Goal: Information Seeking & Learning: Find specific fact

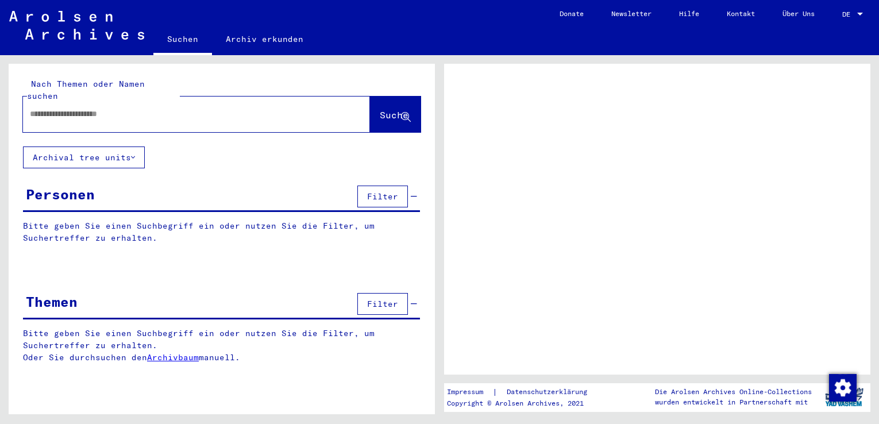
click at [126, 108] on input "text" at bounding box center [186, 114] width 313 height 12
type input "*******"
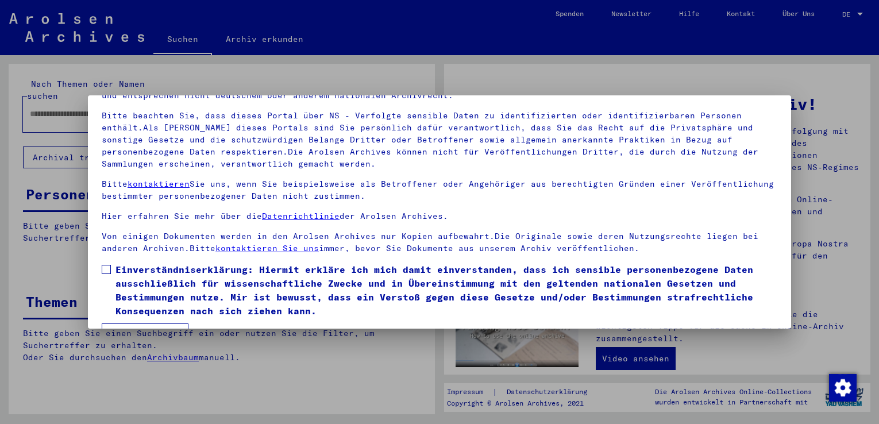
scroll to position [100, 0]
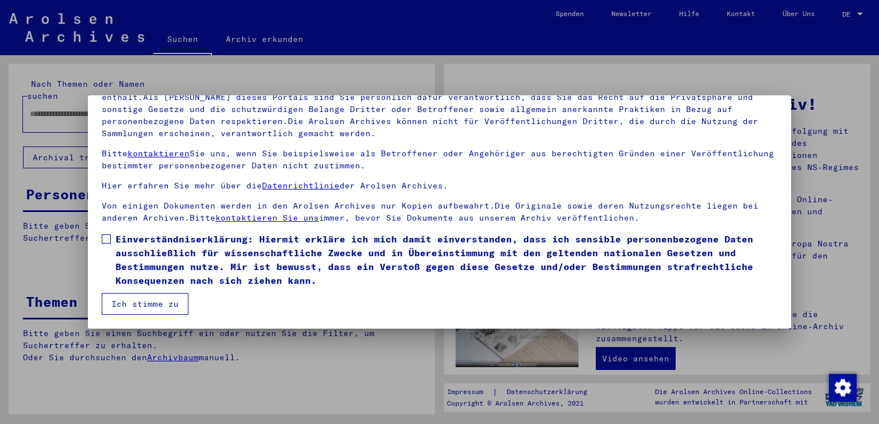
click at [154, 305] on button "Ich stimme zu" at bounding box center [145, 304] width 87 height 22
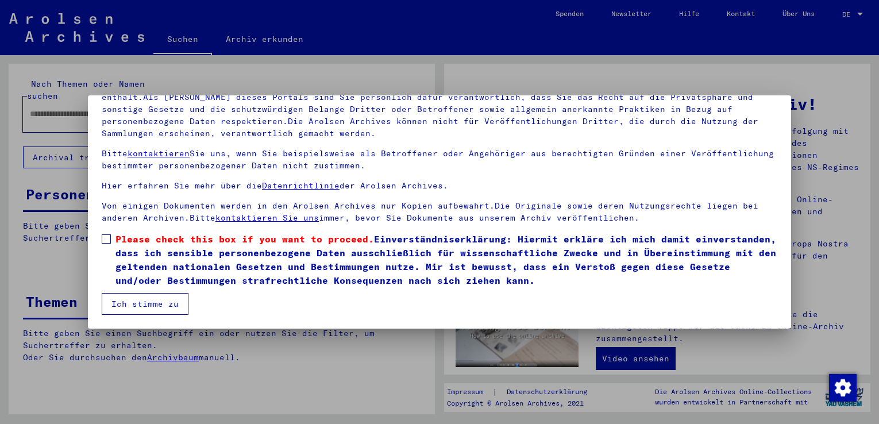
click at [106, 237] on span at bounding box center [106, 238] width 9 height 9
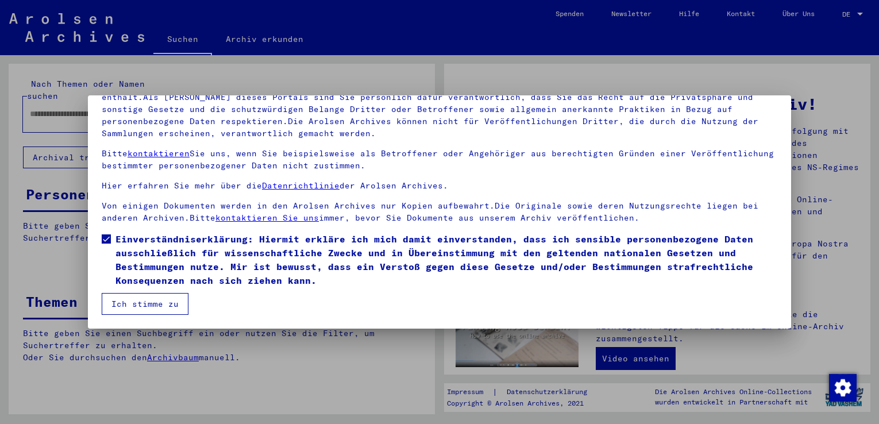
drag, startPoint x: 138, startPoint y: 303, endPoint x: 155, endPoint y: 301, distance: 16.9
click at [138, 303] on button "Ich stimme zu" at bounding box center [145, 304] width 87 height 22
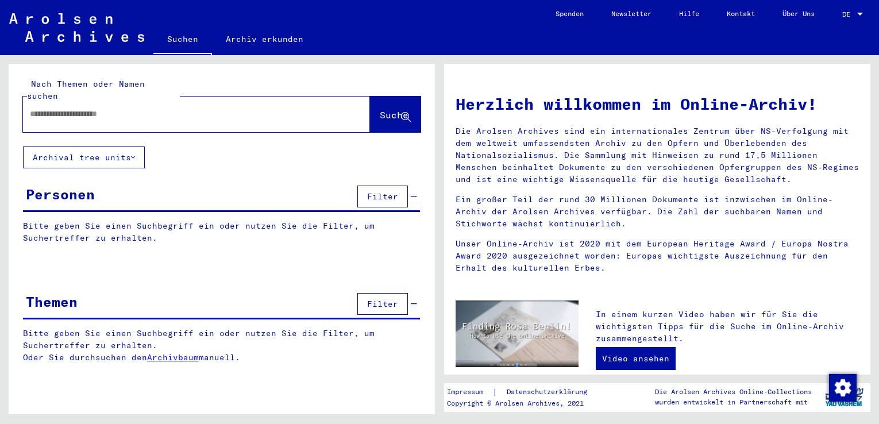
click at [107, 108] on input "text" at bounding box center [183, 114] width 306 height 12
type input "*******"
click at [380, 109] on span "Suche" at bounding box center [394, 114] width 29 height 11
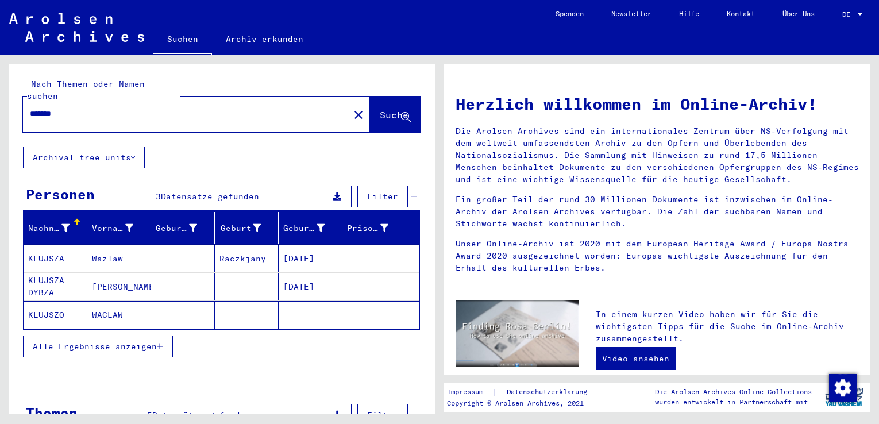
click at [55, 245] on mat-cell "KLUJSZA" at bounding box center [56, 259] width 64 height 28
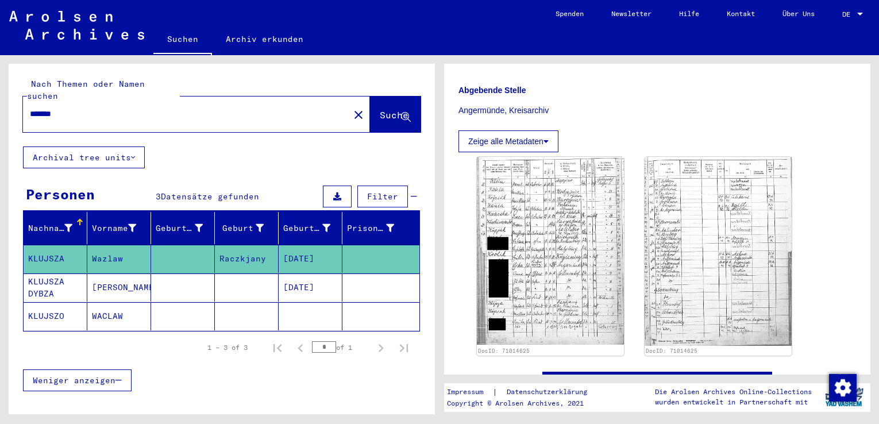
scroll to position [287, 0]
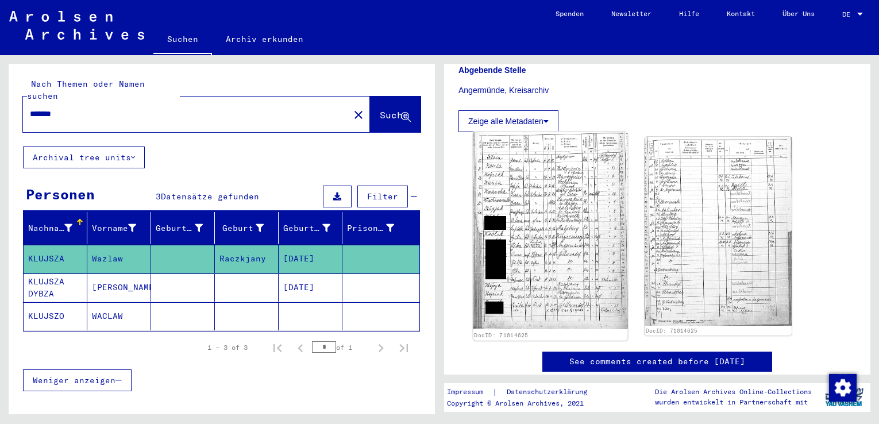
click at [564, 246] on img at bounding box center [550, 230] width 155 height 197
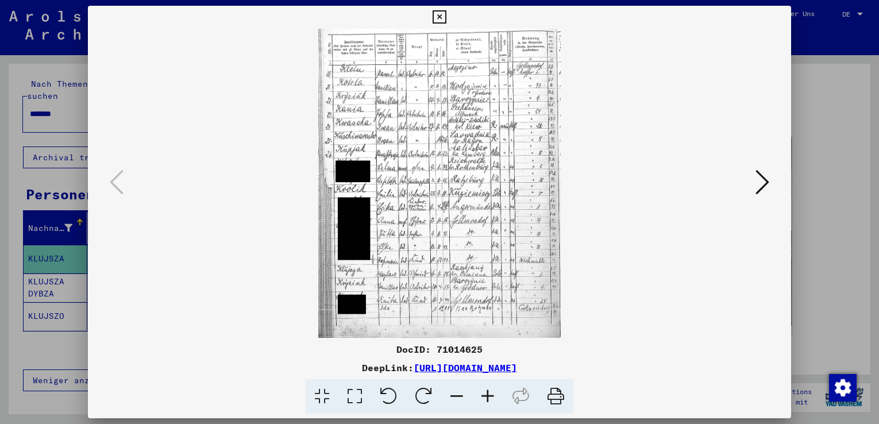
click at [488, 399] on icon at bounding box center [487, 396] width 31 height 35
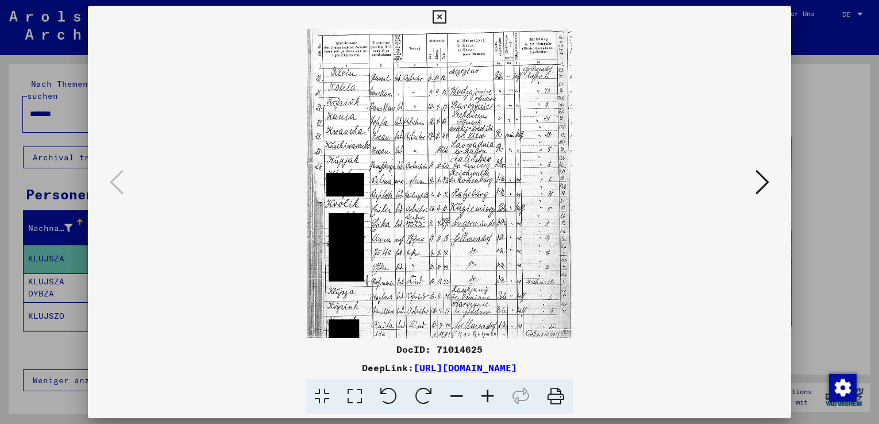
click at [488, 397] on icon at bounding box center [487, 396] width 31 height 35
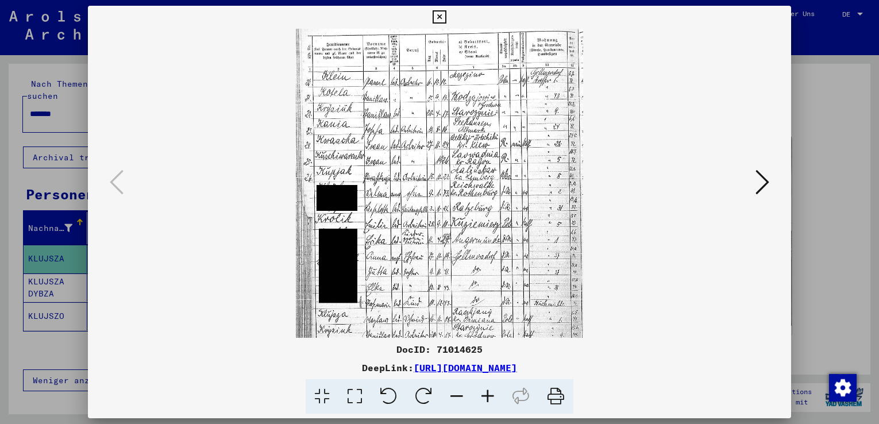
click at [488, 397] on icon at bounding box center [487, 396] width 31 height 35
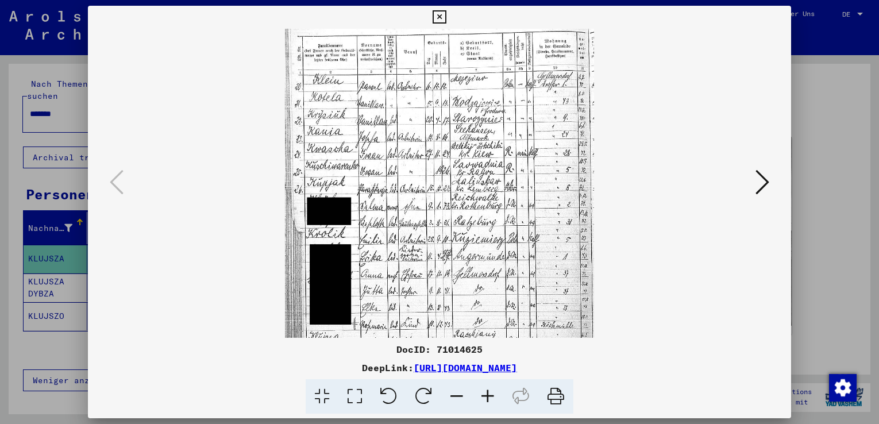
click at [488, 397] on icon at bounding box center [487, 396] width 31 height 35
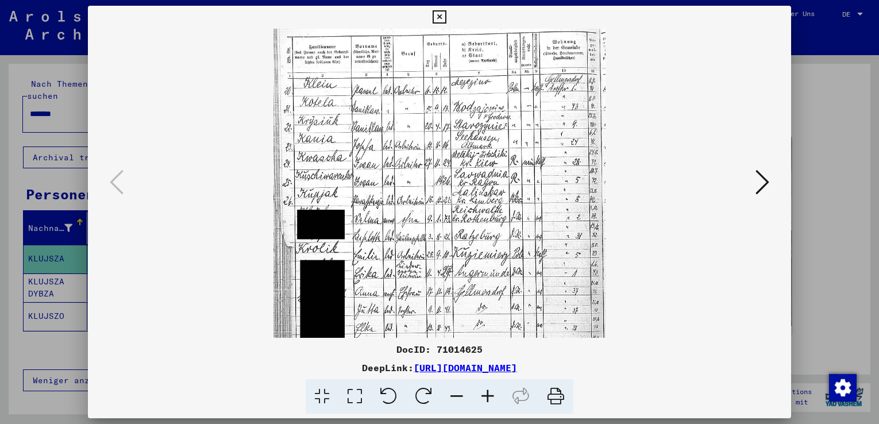
click at [488, 397] on icon at bounding box center [487, 396] width 31 height 35
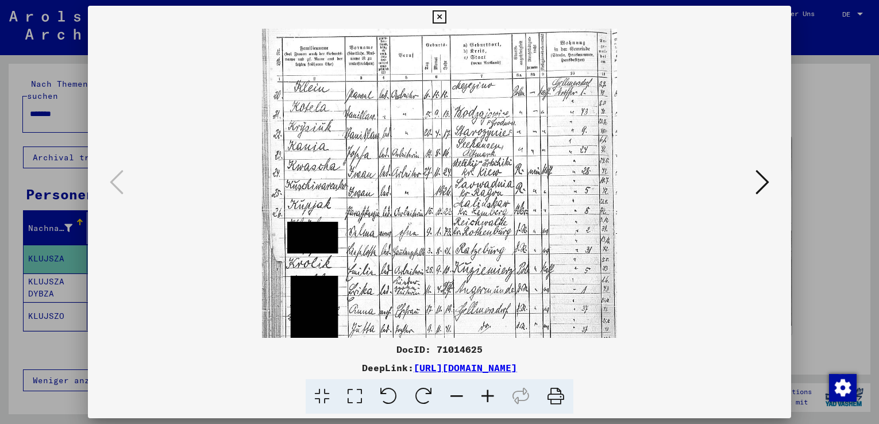
click at [488, 397] on icon at bounding box center [487, 396] width 31 height 35
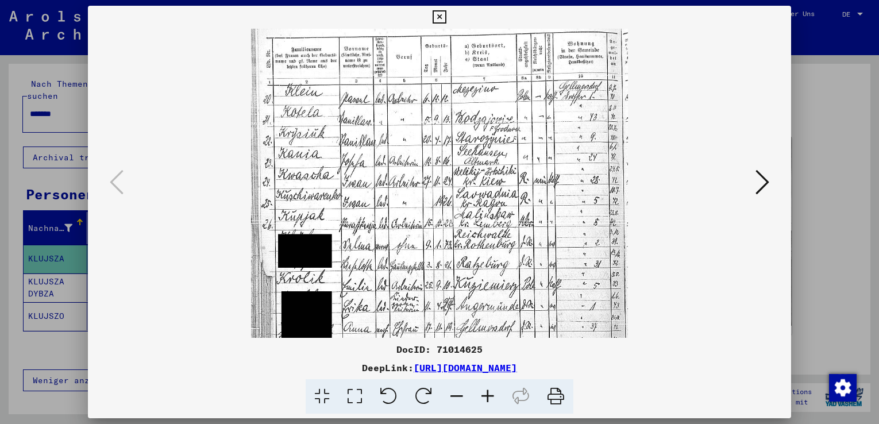
click at [488, 397] on icon at bounding box center [487, 396] width 31 height 35
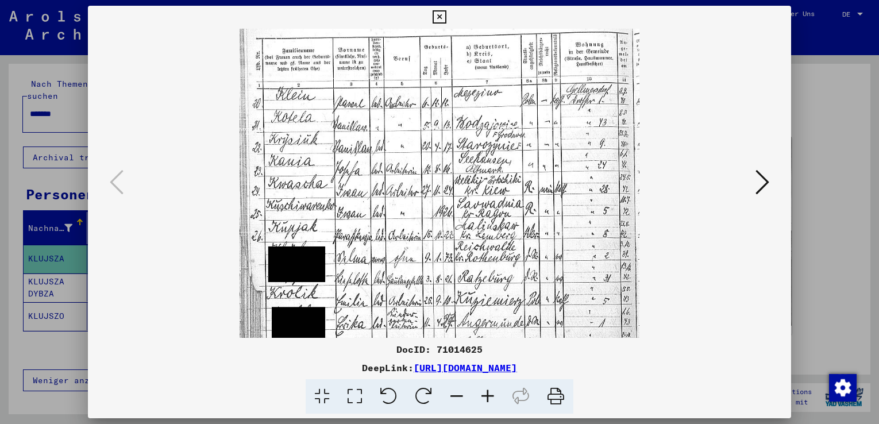
click at [488, 397] on icon at bounding box center [487, 396] width 31 height 35
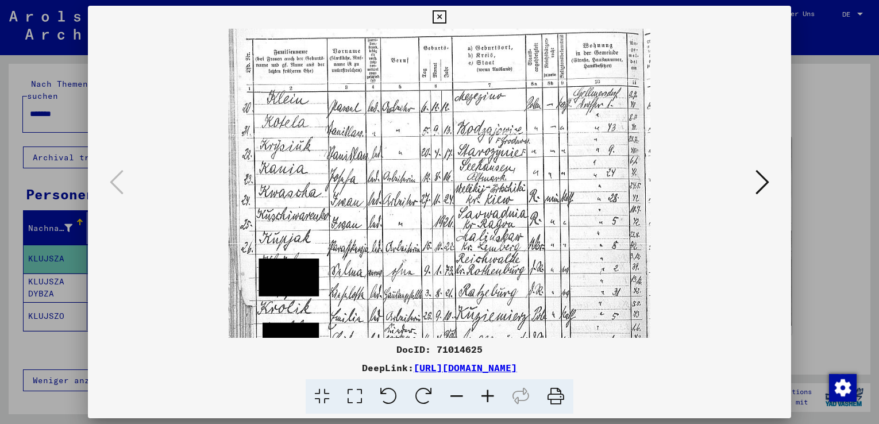
click at [488, 397] on icon at bounding box center [487, 396] width 31 height 35
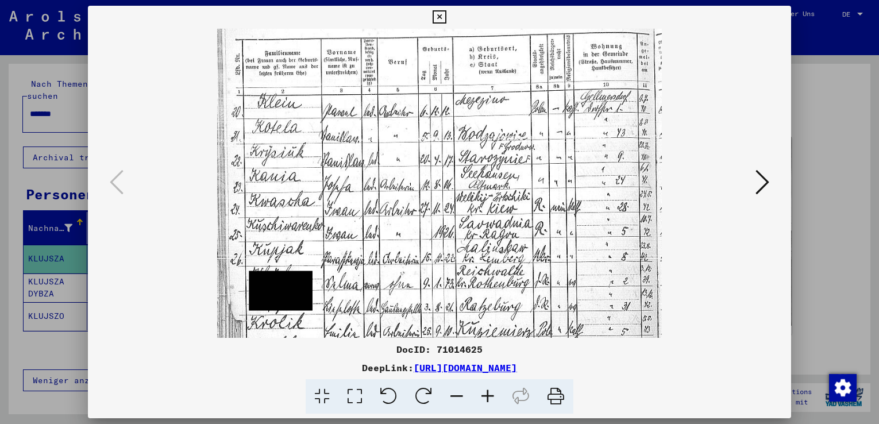
click at [488, 397] on icon at bounding box center [487, 396] width 31 height 35
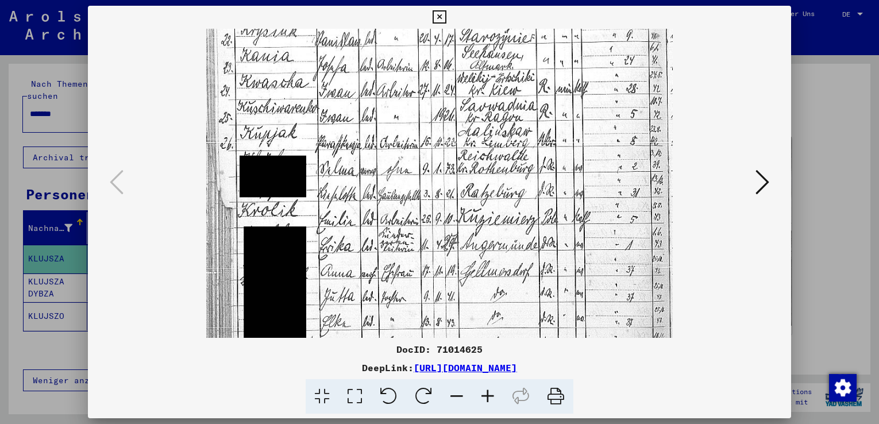
scroll to position [138, 0]
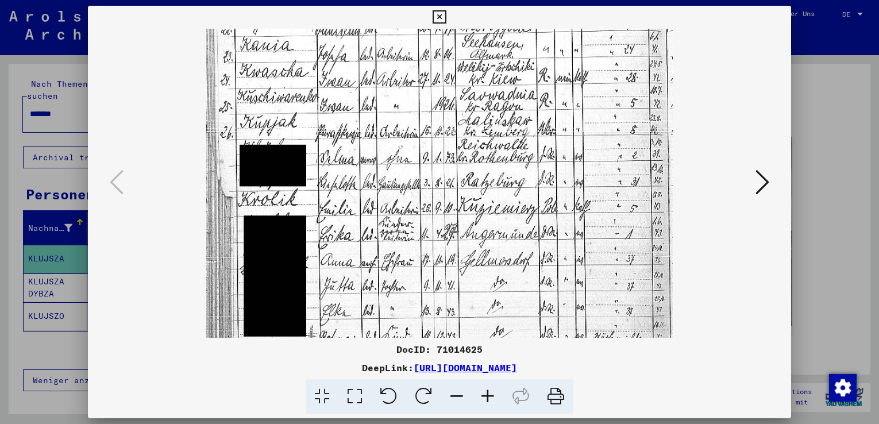
drag, startPoint x: 496, startPoint y: 318, endPoint x: 497, endPoint y: 179, distance: 138.5
click at [497, 179] on img at bounding box center [439, 188] width 467 height 596
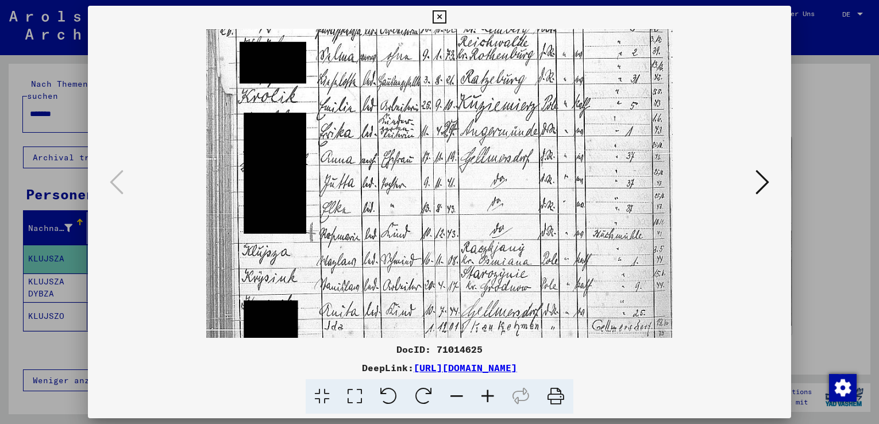
scroll to position [275, 0]
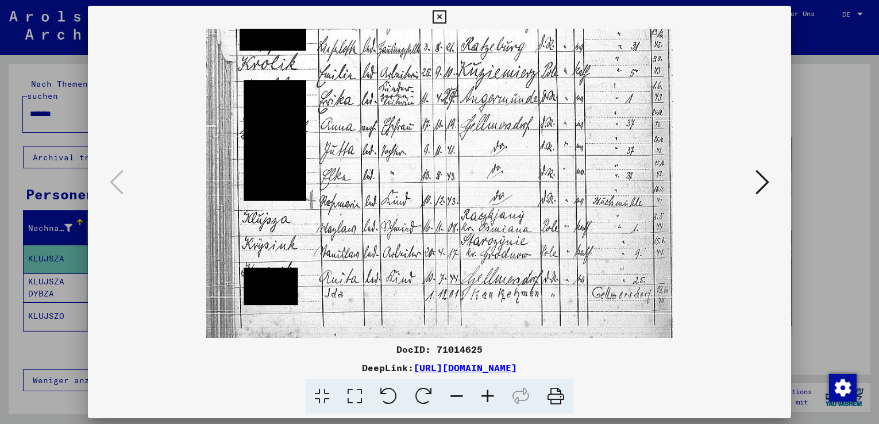
drag, startPoint x: 490, startPoint y: 297, endPoint x: 491, endPoint y: 170, distance: 127.0
click at [491, 170] on img at bounding box center [439, 53] width 467 height 596
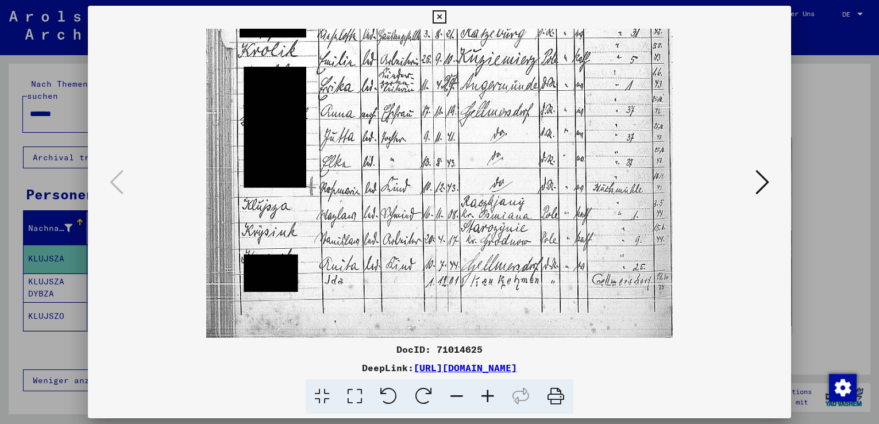
drag, startPoint x: 438, startPoint y: 314, endPoint x: 440, endPoint y: 253, distance: 61.5
click at [440, 253] on img at bounding box center [439, 39] width 467 height 596
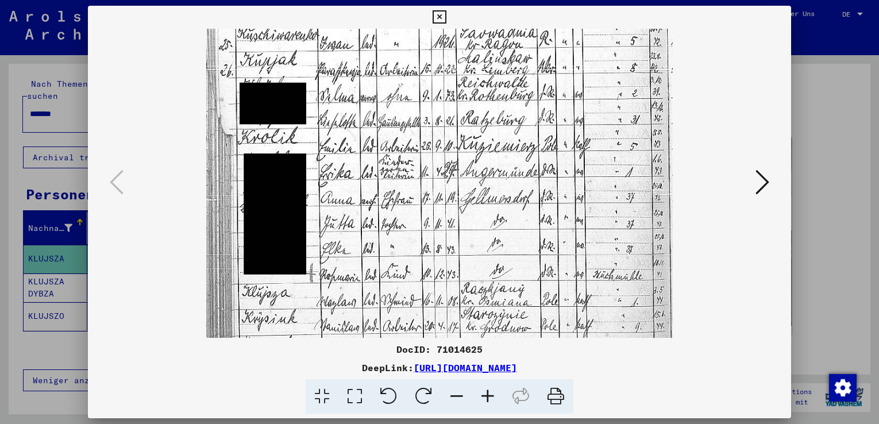
scroll to position [200, 0]
drag, startPoint x: 517, startPoint y: 224, endPoint x: 503, endPoint y: 311, distance: 88.3
click at [503, 311] on img at bounding box center [439, 127] width 467 height 596
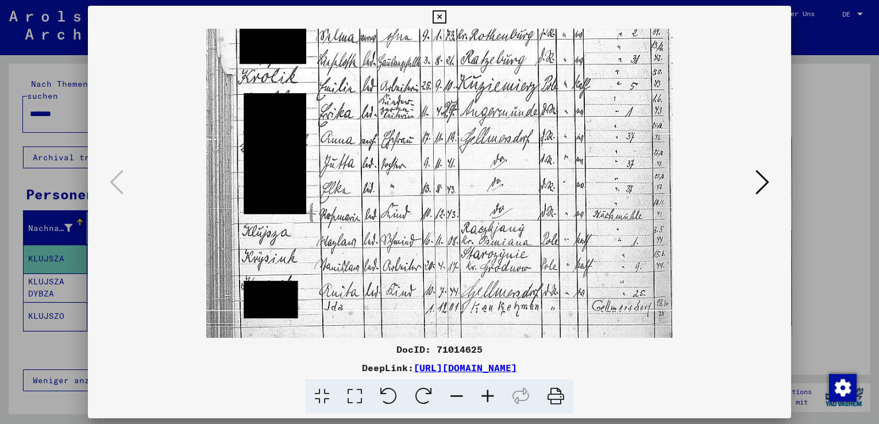
scroll to position [262, 0]
drag, startPoint x: 503, startPoint y: 301, endPoint x: 495, endPoint y: 240, distance: 61.4
click at [495, 240] on img at bounding box center [439, 65] width 467 height 596
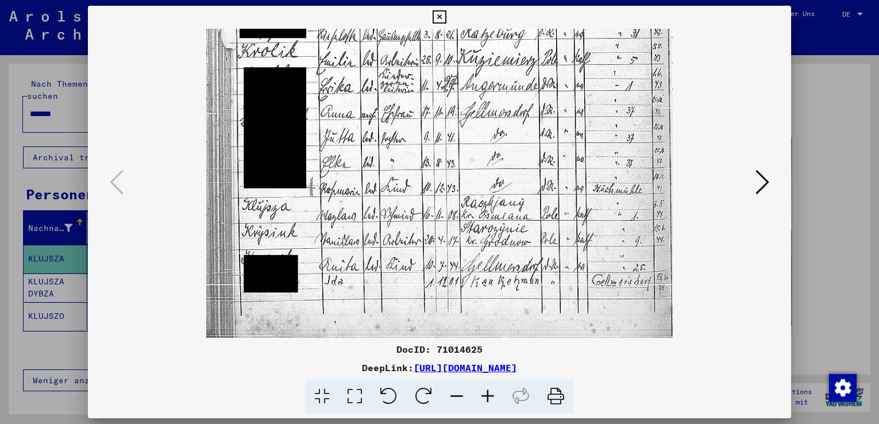
scroll to position [287, 0]
drag, startPoint x: 397, startPoint y: 320, endPoint x: 399, endPoint y: 256, distance: 64.4
click at [399, 256] on img at bounding box center [439, 39] width 467 height 596
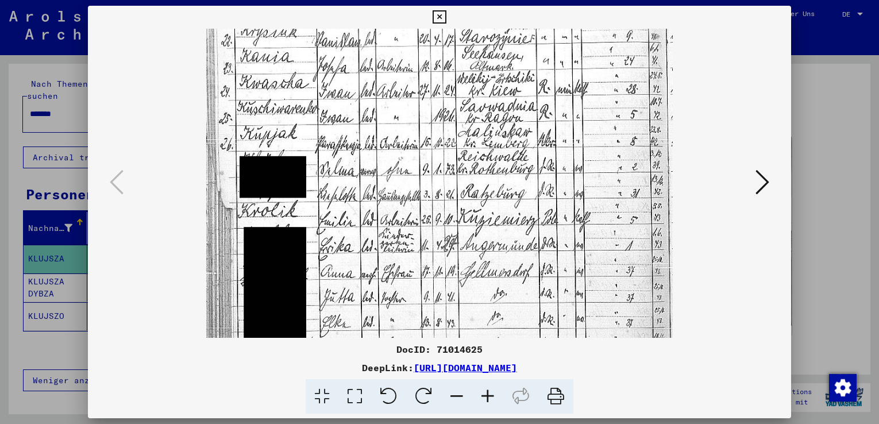
drag, startPoint x: 614, startPoint y: 128, endPoint x: 593, endPoint y: 288, distance: 161.7
click at [593, 288] on img at bounding box center [439, 200] width 467 height 596
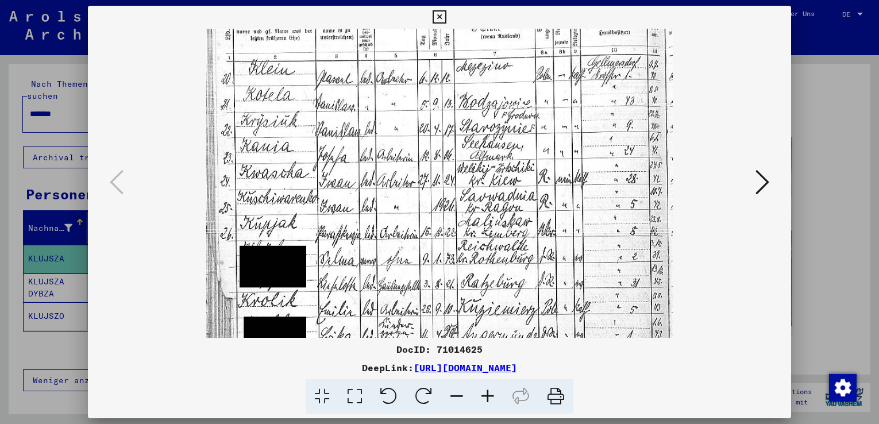
scroll to position [0, 0]
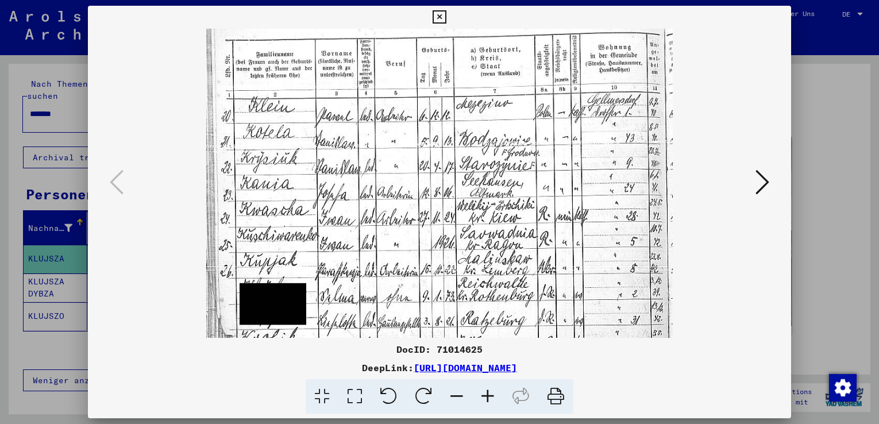
drag, startPoint x: 578, startPoint y: 165, endPoint x: 563, endPoint y: 259, distance: 94.9
click at [563, 259] on img at bounding box center [439, 327] width 467 height 596
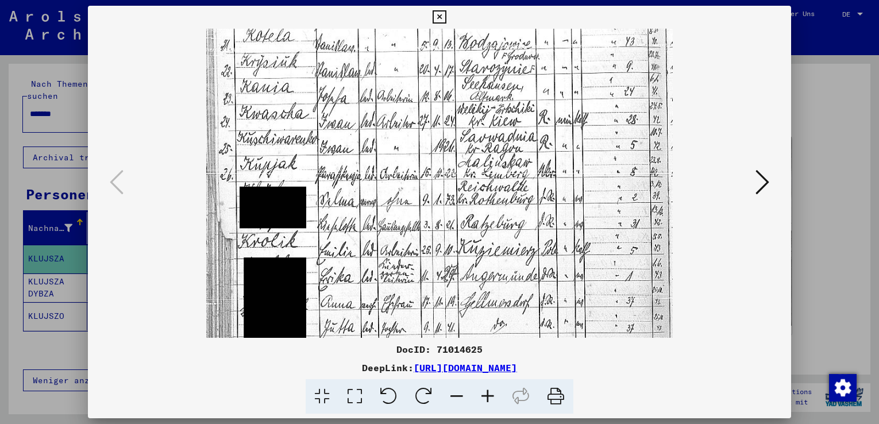
scroll to position [128, 0]
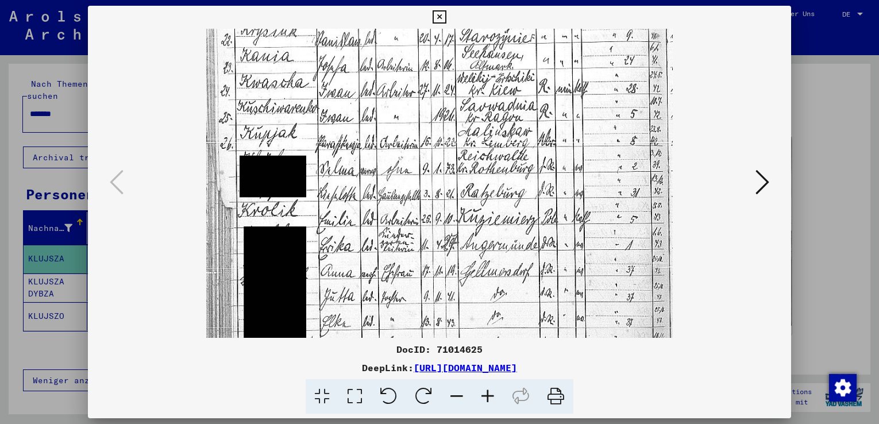
drag, startPoint x: 487, startPoint y: 306, endPoint x: 492, endPoint y: 179, distance: 127.7
click at [492, 179] on img at bounding box center [439, 199] width 467 height 596
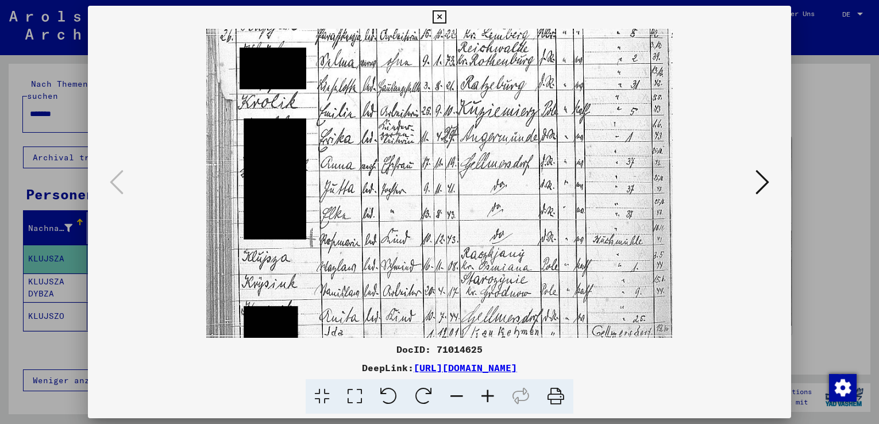
drag, startPoint x: 470, startPoint y: 288, endPoint x: 471, endPoint y: 180, distance: 108.0
click at [471, 180] on img at bounding box center [439, 91] width 467 height 596
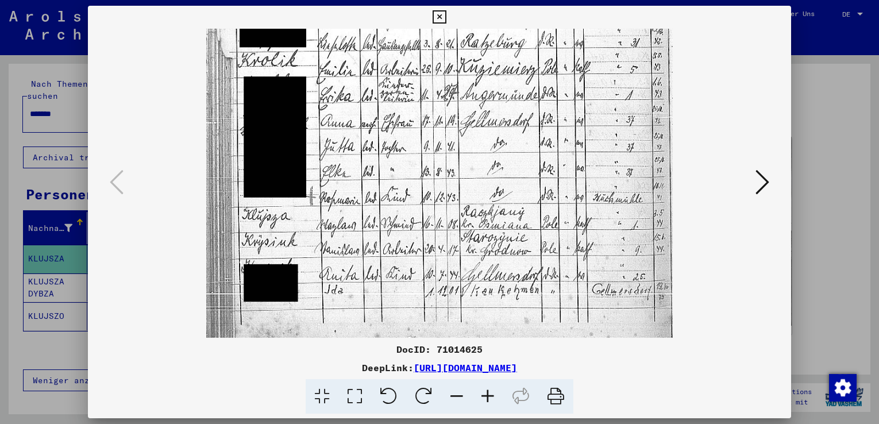
scroll to position [287, 0]
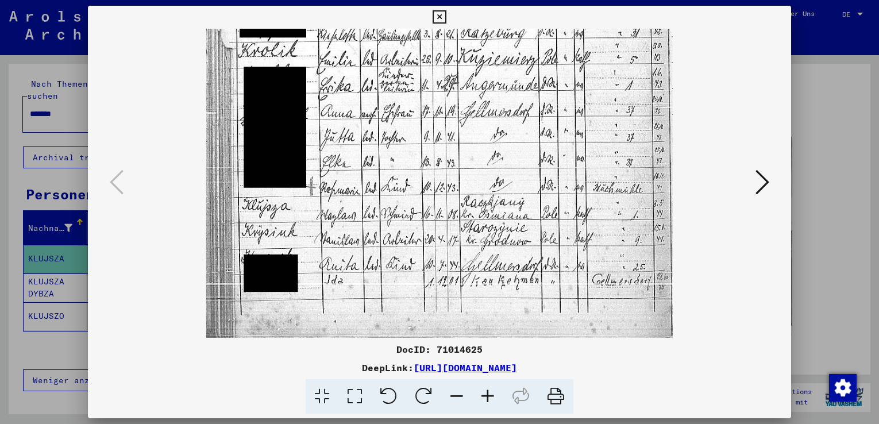
drag, startPoint x: 454, startPoint y: 273, endPoint x: 455, endPoint y: 193, distance: 79.9
click at [455, 193] on img at bounding box center [439, 39] width 467 height 596
click at [762, 179] on icon at bounding box center [763, 182] width 14 height 28
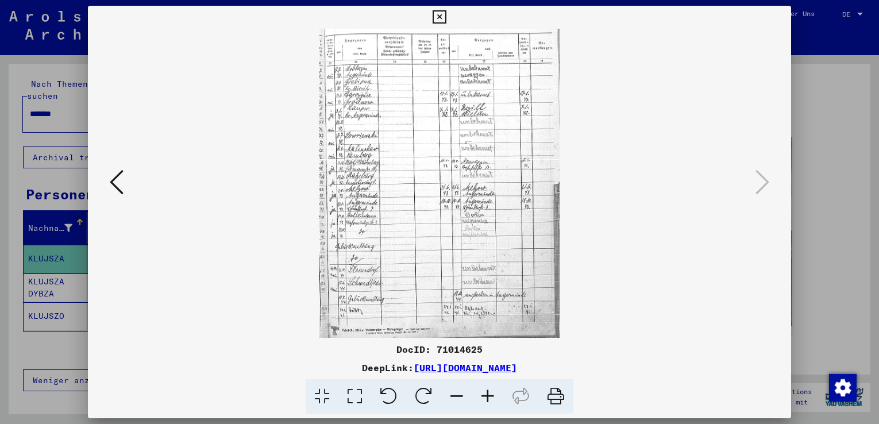
scroll to position [0, 0]
click at [485, 395] on icon at bounding box center [487, 396] width 31 height 35
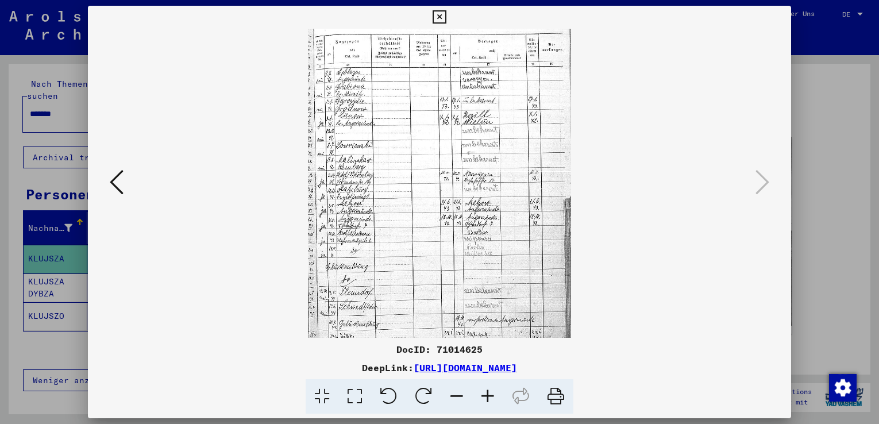
click at [485, 395] on icon at bounding box center [487, 396] width 31 height 35
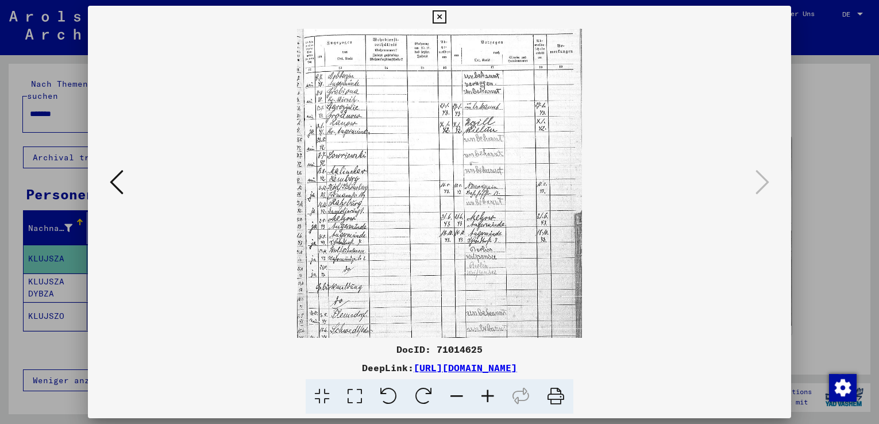
click at [485, 395] on icon at bounding box center [487, 396] width 31 height 35
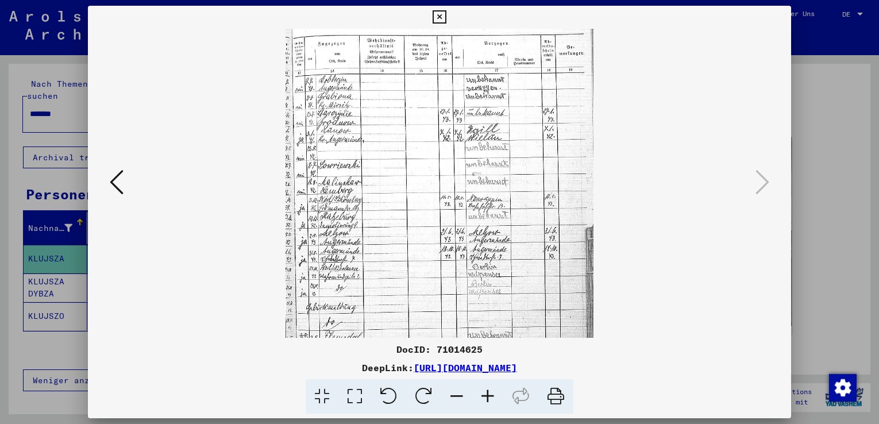
click at [485, 395] on icon at bounding box center [487, 396] width 31 height 35
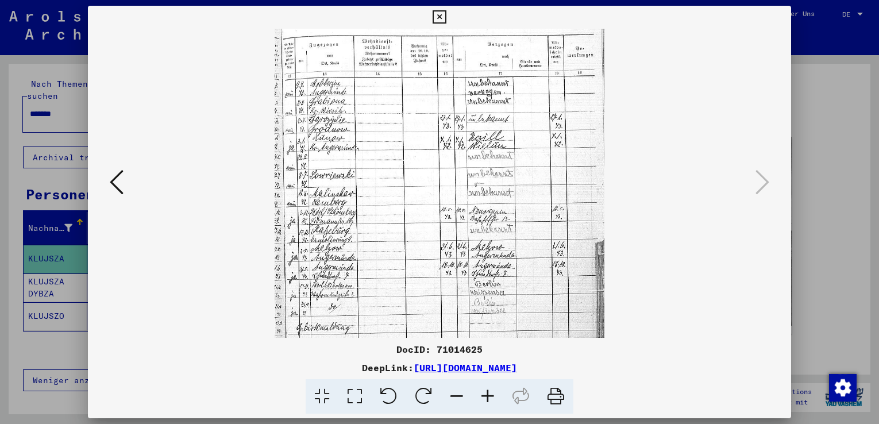
click at [486, 395] on icon at bounding box center [487, 396] width 31 height 35
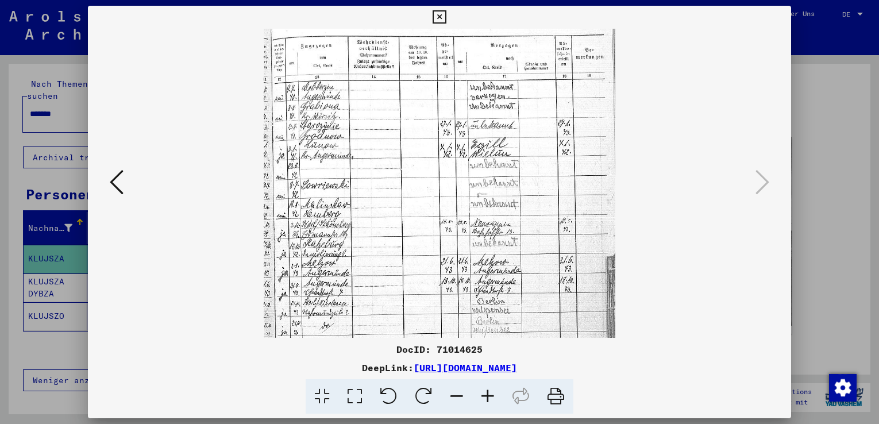
click at [486, 395] on icon at bounding box center [487, 396] width 31 height 35
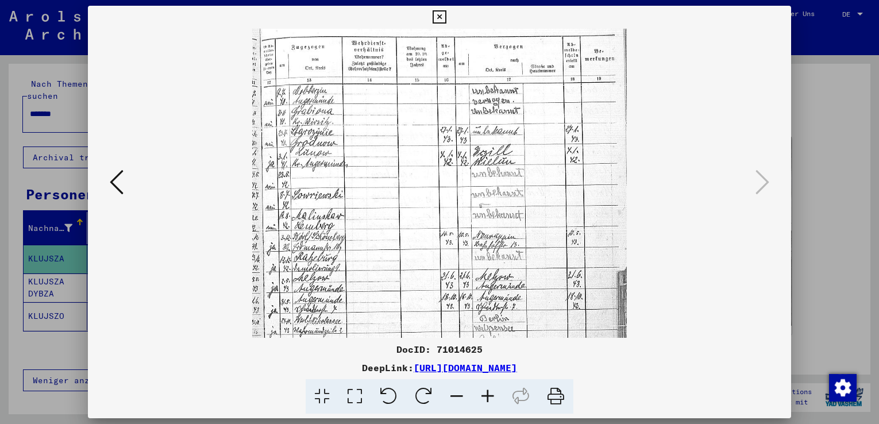
click at [486, 395] on icon at bounding box center [487, 396] width 31 height 35
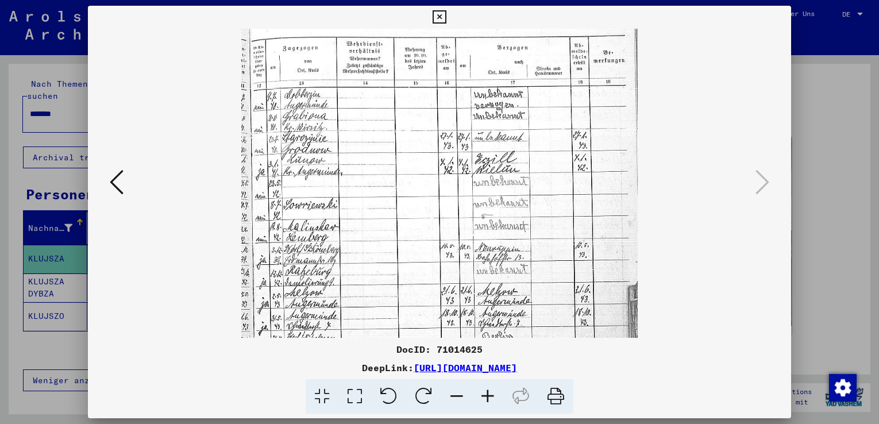
click at [486, 395] on icon at bounding box center [487, 396] width 31 height 35
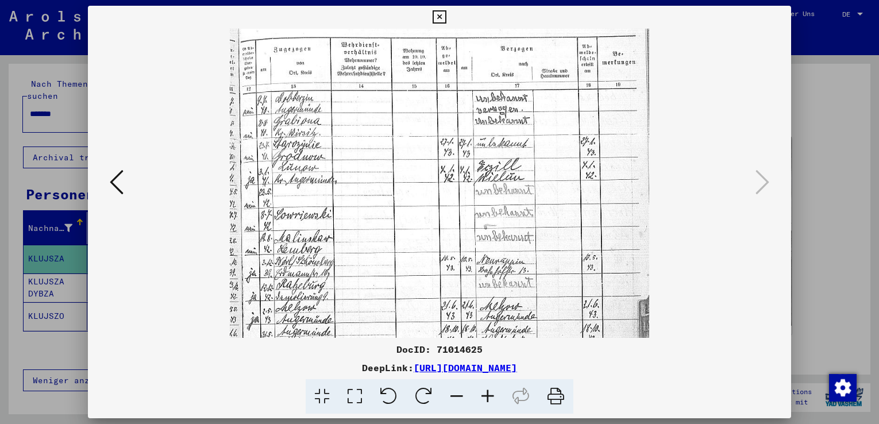
click at [486, 395] on icon at bounding box center [487, 396] width 31 height 35
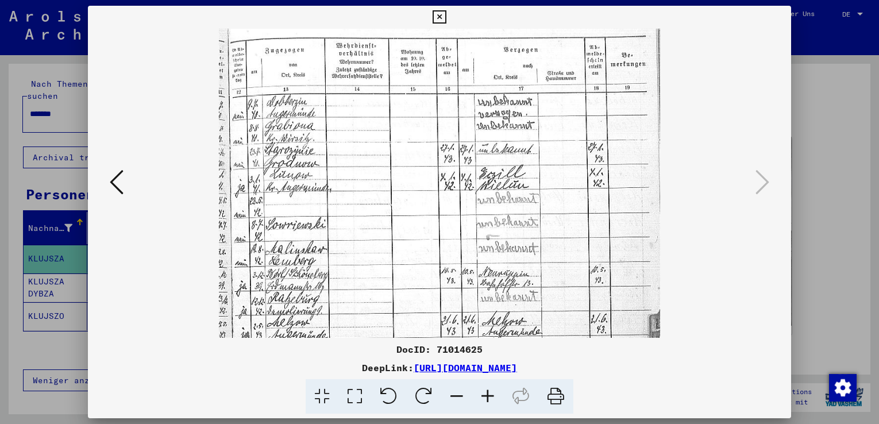
click at [486, 395] on icon at bounding box center [487, 396] width 31 height 35
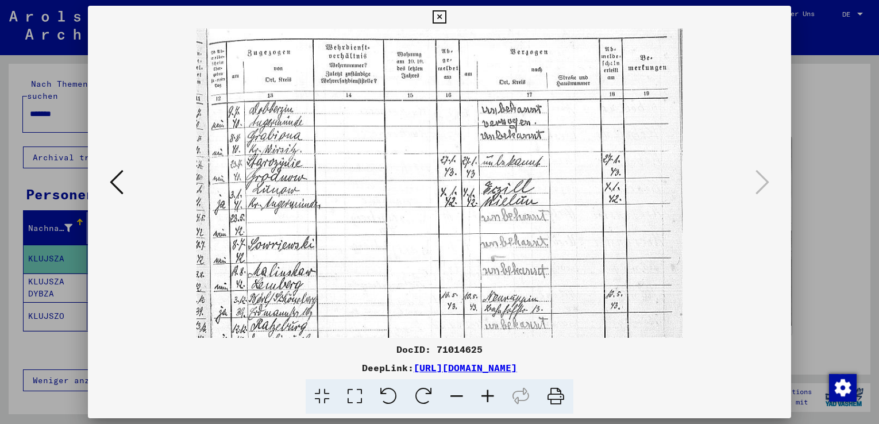
scroll to position [1, 0]
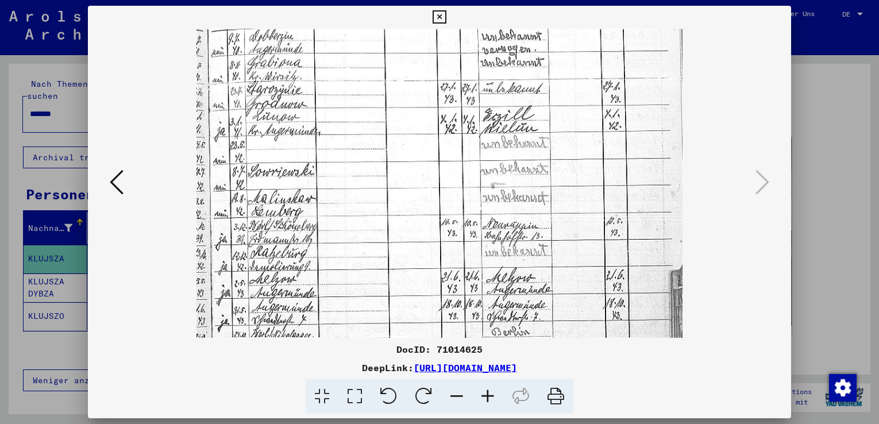
drag, startPoint x: 280, startPoint y: 319, endPoint x: 283, endPoint y: 244, distance: 75.9
click at [283, 244] on img at bounding box center [440, 268] width 486 height 625
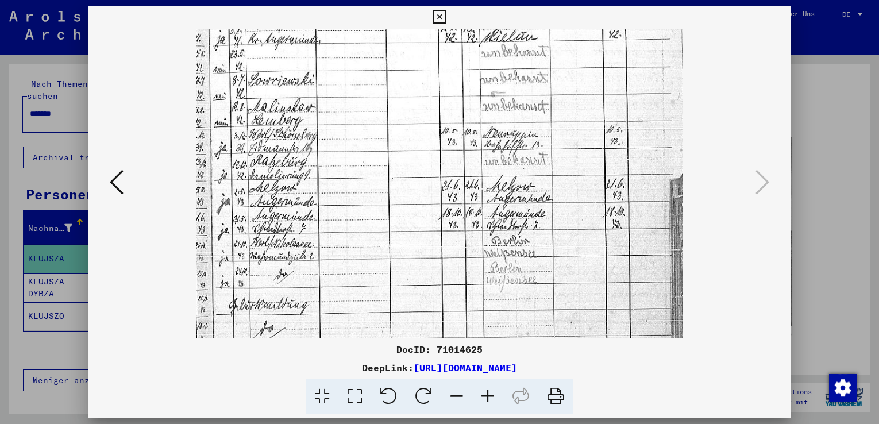
drag, startPoint x: 280, startPoint y: 314, endPoint x: 286, endPoint y: 225, distance: 88.6
click at [286, 225] on img at bounding box center [440, 176] width 486 height 625
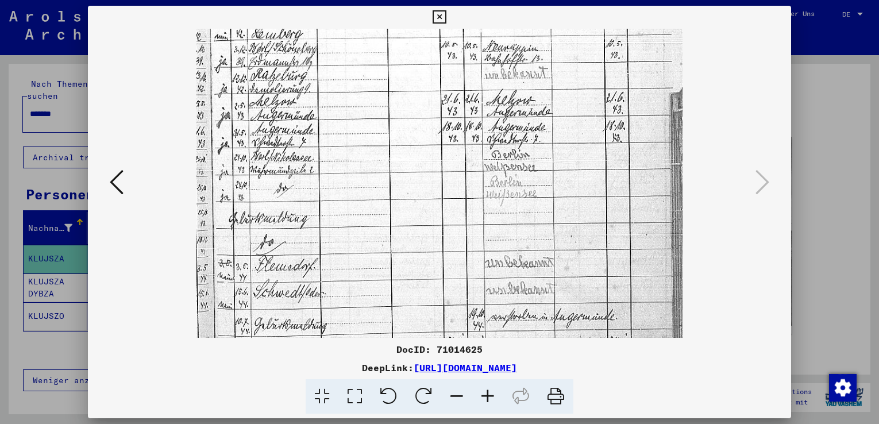
drag, startPoint x: 287, startPoint y: 312, endPoint x: 291, endPoint y: 228, distance: 84.6
click at [291, 226] on img at bounding box center [440, 90] width 486 height 625
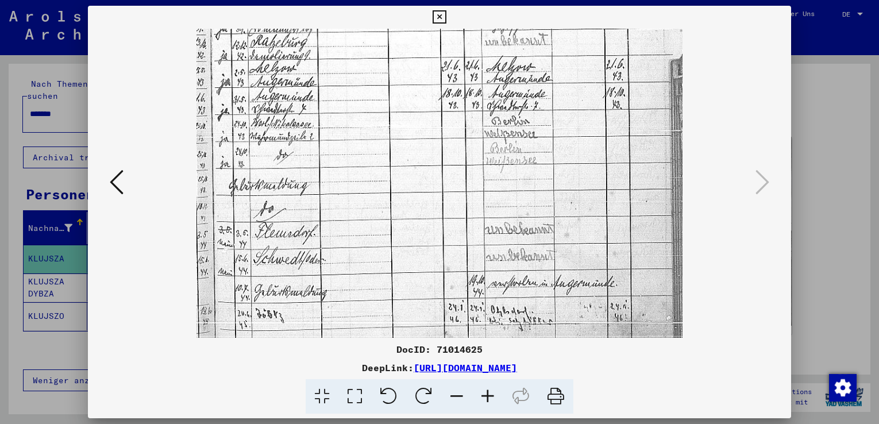
scroll to position [316, 0]
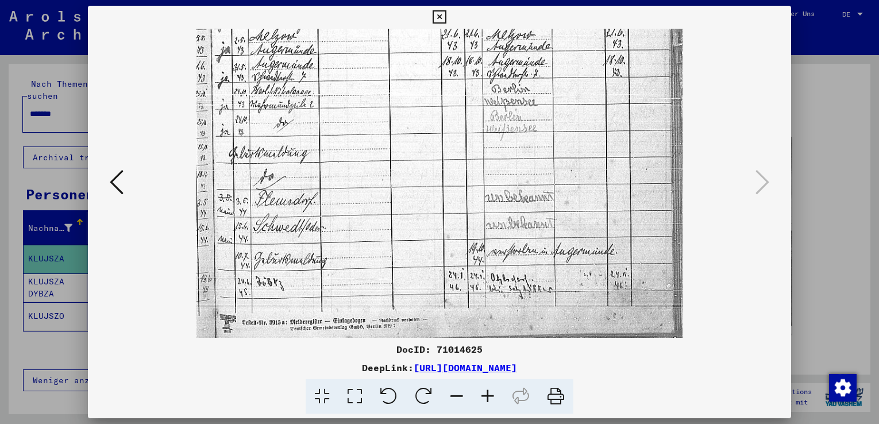
drag, startPoint x: 301, startPoint y: 301, endPoint x: 305, endPoint y: 240, distance: 61.0
click at [305, 240] on img at bounding box center [440, 25] width 486 height 625
drag, startPoint x: 306, startPoint y: 304, endPoint x: 309, endPoint y: 245, distance: 59.3
click at [309, 245] on img at bounding box center [440, 25] width 486 height 625
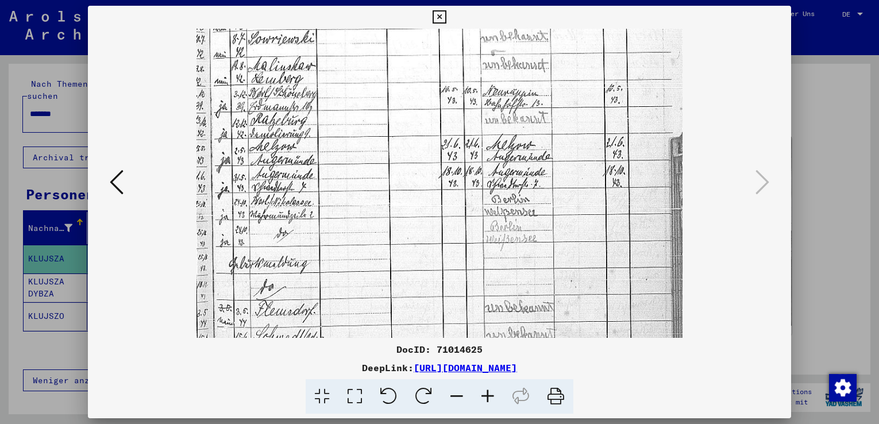
scroll to position [198, 0]
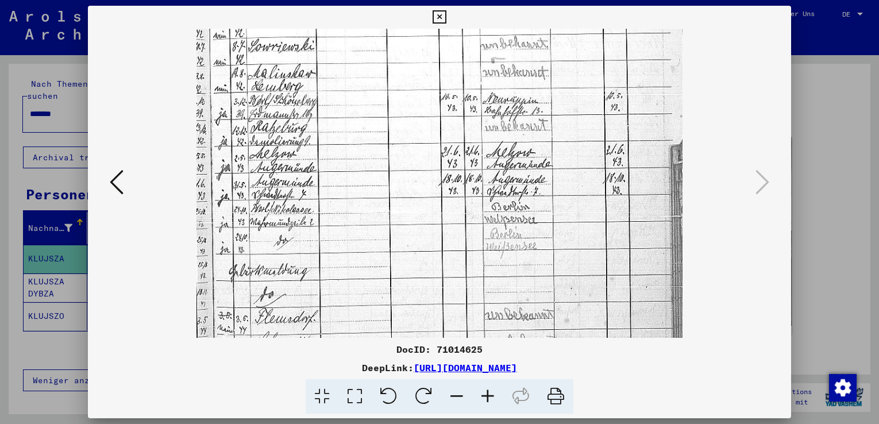
drag, startPoint x: 337, startPoint y: 194, endPoint x: 341, endPoint y: 268, distance: 73.7
click at [341, 268] on img at bounding box center [440, 142] width 486 height 625
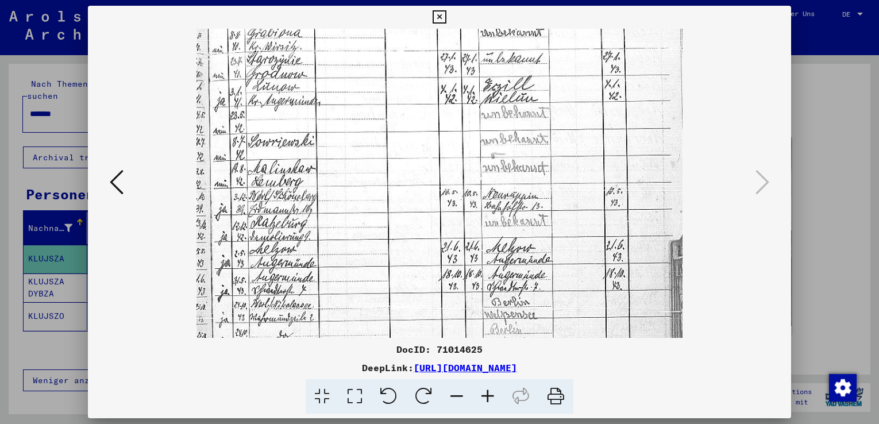
scroll to position [91, 0]
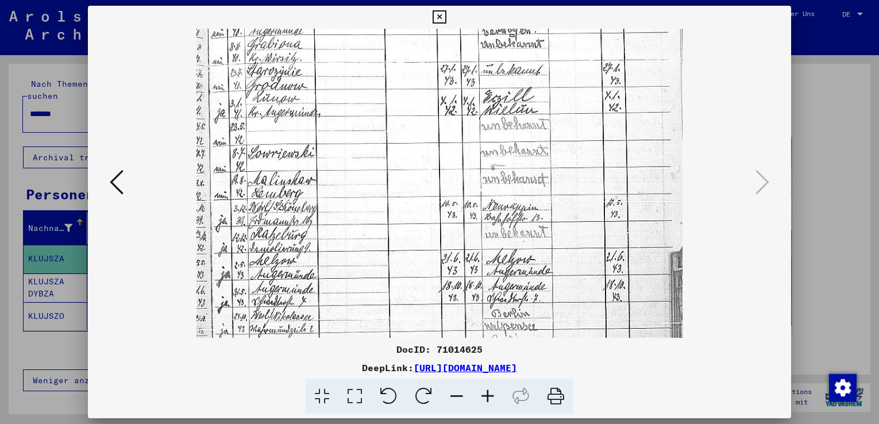
drag, startPoint x: 380, startPoint y: 152, endPoint x: 379, endPoint y: 259, distance: 106.9
click at [379, 259] on img at bounding box center [440, 249] width 486 height 625
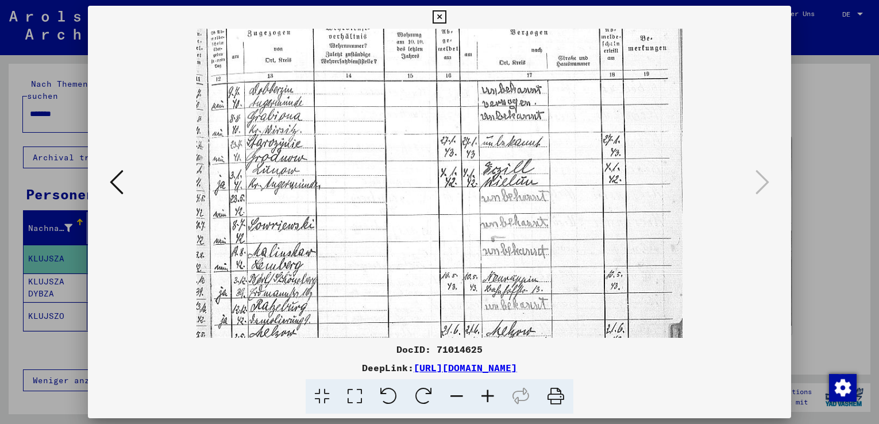
drag, startPoint x: 361, startPoint y: 183, endPoint x: 359, endPoint y: 256, distance: 73.6
click at [359, 256] on img at bounding box center [440, 321] width 486 height 625
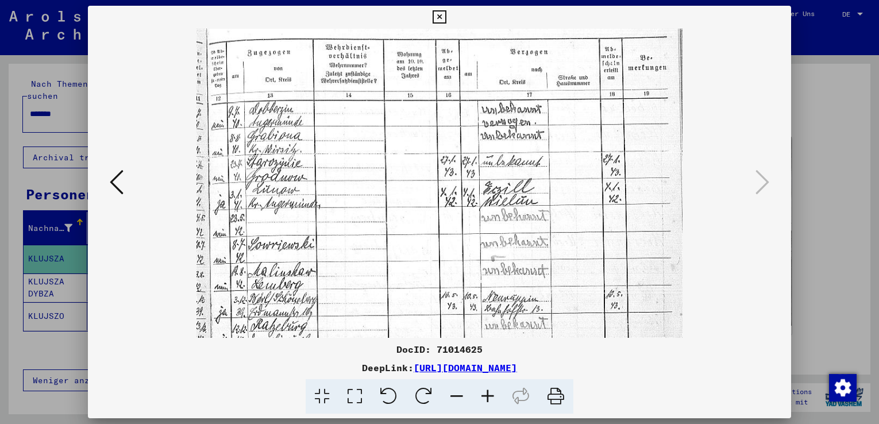
drag, startPoint x: 365, startPoint y: 208, endPoint x: 365, endPoint y: 244, distance: 36.2
click at [365, 244] on img at bounding box center [440, 341] width 486 height 625
click at [117, 184] on icon at bounding box center [117, 182] width 14 height 28
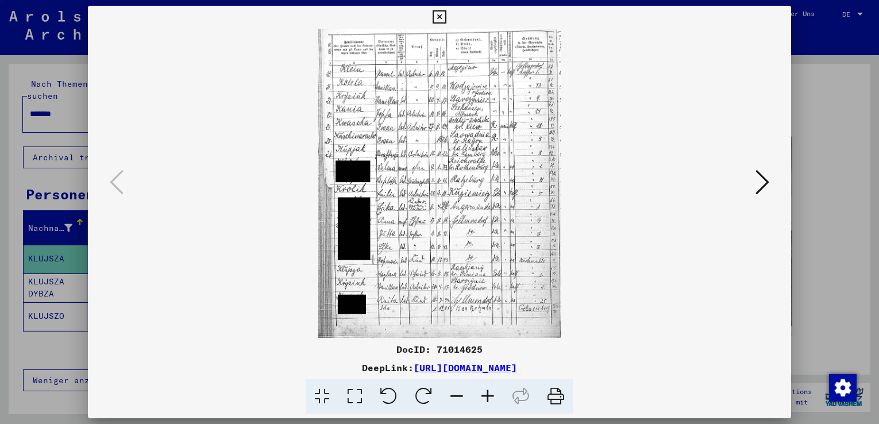
click at [488, 395] on icon at bounding box center [487, 396] width 31 height 35
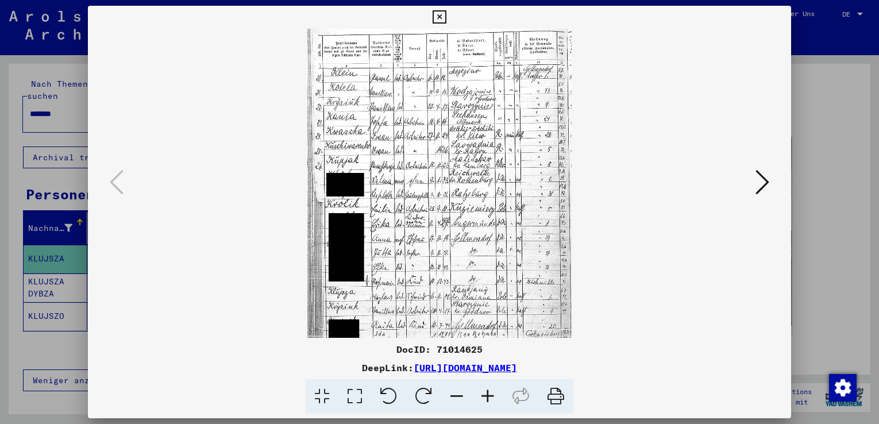
click at [488, 395] on icon at bounding box center [487, 396] width 31 height 35
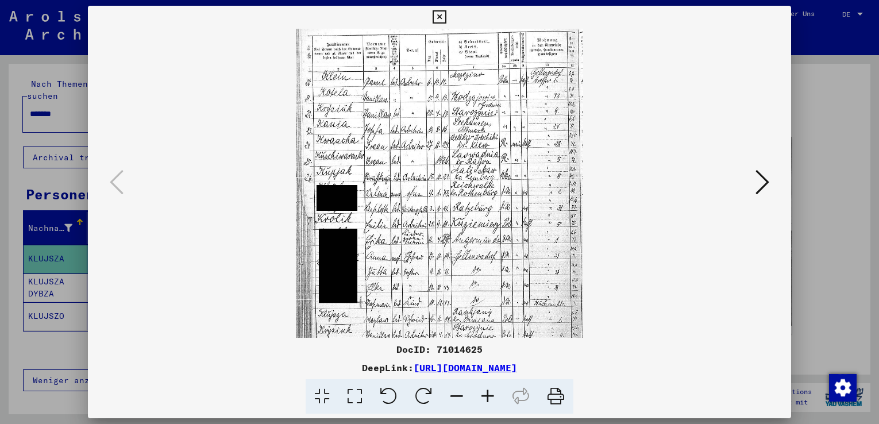
click at [490, 395] on icon at bounding box center [487, 396] width 31 height 35
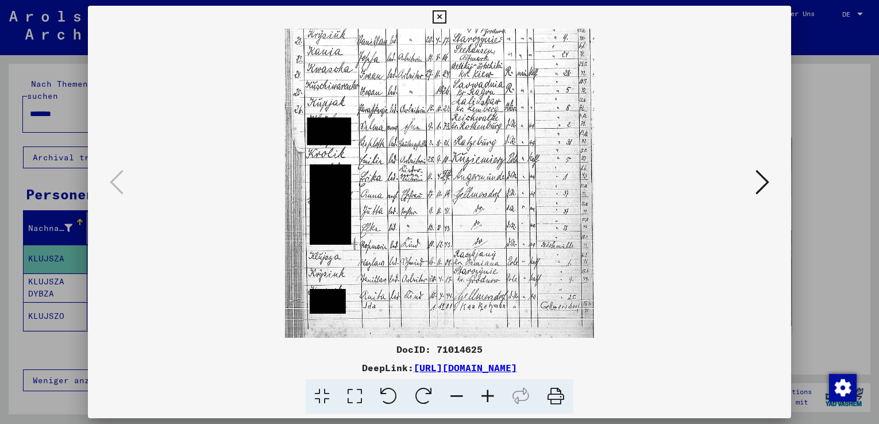
scroll to position [80, 0]
drag, startPoint x: 442, startPoint y: 286, endPoint x: 413, endPoint y: 233, distance: 60.7
click at [413, 233] on img at bounding box center [440, 145] width 310 height 395
click at [490, 398] on icon at bounding box center [487, 396] width 31 height 35
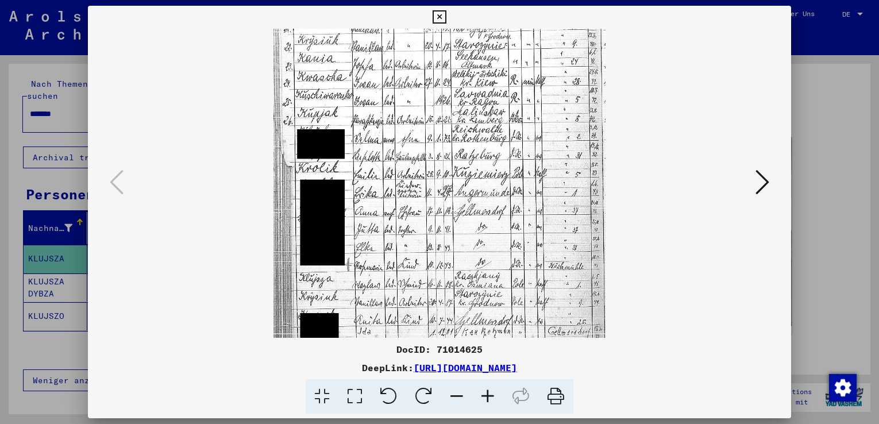
click at [490, 396] on icon at bounding box center [487, 396] width 31 height 35
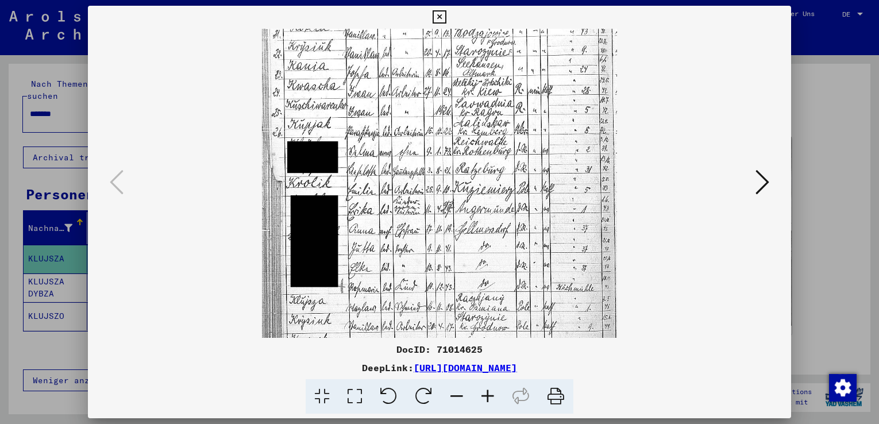
click at [489, 396] on icon at bounding box center [487, 396] width 31 height 35
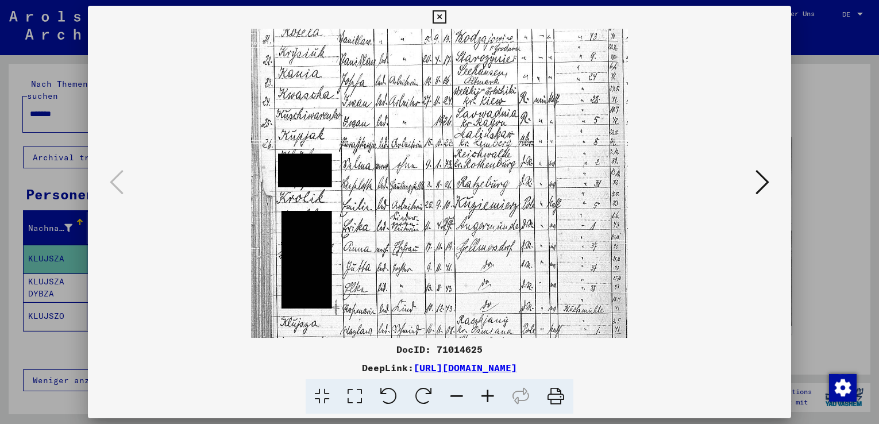
click at [488, 394] on icon at bounding box center [487, 396] width 31 height 35
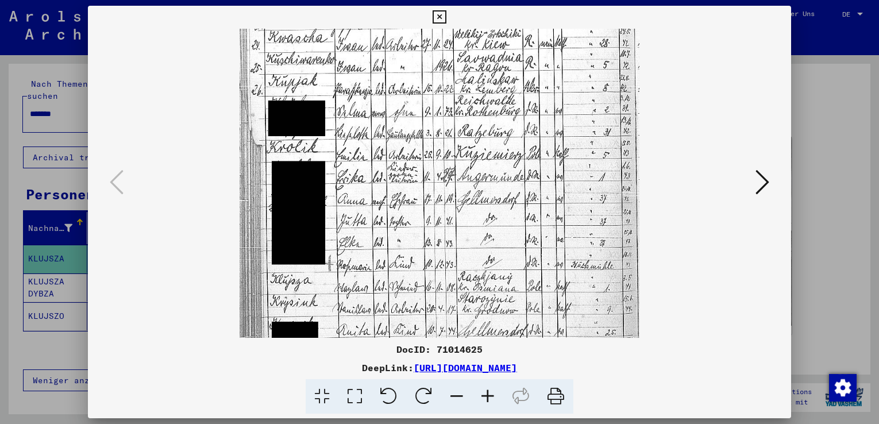
scroll to position [150, 0]
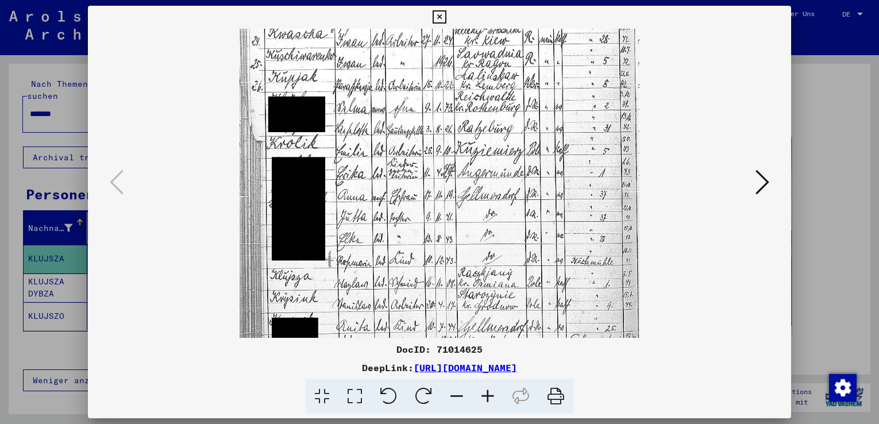
drag, startPoint x: 525, startPoint y: 219, endPoint x: 462, endPoint y: 167, distance: 82.0
click at [462, 167] on img at bounding box center [439, 134] width 399 height 510
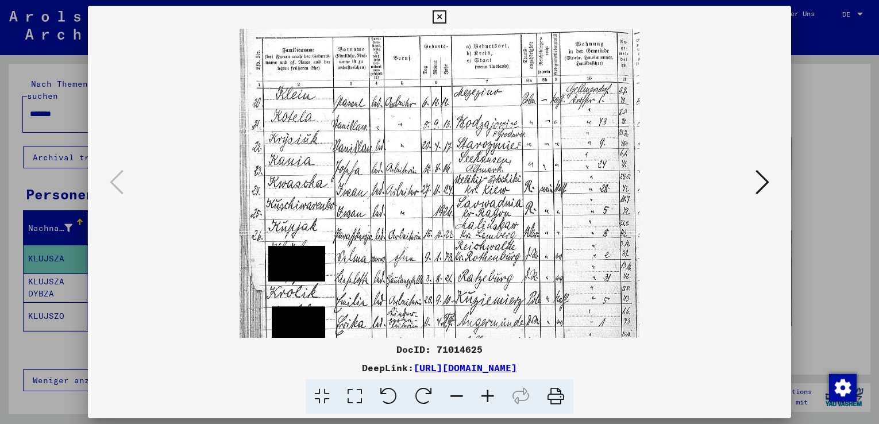
scroll to position [0, 0]
drag, startPoint x: 473, startPoint y: 195, endPoint x: 469, endPoint y: 296, distance: 101.8
click at [469, 296] on img at bounding box center [439, 284] width 399 height 510
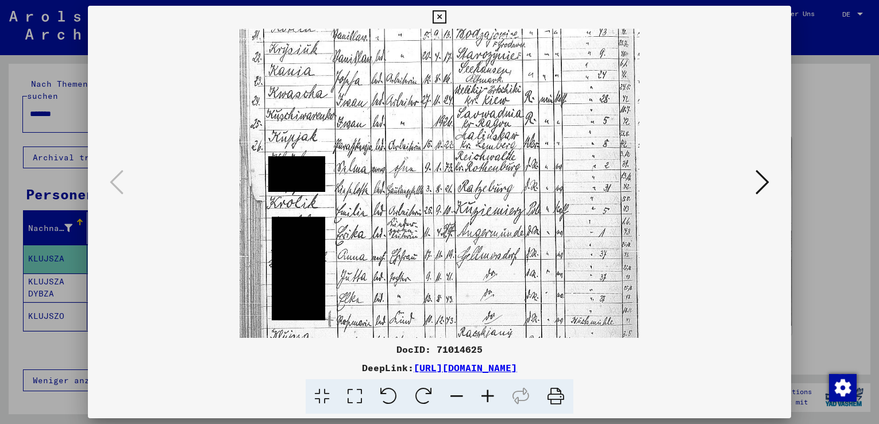
drag, startPoint x: 470, startPoint y: 280, endPoint x: 461, endPoint y: 211, distance: 70.1
click at [461, 211] on img at bounding box center [439, 194] width 399 height 510
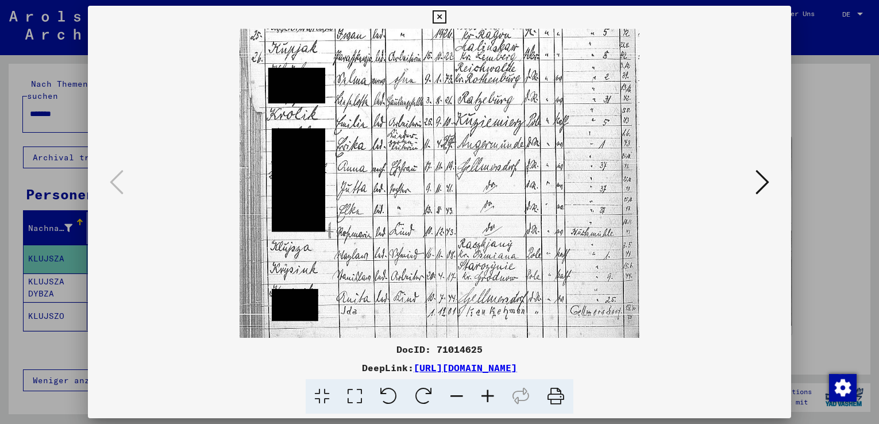
scroll to position [201, 0]
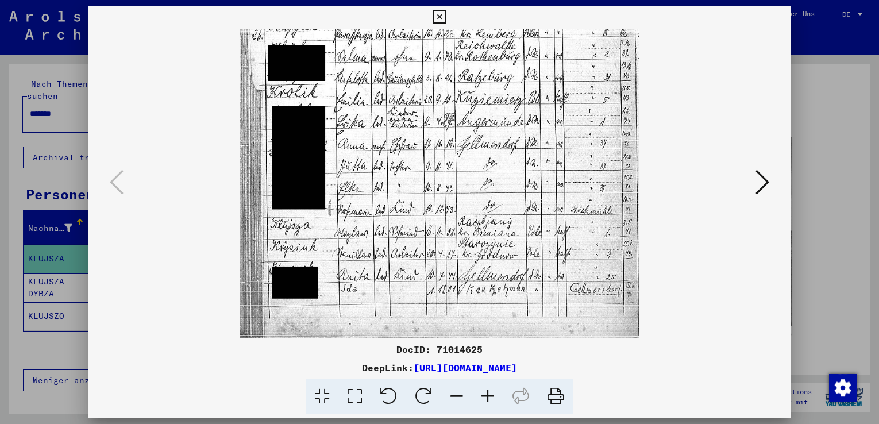
drag, startPoint x: 474, startPoint y: 290, endPoint x: 468, endPoint y: 165, distance: 125.4
click at [468, 165] on img at bounding box center [439, 83] width 399 height 510
click at [764, 182] on icon at bounding box center [763, 182] width 14 height 28
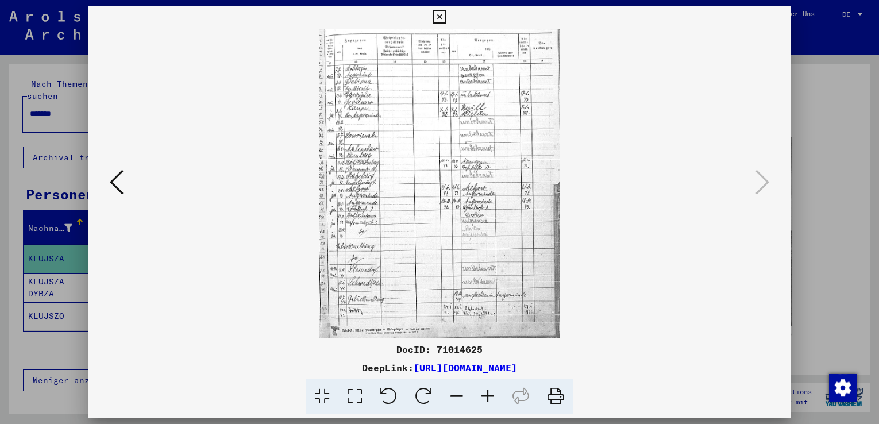
scroll to position [0, 0]
click at [115, 182] on icon at bounding box center [117, 182] width 14 height 28
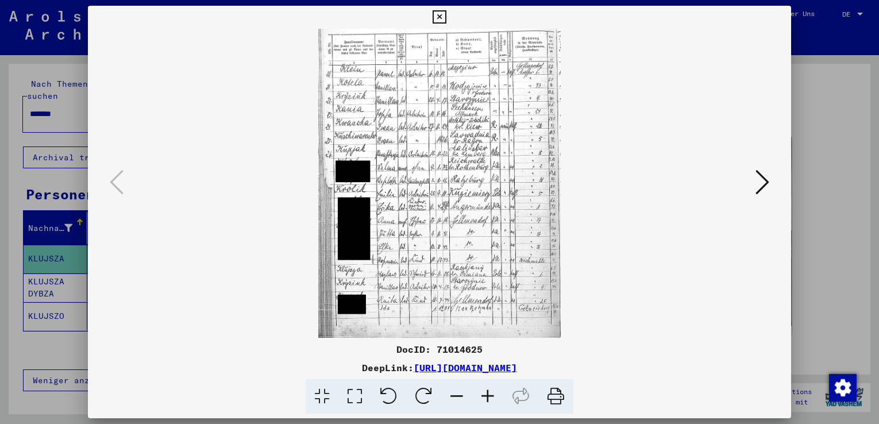
click at [490, 392] on icon at bounding box center [487, 396] width 31 height 35
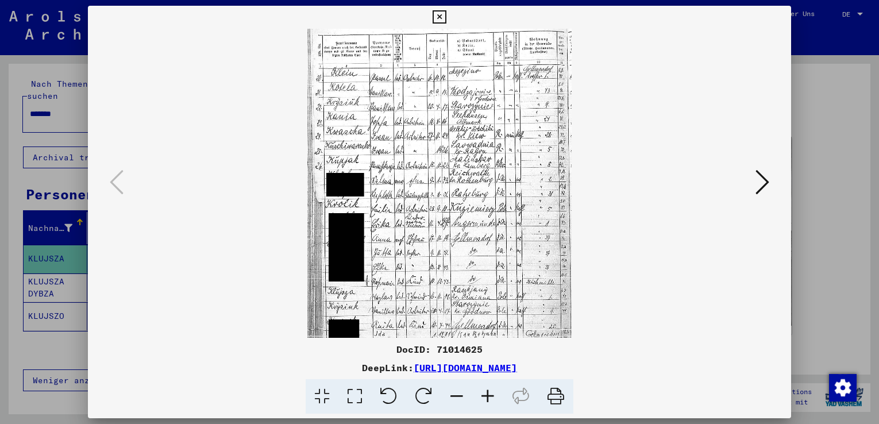
click at [490, 392] on icon at bounding box center [487, 396] width 31 height 35
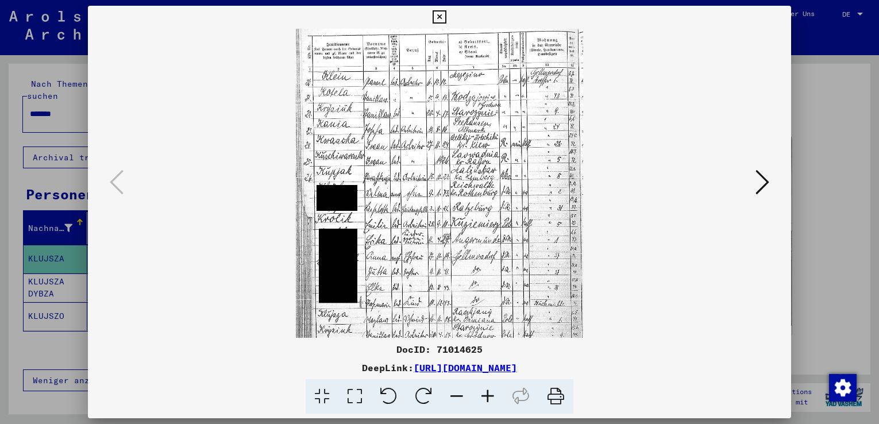
click at [490, 392] on icon at bounding box center [487, 396] width 31 height 35
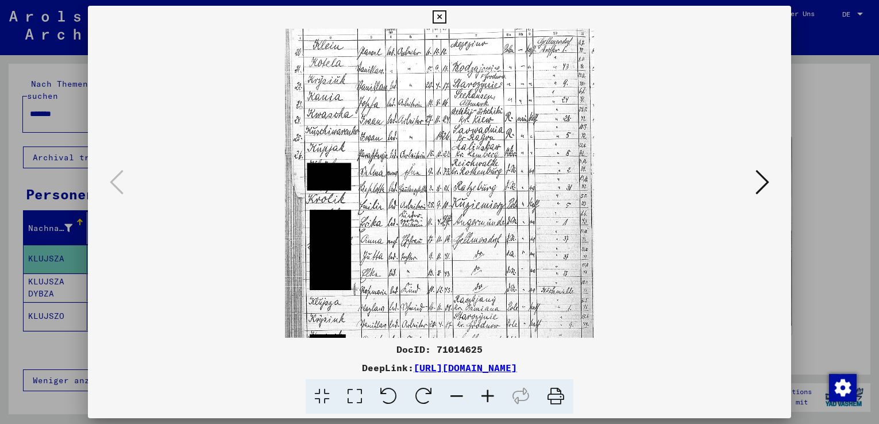
scroll to position [86, 0]
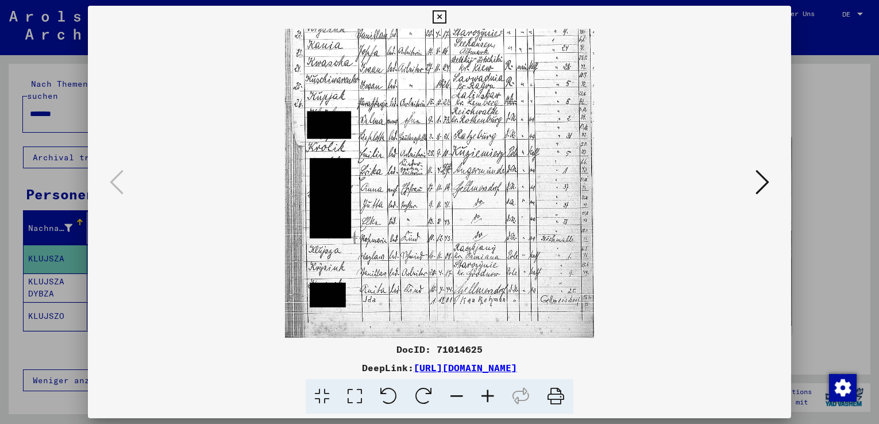
drag, startPoint x: 494, startPoint y: 300, endPoint x: 477, endPoint y: 184, distance: 116.7
click at [477, 184] on img at bounding box center [440, 140] width 310 height 395
click at [487, 394] on icon at bounding box center [487, 396] width 31 height 35
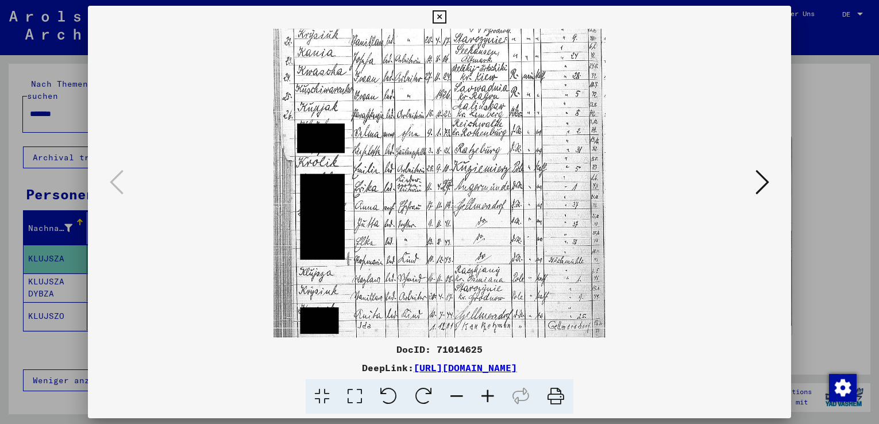
click at [487, 395] on icon at bounding box center [487, 396] width 31 height 35
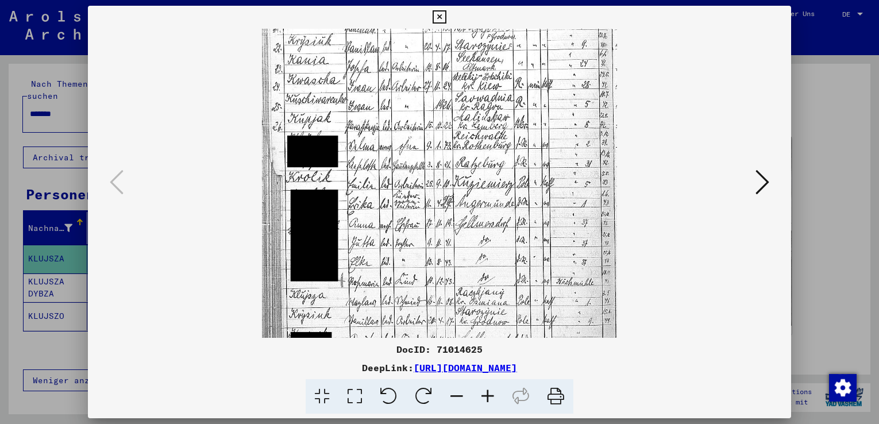
click at [487, 395] on icon at bounding box center [487, 396] width 31 height 35
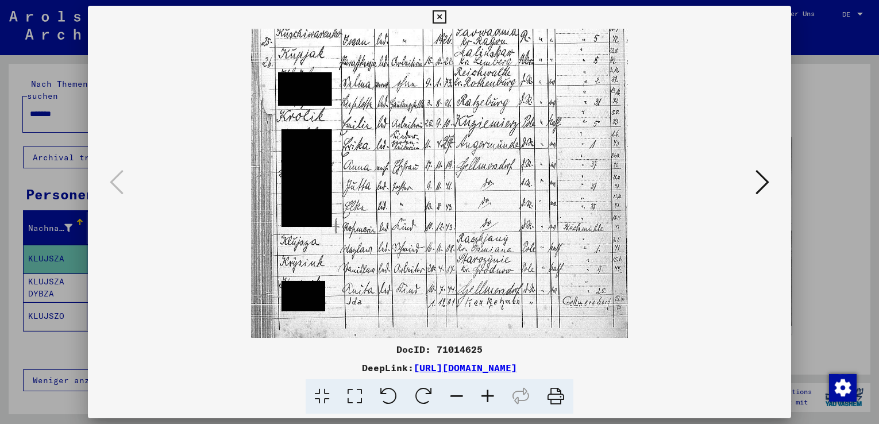
scroll to position [172, 0]
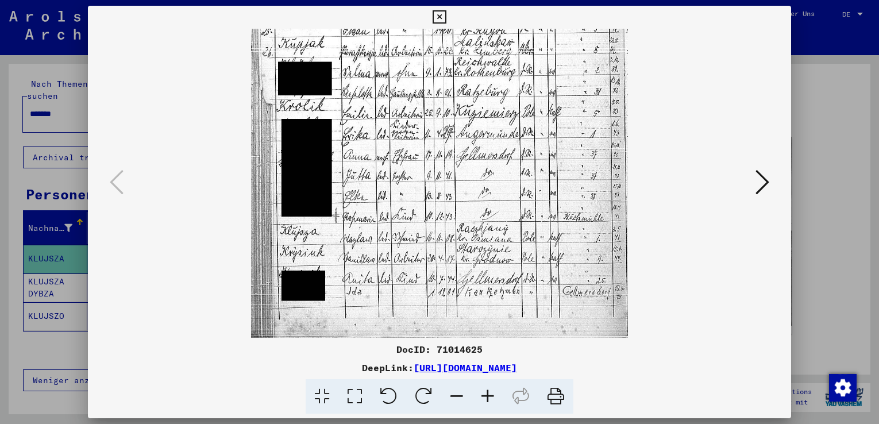
drag, startPoint x: 500, startPoint y: 309, endPoint x: 472, endPoint y: 221, distance: 91.6
click at [472, 221] on img at bounding box center [439, 97] width 377 height 482
click at [487, 395] on icon at bounding box center [487, 396] width 31 height 35
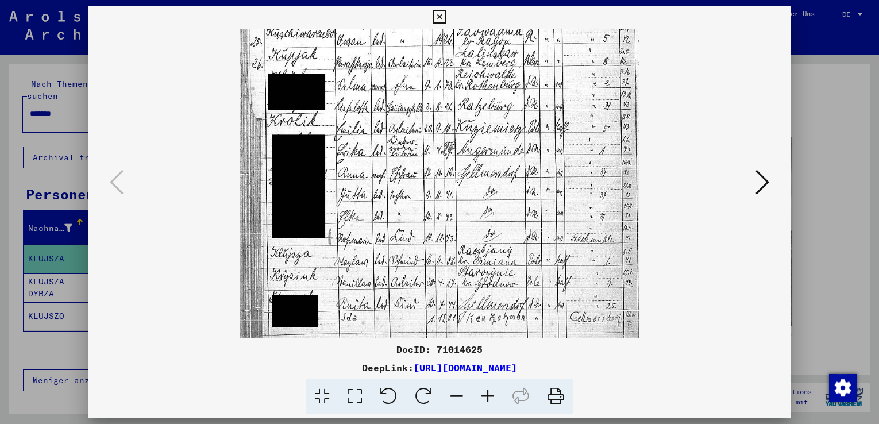
click at [487, 395] on icon at bounding box center [487, 396] width 31 height 35
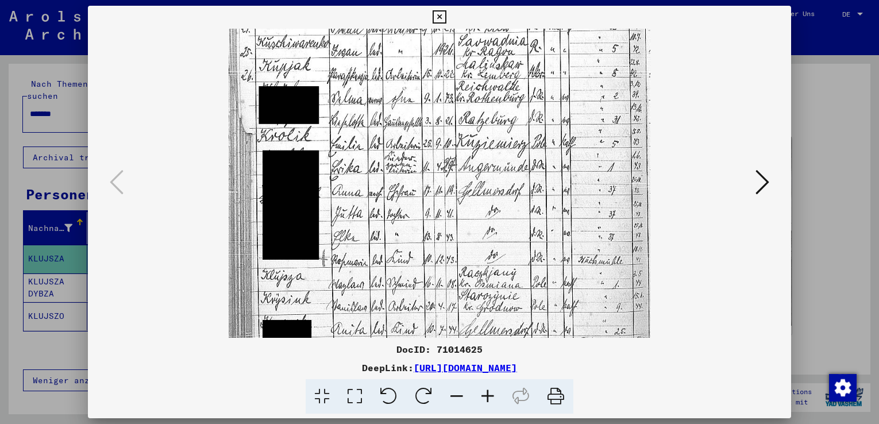
click at [487, 395] on icon at bounding box center [487, 396] width 31 height 35
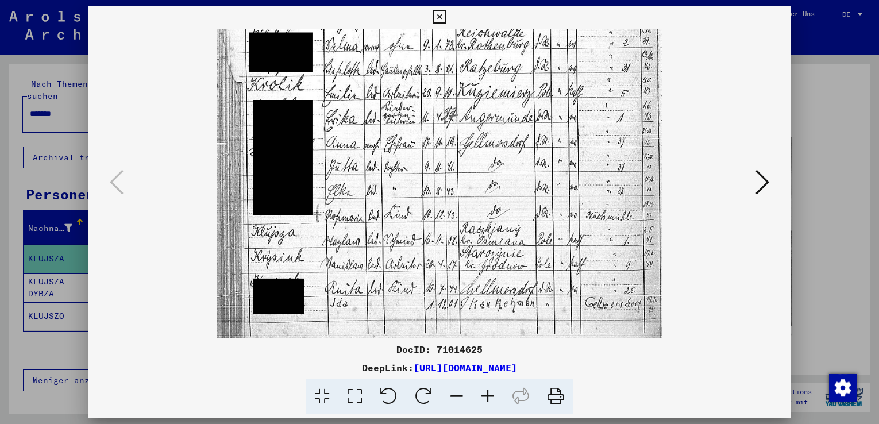
scroll to position [243, 0]
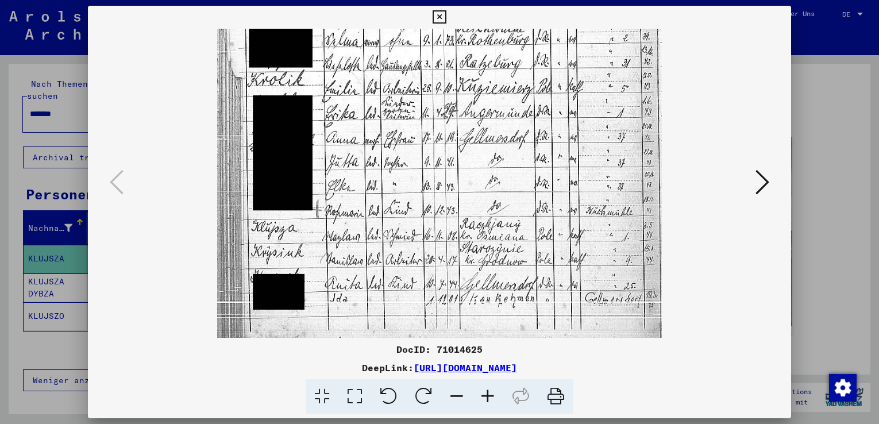
drag, startPoint x: 484, startPoint y: 270, endPoint x: 474, endPoint y: 232, distance: 39.3
click at [474, 232] on img at bounding box center [439, 70] width 445 height 568
click at [760, 184] on icon at bounding box center [763, 182] width 14 height 28
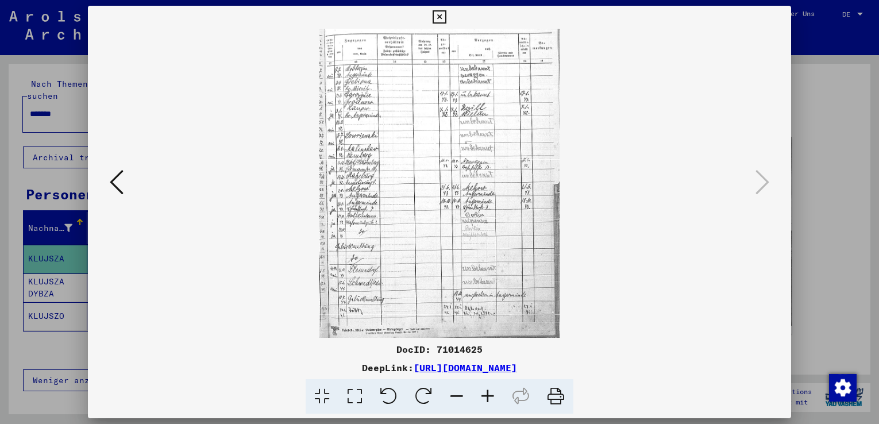
click at [487, 398] on icon at bounding box center [487, 396] width 31 height 35
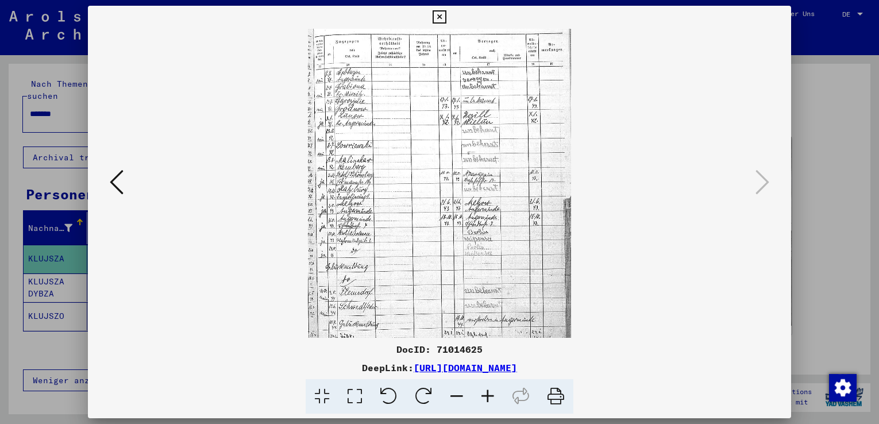
click at [487, 398] on icon at bounding box center [487, 396] width 31 height 35
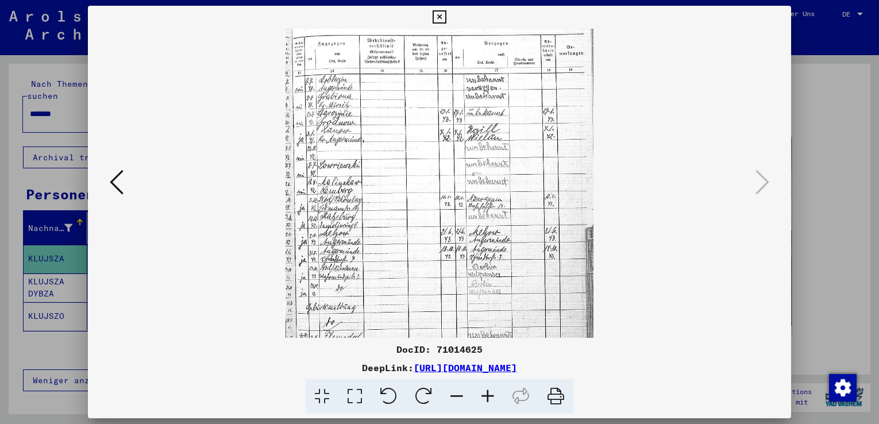
click at [487, 398] on icon at bounding box center [487, 396] width 31 height 35
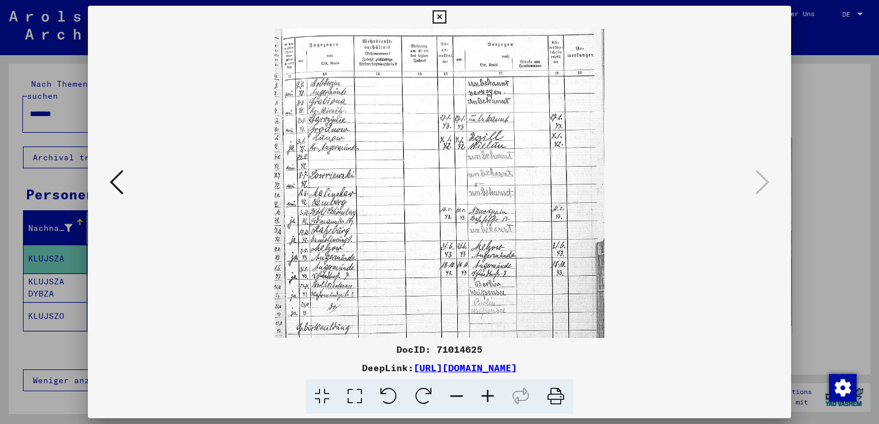
click at [487, 398] on icon at bounding box center [487, 396] width 31 height 35
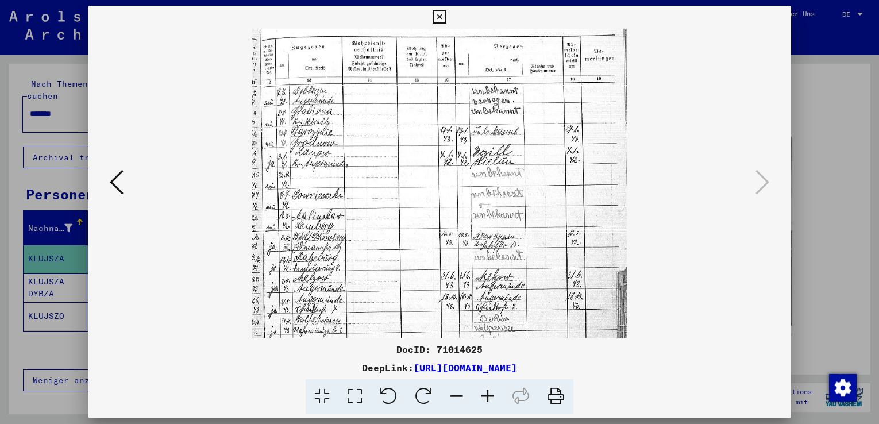
click at [487, 398] on icon at bounding box center [487, 396] width 31 height 35
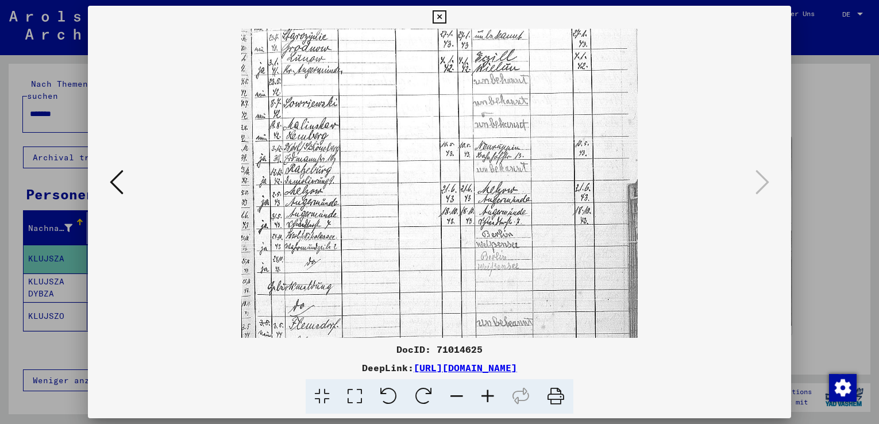
drag, startPoint x: 368, startPoint y: 290, endPoint x: 395, endPoint y: 201, distance: 92.7
click at [395, 201] on img at bounding box center [439, 182] width 397 height 510
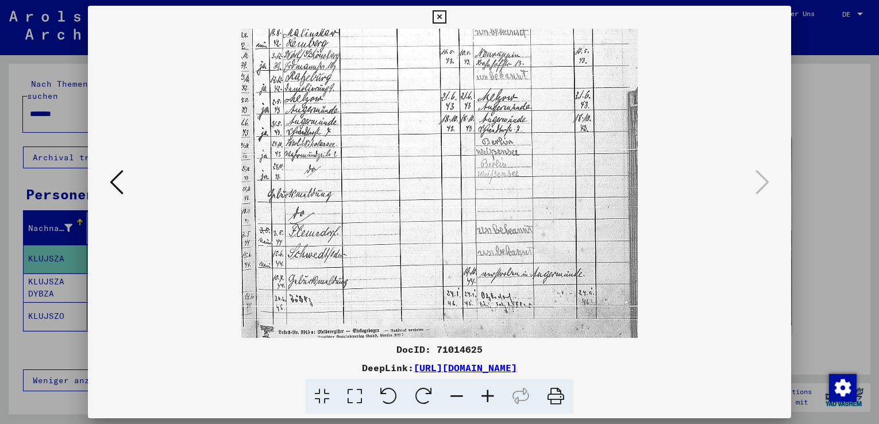
scroll to position [201, 0]
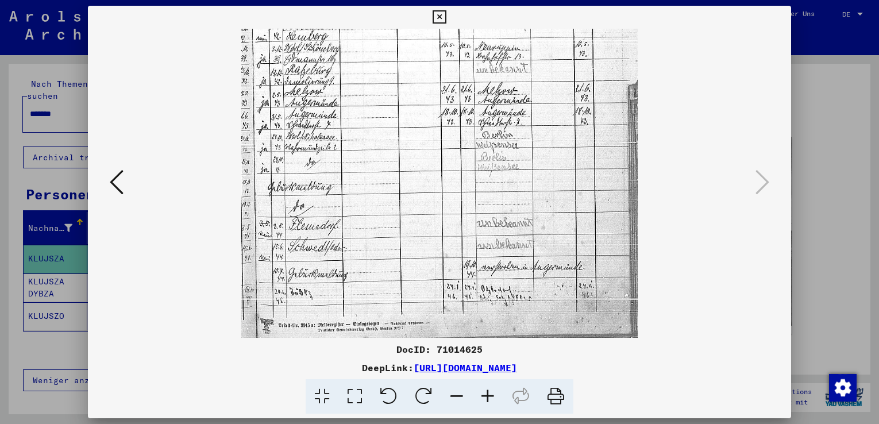
drag, startPoint x: 379, startPoint y: 242, endPoint x: 391, endPoint y: 140, distance: 103.5
click at [391, 140] on img at bounding box center [439, 83] width 397 height 510
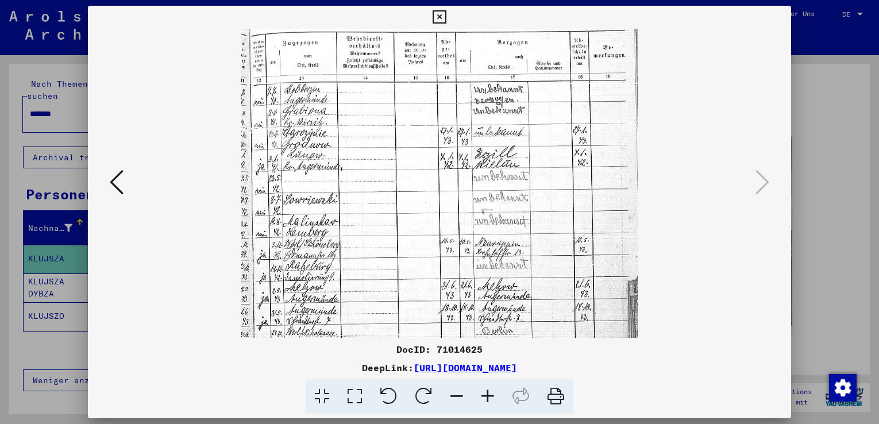
scroll to position [0, 0]
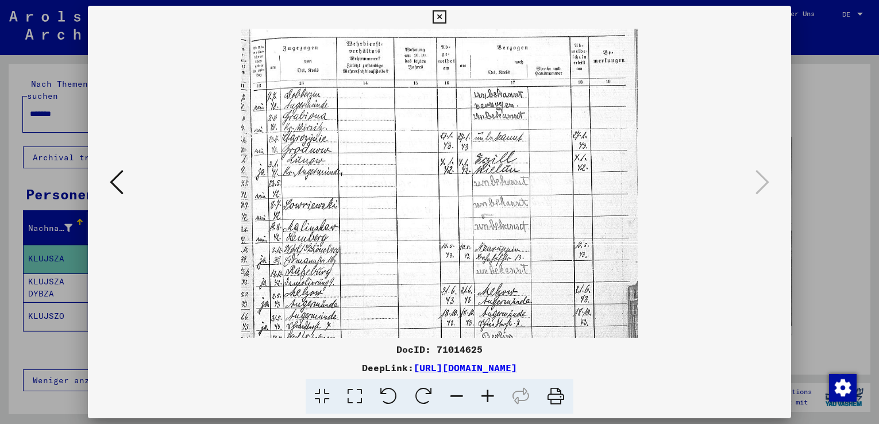
drag, startPoint x: 336, startPoint y: 110, endPoint x: 352, endPoint y: 301, distance: 190.8
click at [352, 302] on img at bounding box center [439, 284] width 397 height 510
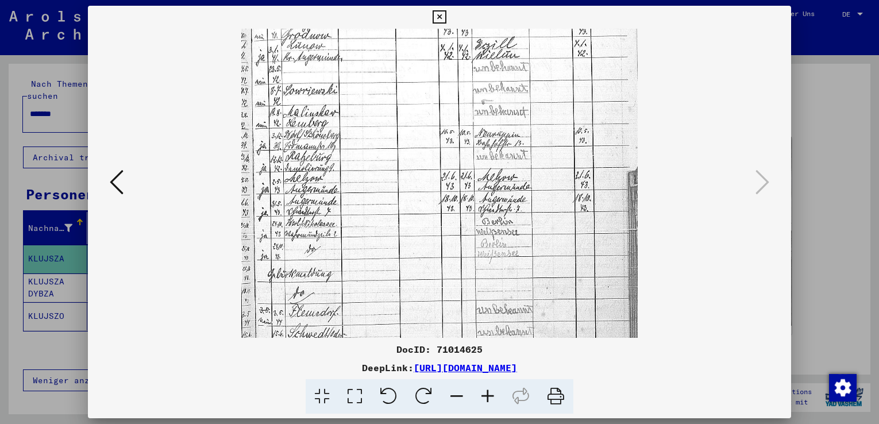
drag, startPoint x: 317, startPoint y: 319, endPoint x: 324, endPoint y: 212, distance: 107.7
click at [325, 209] on img at bounding box center [439, 169] width 397 height 510
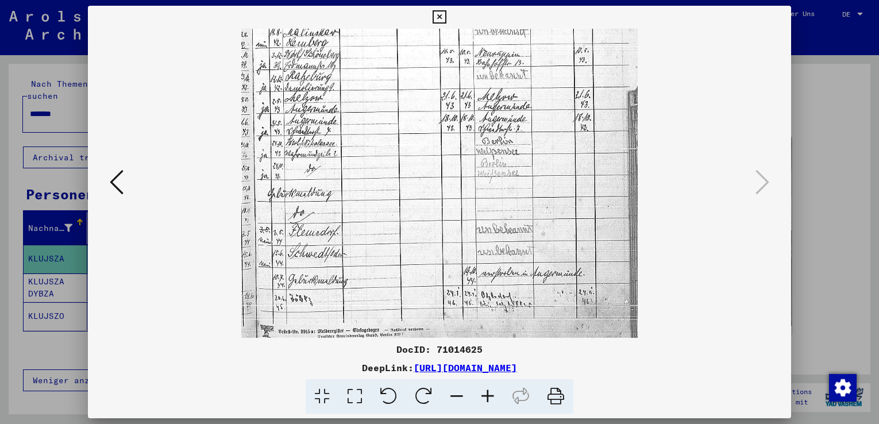
scroll to position [201, 0]
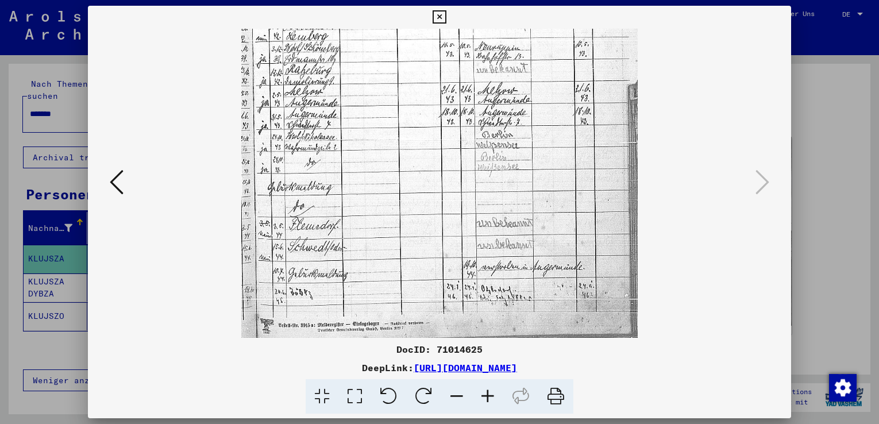
drag, startPoint x: 333, startPoint y: 277, endPoint x: 349, endPoint y: 166, distance: 112.1
click at [349, 166] on img at bounding box center [439, 83] width 397 height 510
click at [441, 14] on icon at bounding box center [439, 17] width 13 height 14
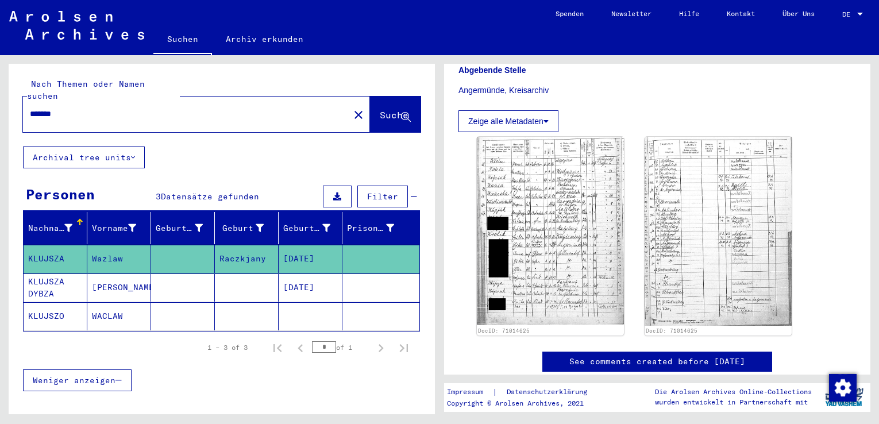
click at [60, 275] on mat-cell "KLUJSZA DYBZA" at bounding box center [56, 288] width 64 height 28
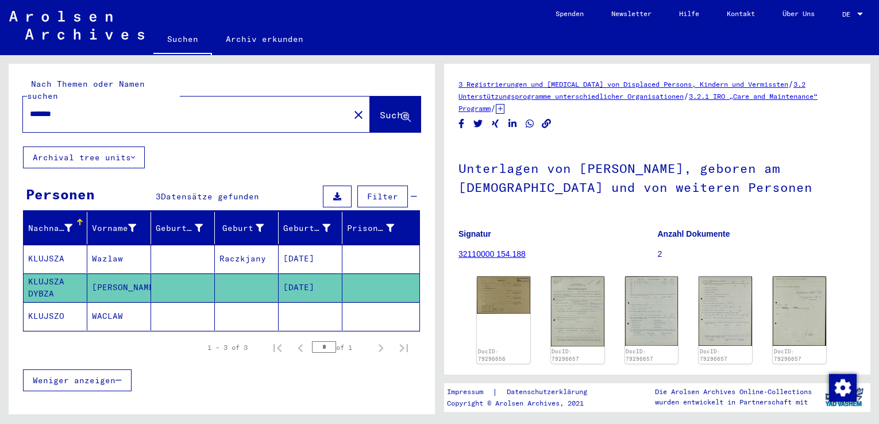
click at [44, 245] on mat-cell "KLUJSZA" at bounding box center [56, 259] width 64 height 28
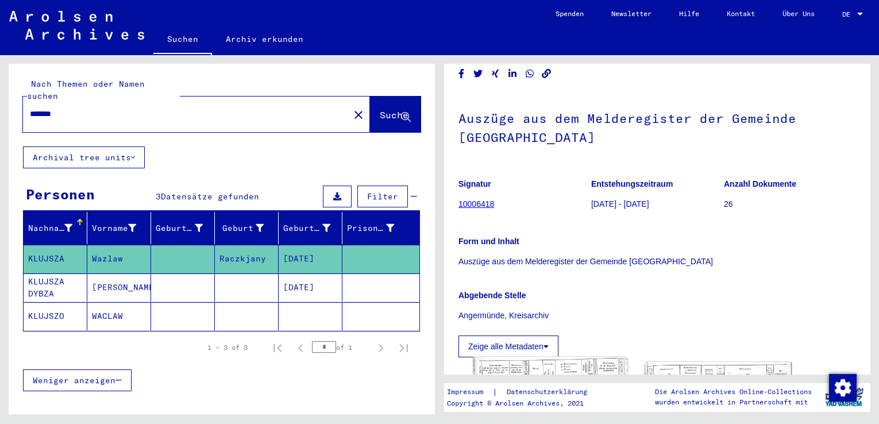
scroll to position [57, 0]
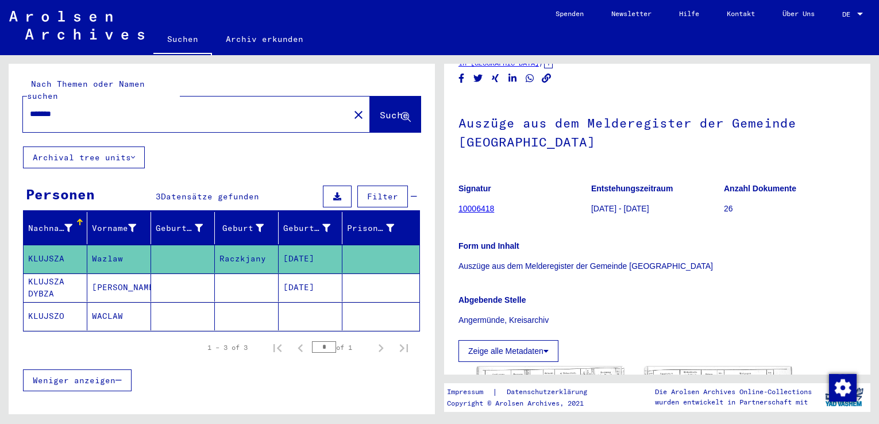
click at [51, 275] on mat-cell "KLUJSZA DYBZA" at bounding box center [56, 288] width 64 height 28
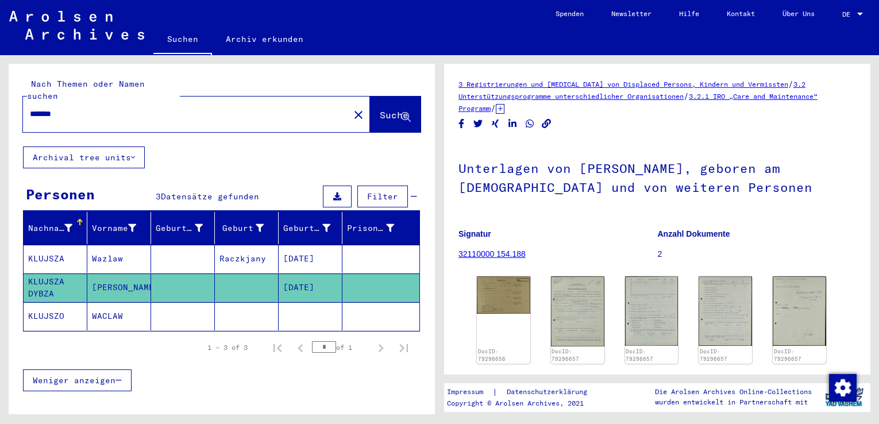
click at [45, 245] on mat-cell "KLUJSZA" at bounding box center [56, 259] width 64 height 28
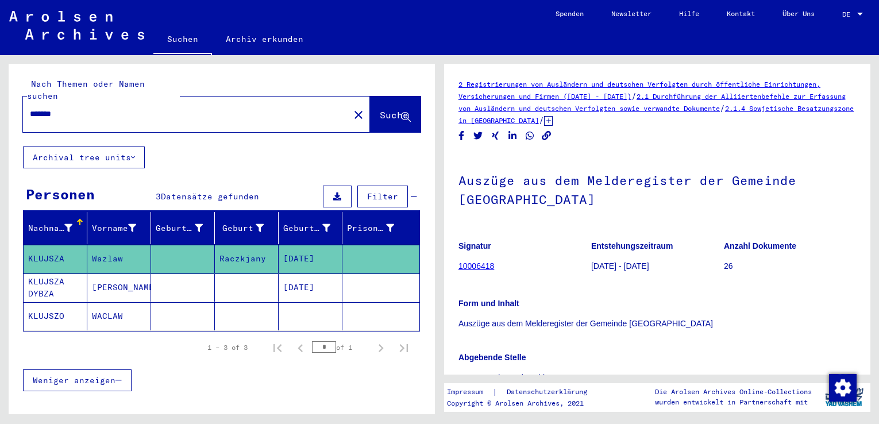
click at [46, 274] on mat-cell "KLUJSZA DYBZA" at bounding box center [56, 288] width 64 height 28
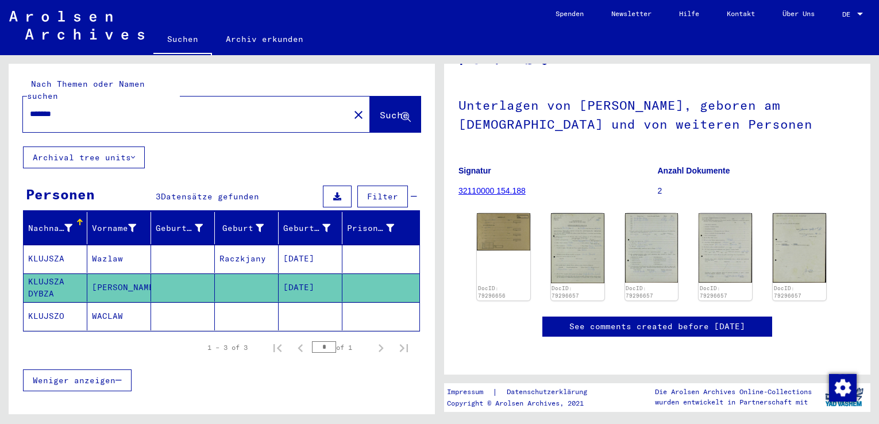
scroll to position [57, 0]
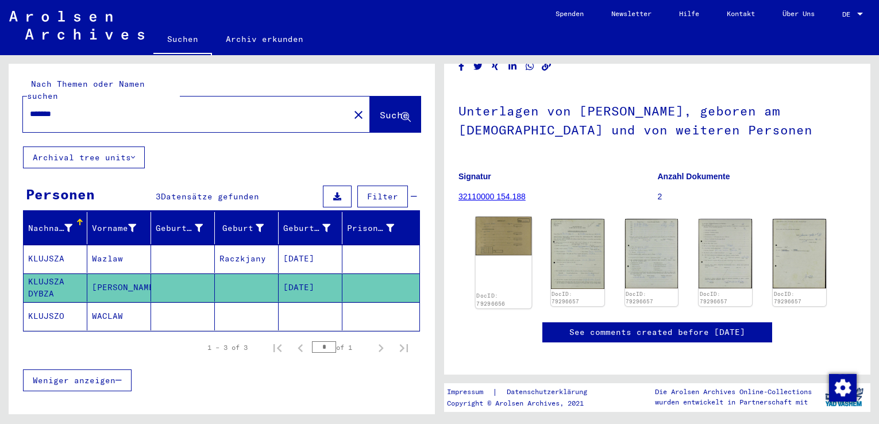
click at [511, 249] on img at bounding box center [504, 236] width 56 height 39
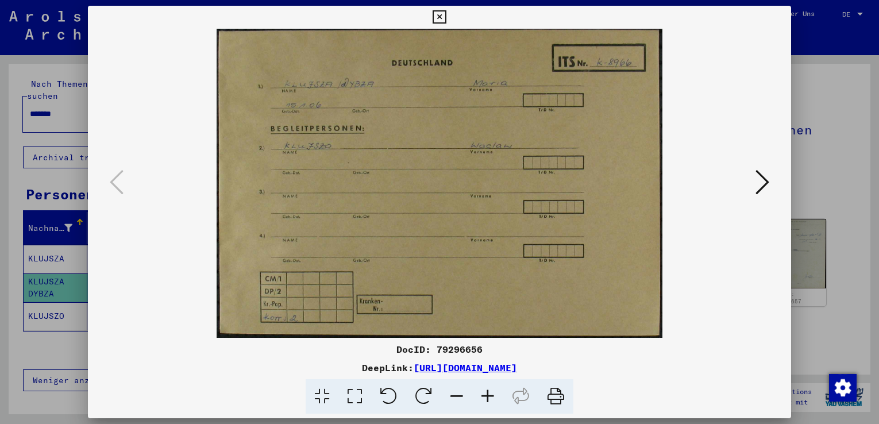
click at [761, 183] on icon at bounding box center [763, 182] width 14 height 28
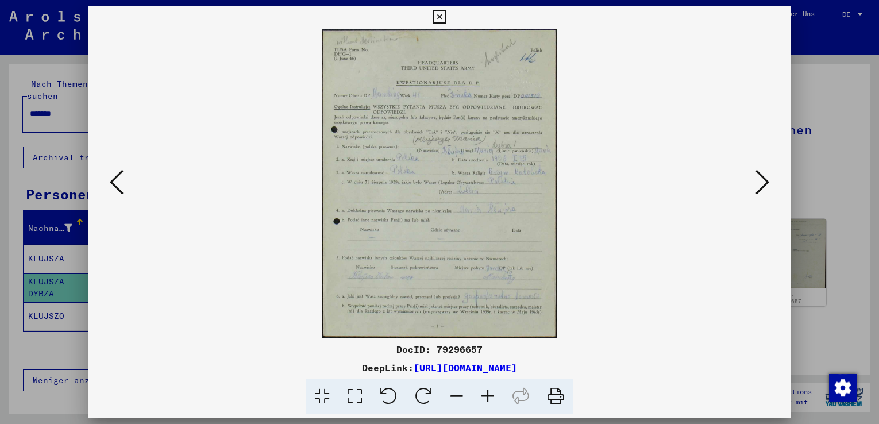
click at [490, 397] on icon at bounding box center [487, 396] width 31 height 35
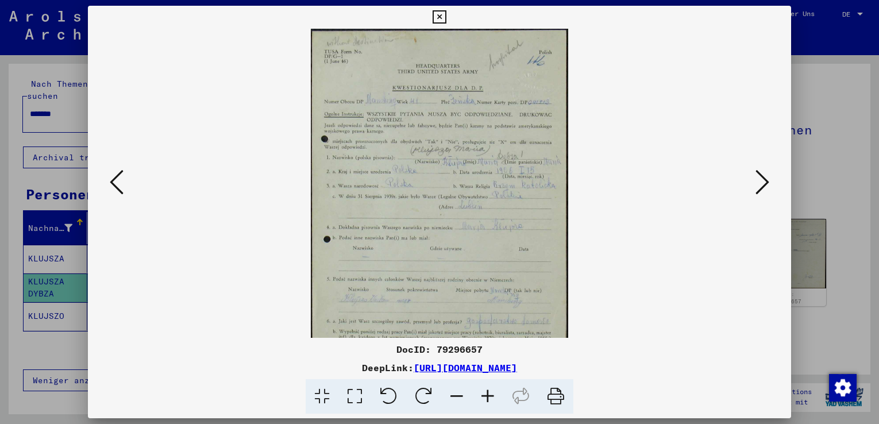
click at [490, 397] on icon at bounding box center [487, 396] width 31 height 35
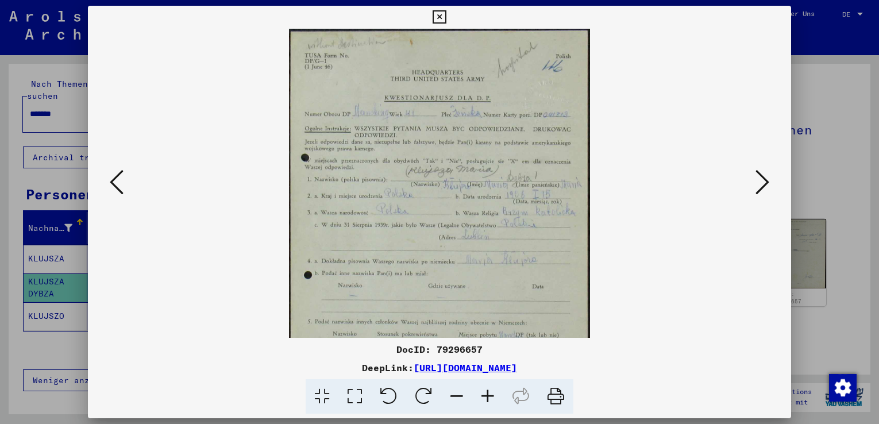
click at [490, 397] on icon at bounding box center [487, 396] width 31 height 35
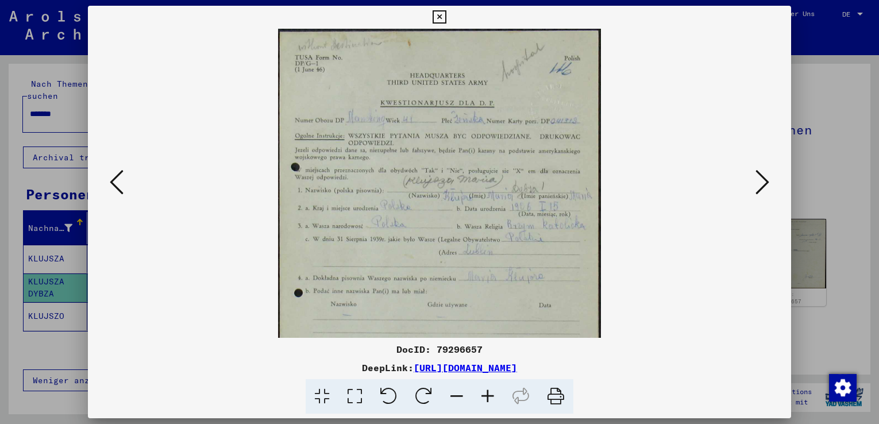
click at [490, 397] on icon at bounding box center [487, 396] width 31 height 35
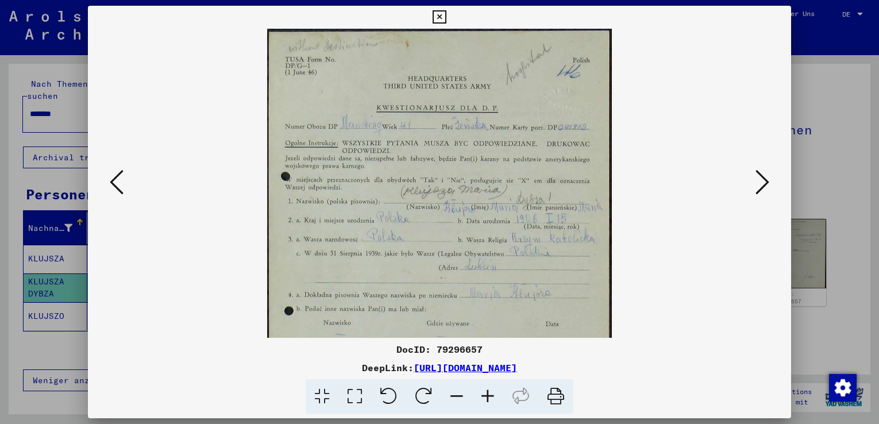
click at [491, 396] on icon at bounding box center [487, 396] width 31 height 35
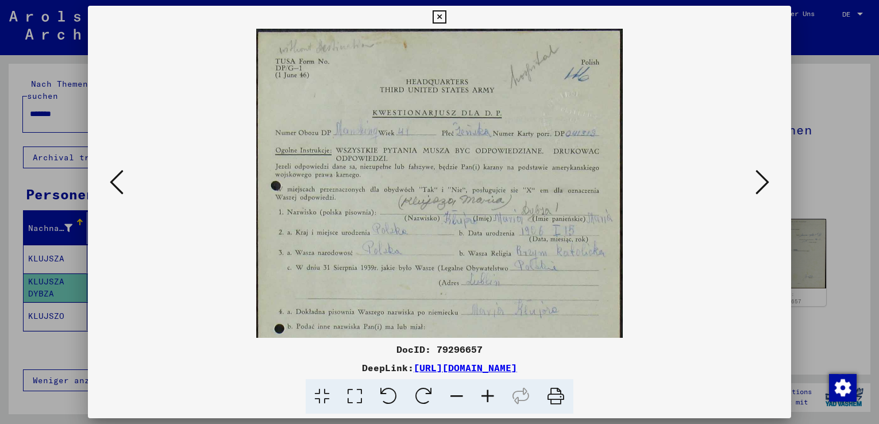
click at [491, 396] on icon at bounding box center [487, 396] width 31 height 35
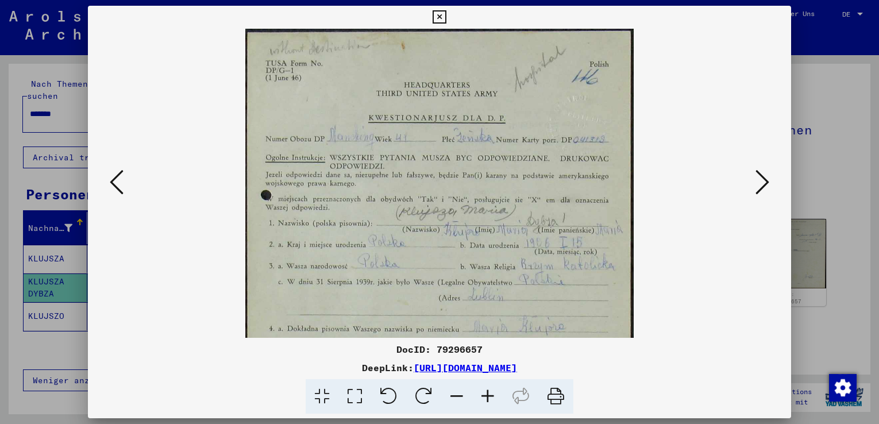
click at [488, 392] on icon at bounding box center [487, 396] width 31 height 35
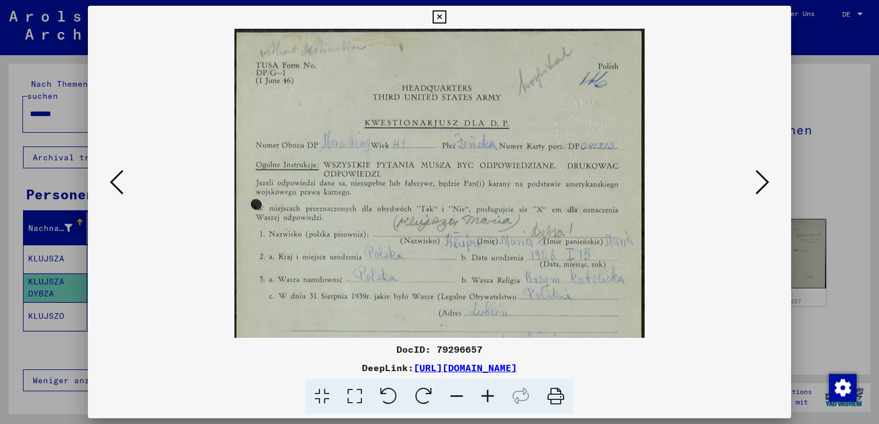
click at [488, 392] on icon at bounding box center [487, 396] width 31 height 35
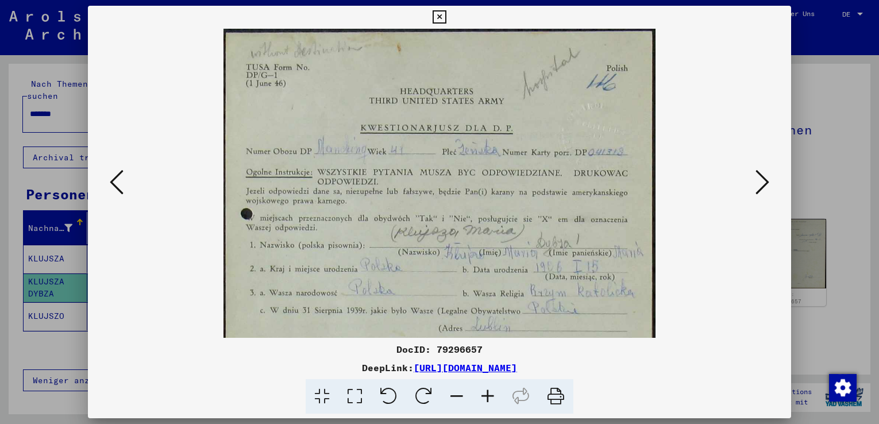
click at [488, 392] on icon at bounding box center [487, 396] width 31 height 35
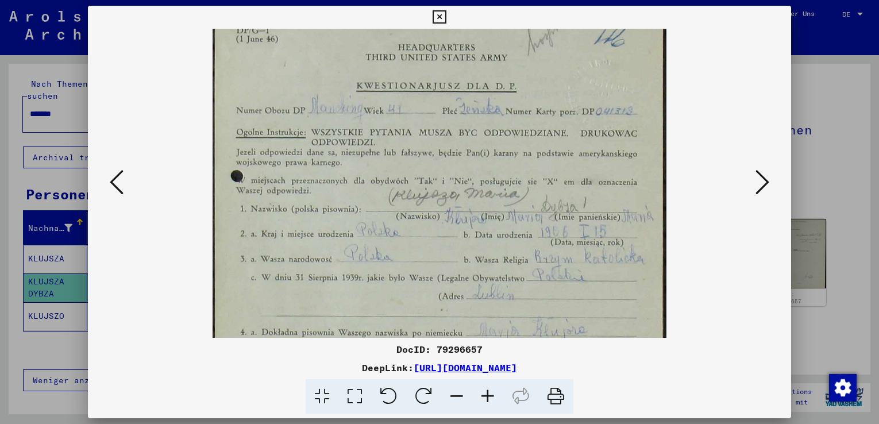
scroll to position [74, 0]
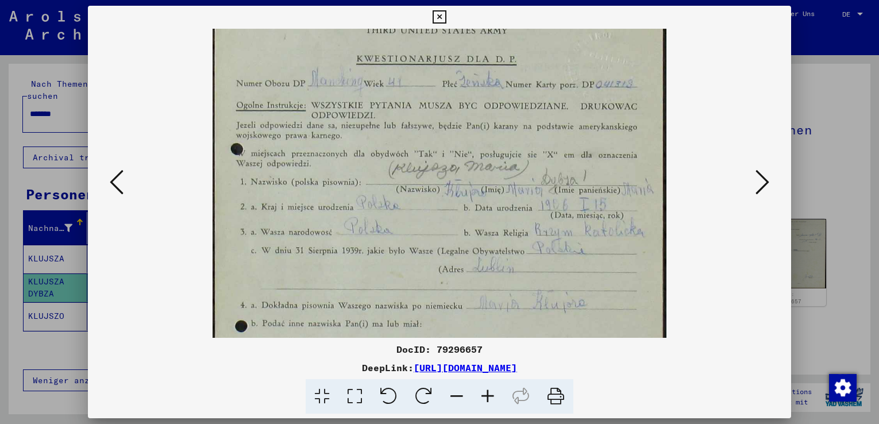
drag, startPoint x: 412, startPoint y: 310, endPoint x: 419, endPoint y: 236, distance: 74.4
click at [419, 236] on img at bounding box center [439, 253] width 453 height 596
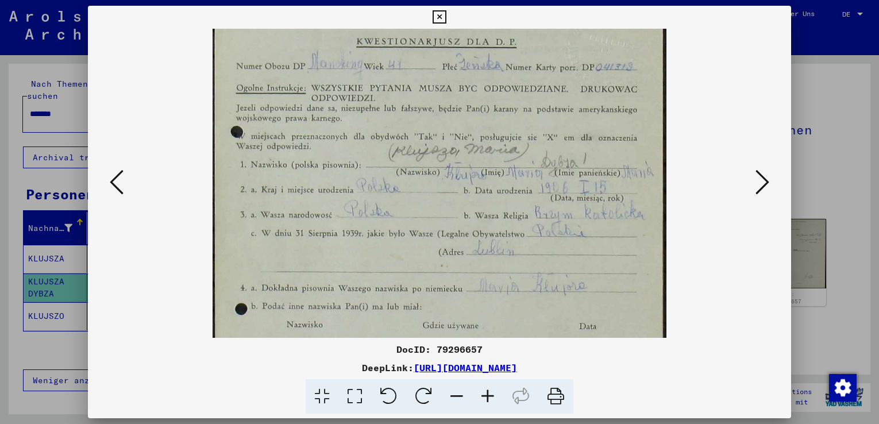
scroll to position [93, 0]
drag, startPoint x: 382, startPoint y: 284, endPoint x: 384, endPoint y: 265, distance: 19.1
click at [384, 265] on img at bounding box center [439, 234] width 453 height 596
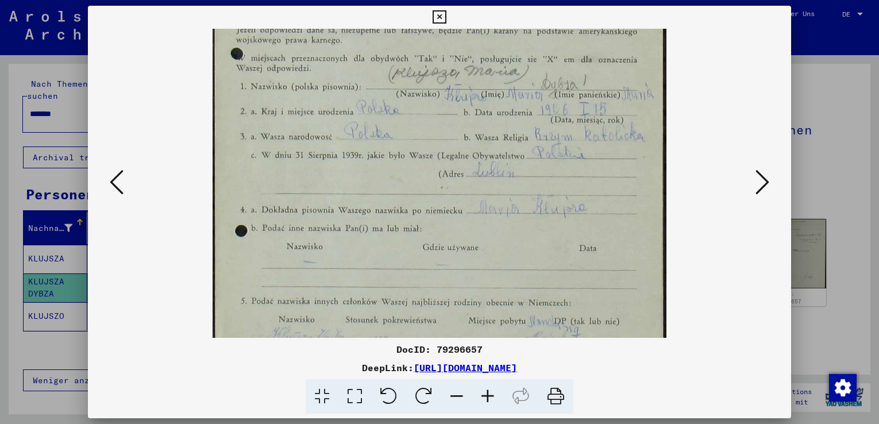
scroll to position [175, 0]
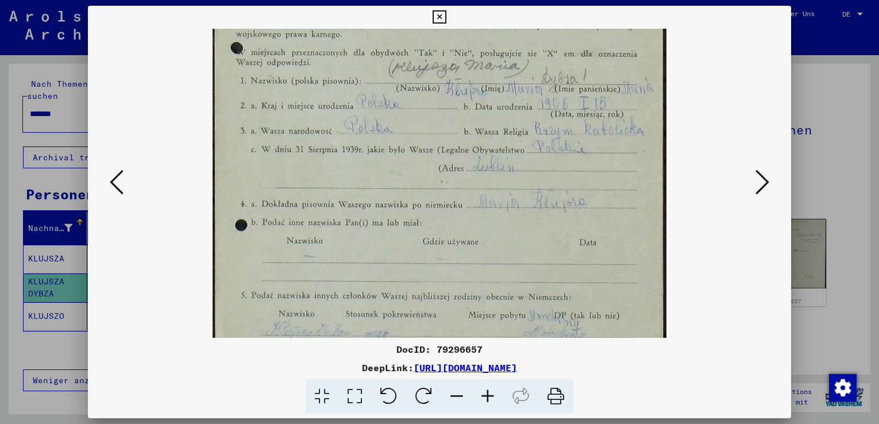
drag, startPoint x: 387, startPoint y: 289, endPoint x: 388, endPoint y: 230, distance: 59.2
click at [388, 230] on img at bounding box center [439, 151] width 453 height 596
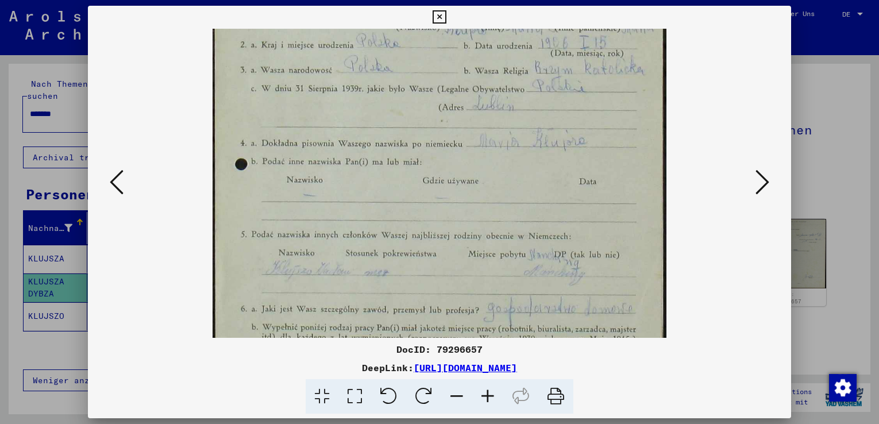
scroll to position [237, 0]
drag, startPoint x: 396, startPoint y: 284, endPoint x: 392, endPoint y: 232, distance: 52.5
click at [392, 232] on img at bounding box center [439, 89] width 453 height 596
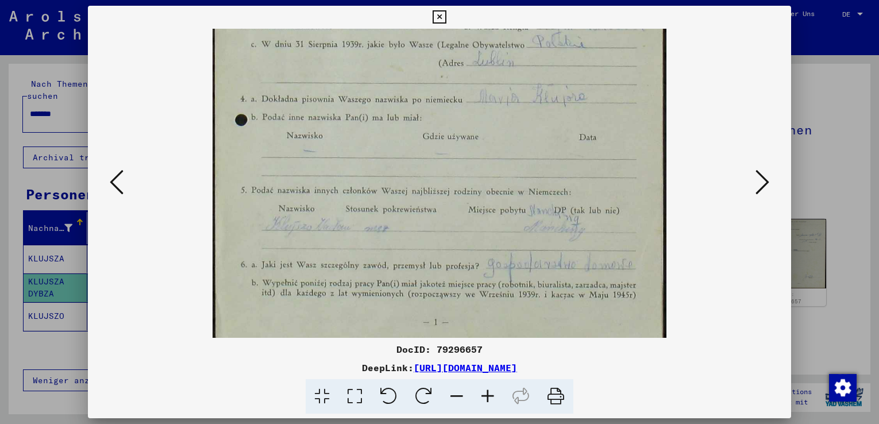
scroll to position [285, 0]
drag, startPoint x: 453, startPoint y: 288, endPoint x: 451, endPoint y: 243, distance: 45.5
click at [453, 242] on img at bounding box center [439, 42] width 453 height 596
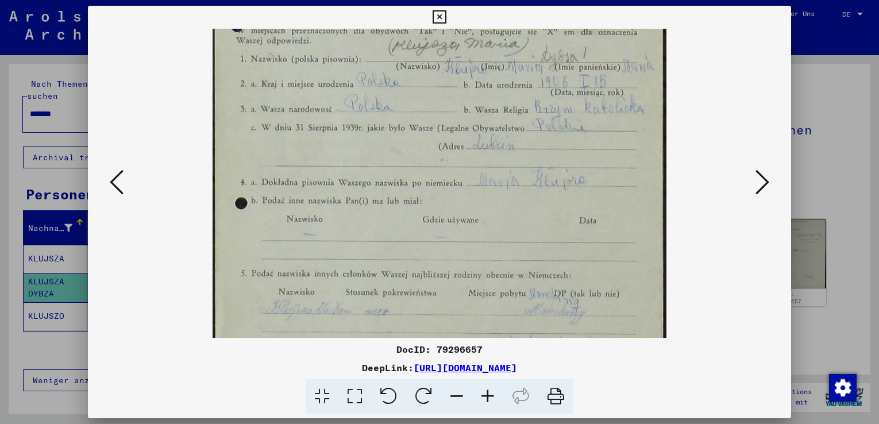
scroll to position [172, 0]
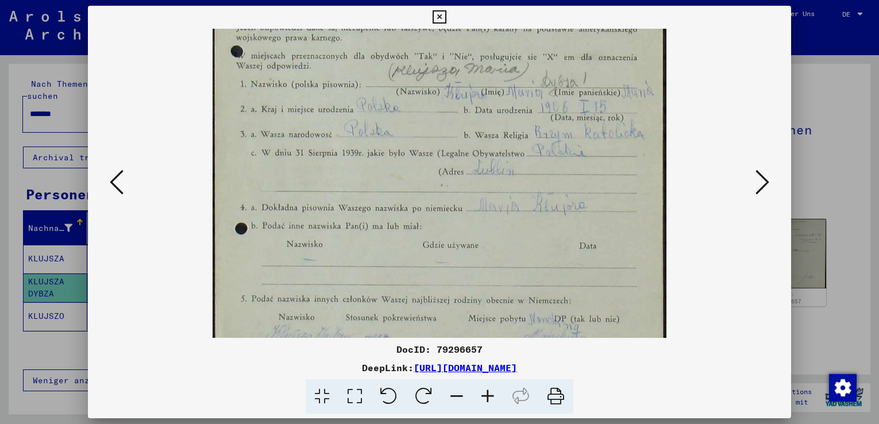
drag, startPoint x: 440, startPoint y: 162, endPoint x: 421, endPoint y: 274, distance: 113.5
click at [421, 274] on img at bounding box center [439, 155] width 453 height 596
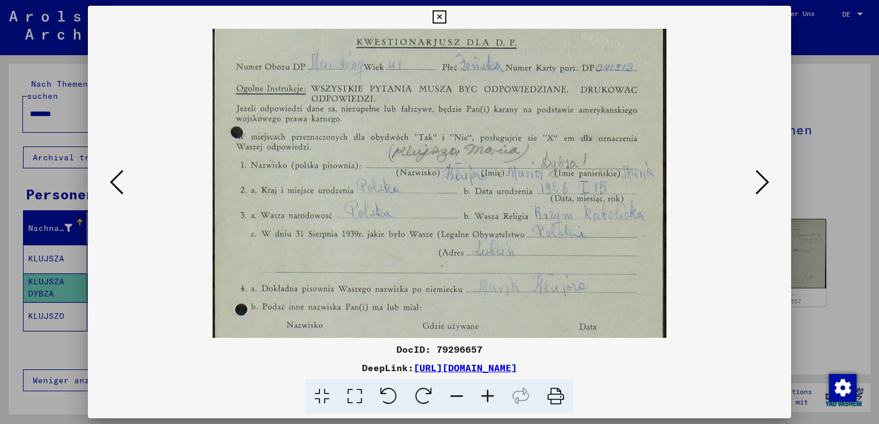
scroll to position [90, 0]
drag, startPoint x: 411, startPoint y: 204, endPoint x: 407, endPoint y: 254, distance: 50.2
click at [407, 254] on img at bounding box center [439, 237] width 453 height 596
drag, startPoint x: 501, startPoint y: 310, endPoint x: 526, endPoint y: 307, distance: 24.9
click at [501, 310] on img at bounding box center [439, 237] width 453 height 596
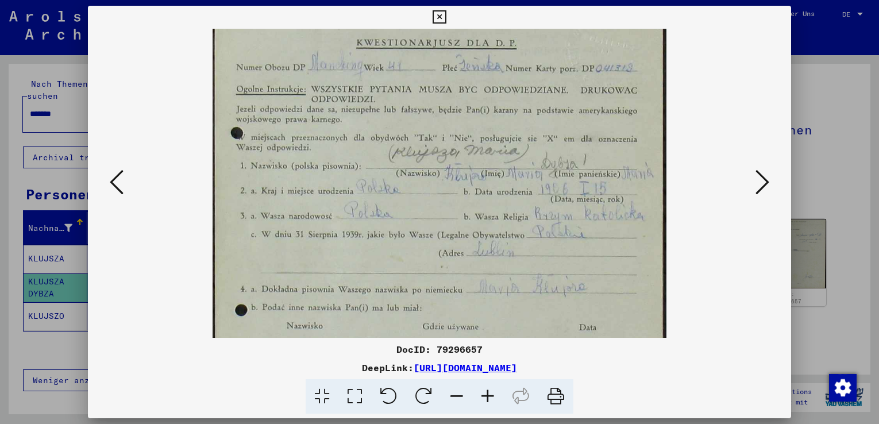
scroll to position [91, 0]
click at [756, 190] on icon at bounding box center [763, 182] width 14 height 28
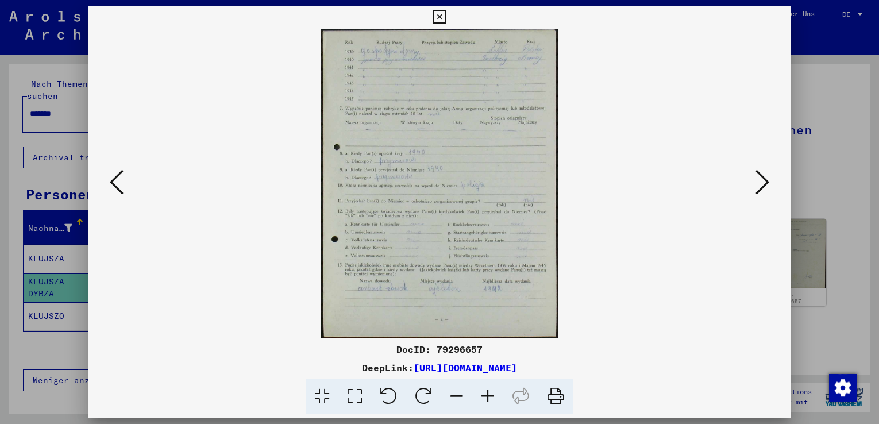
click at [488, 397] on icon at bounding box center [487, 396] width 31 height 35
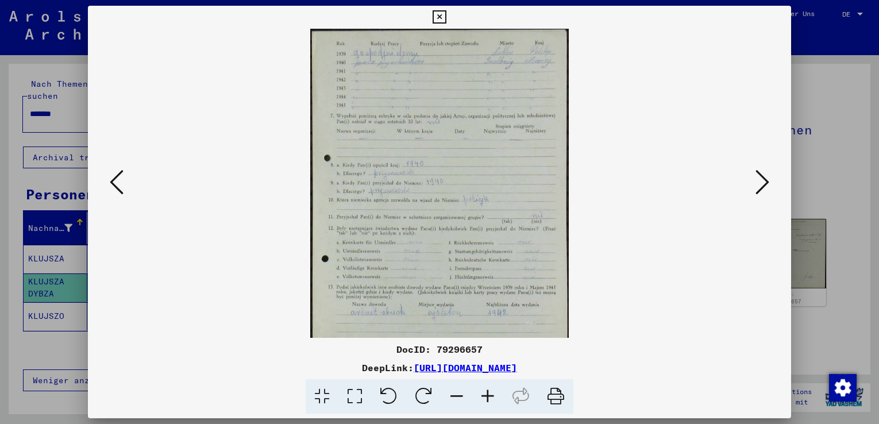
click at [488, 396] on icon at bounding box center [487, 396] width 31 height 35
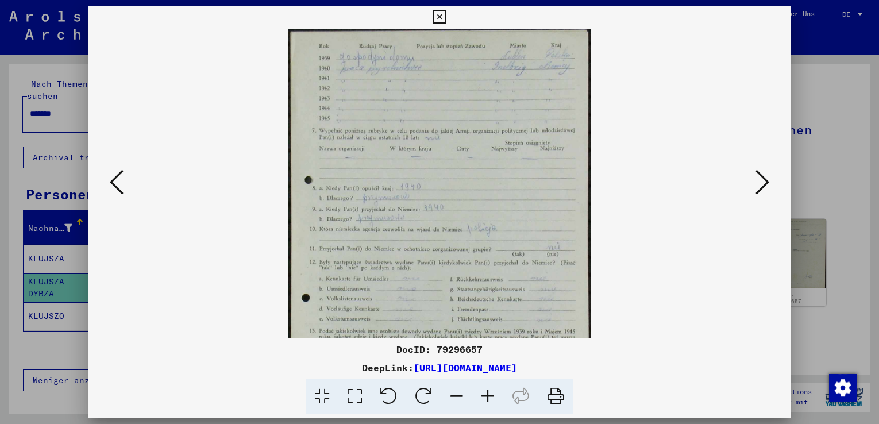
click at [488, 396] on icon at bounding box center [487, 396] width 31 height 35
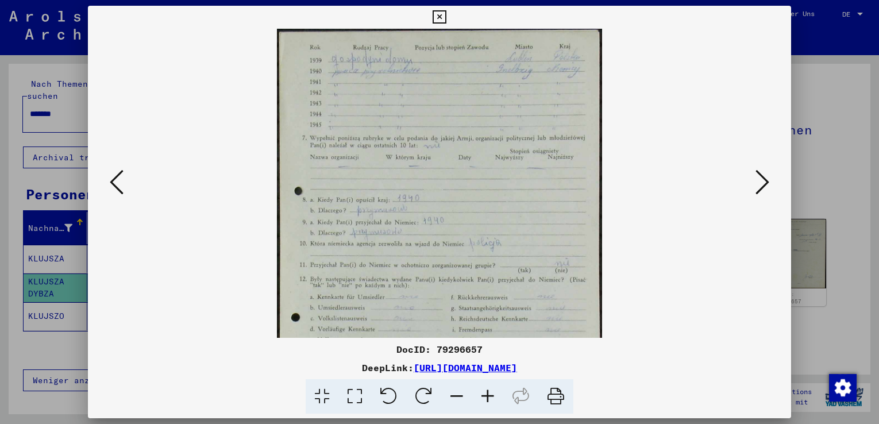
click at [488, 396] on icon at bounding box center [487, 396] width 31 height 35
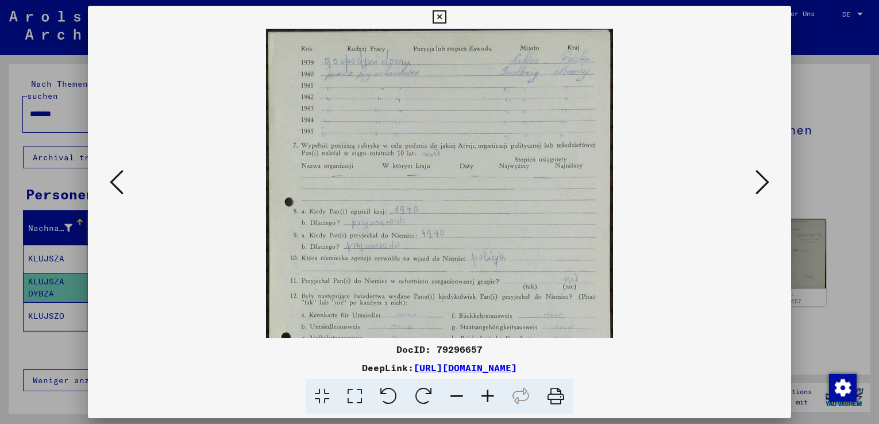
click at [488, 396] on icon at bounding box center [487, 396] width 31 height 35
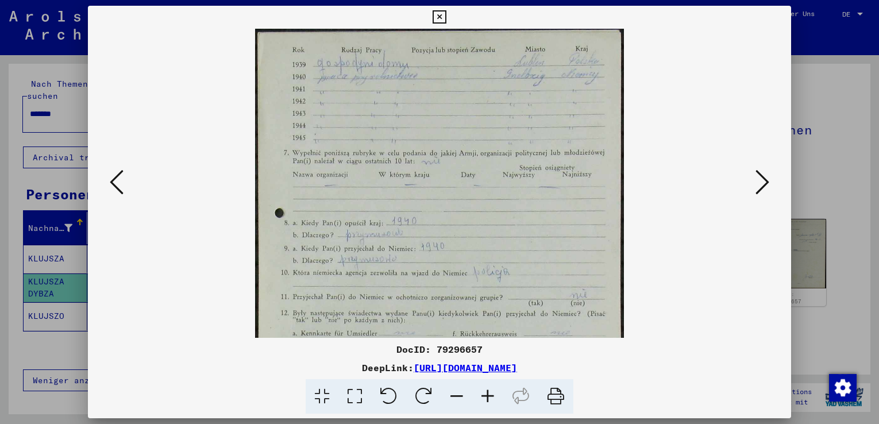
click at [488, 396] on icon at bounding box center [487, 396] width 31 height 35
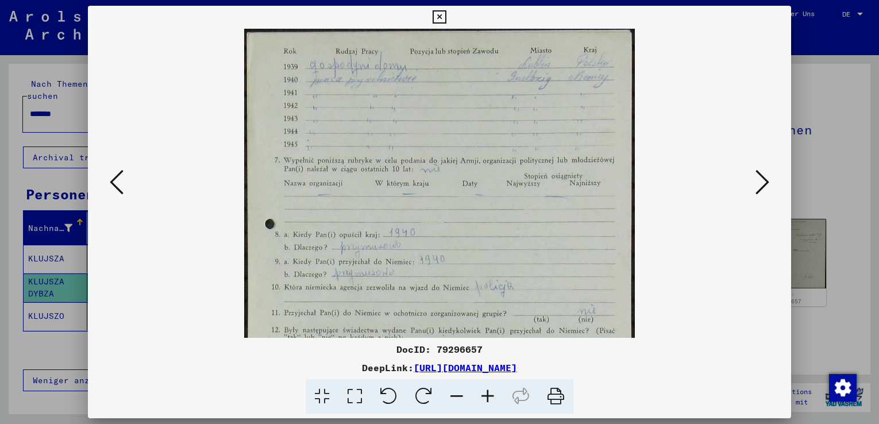
click at [488, 396] on icon at bounding box center [487, 396] width 31 height 35
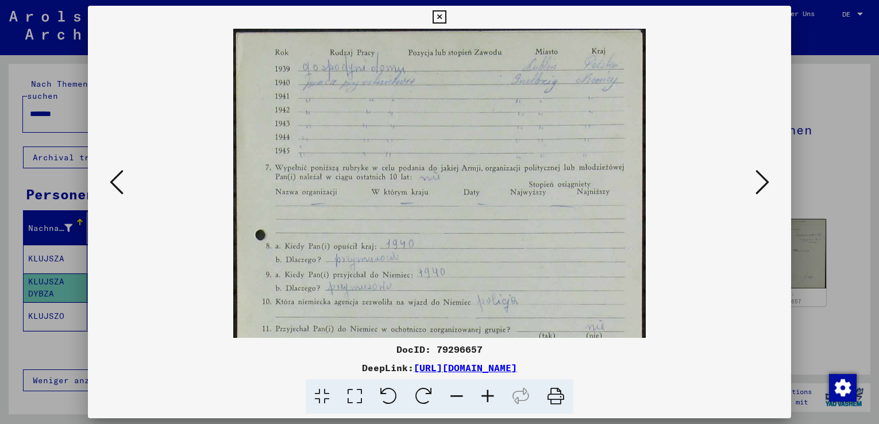
click at [487, 397] on icon at bounding box center [487, 396] width 31 height 35
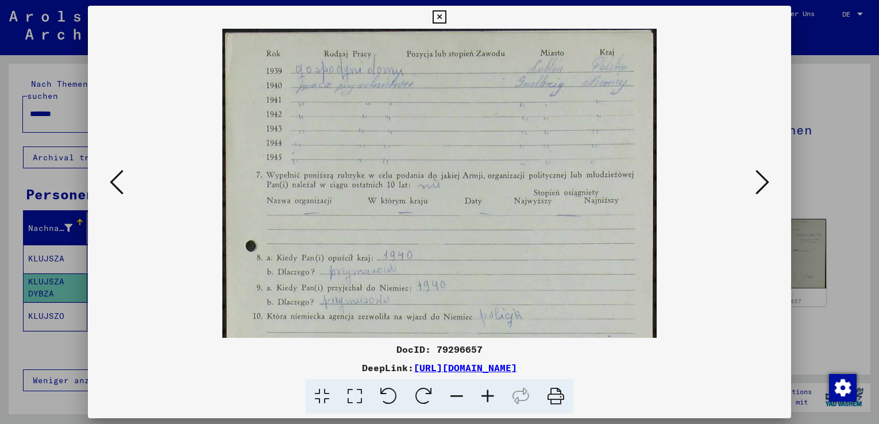
click at [488, 397] on icon at bounding box center [487, 396] width 31 height 35
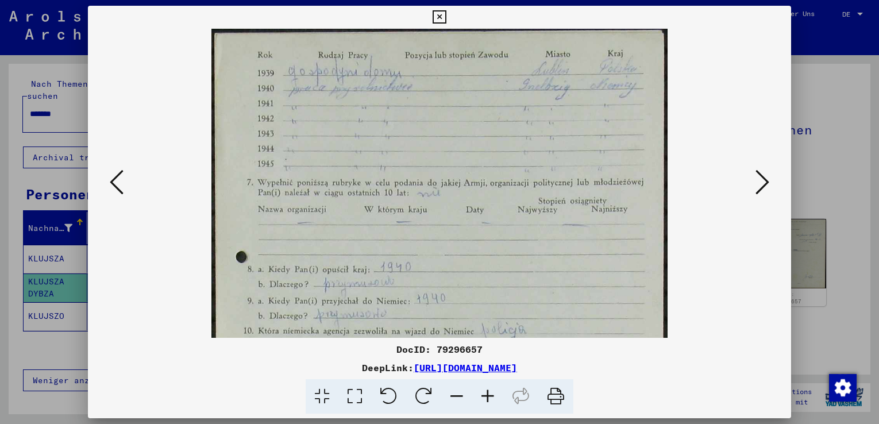
click at [488, 397] on icon at bounding box center [487, 396] width 31 height 35
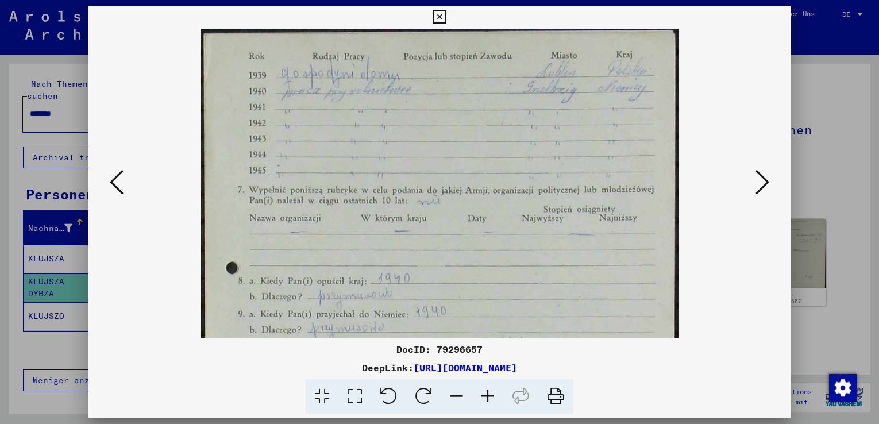
click at [488, 397] on icon at bounding box center [487, 396] width 31 height 35
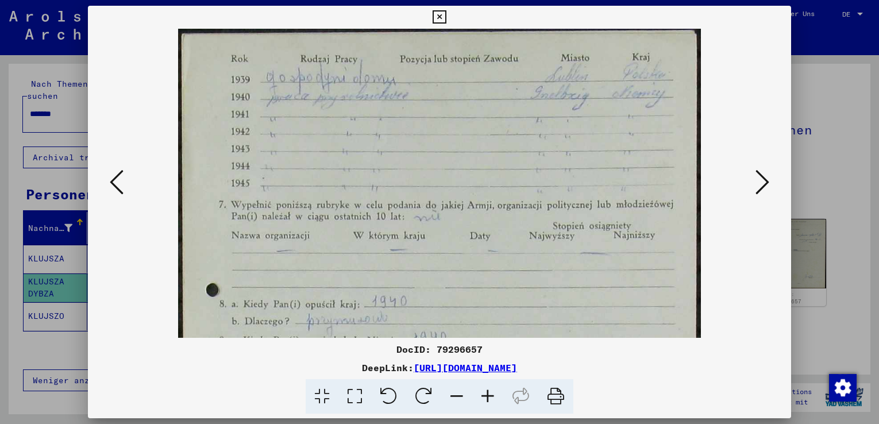
click at [488, 396] on icon at bounding box center [487, 396] width 31 height 35
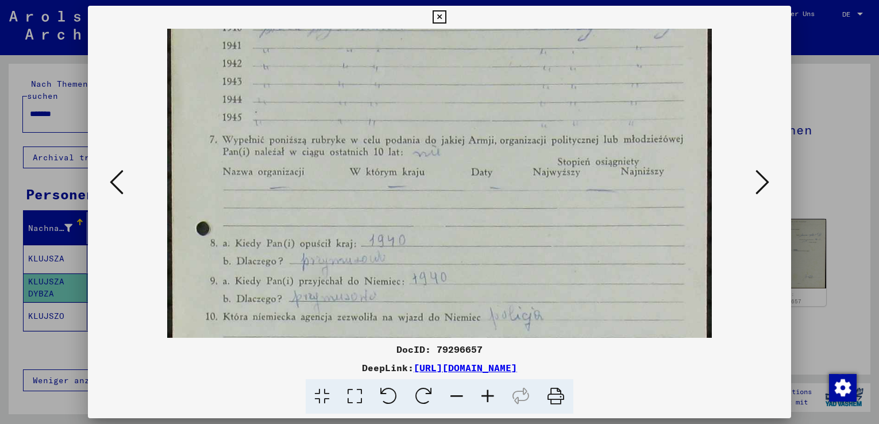
drag, startPoint x: 475, startPoint y: 306, endPoint x: 473, endPoint y: 233, distance: 73.6
click at [473, 233] on img at bounding box center [439, 311] width 545 height 711
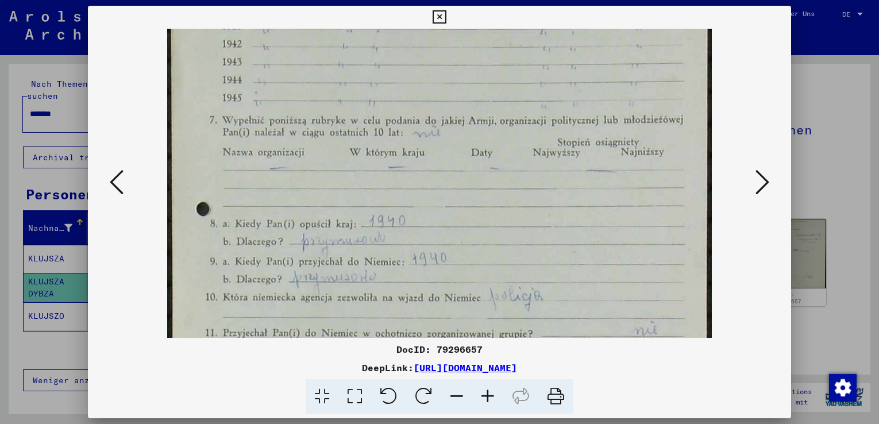
scroll to position [134, 0]
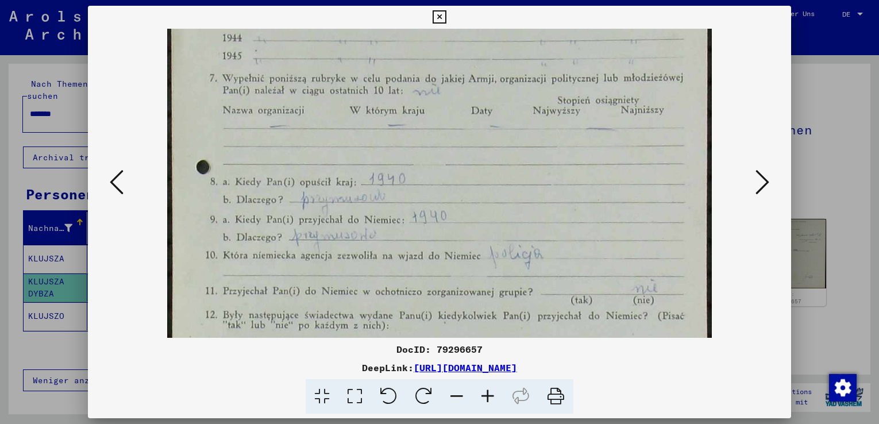
drag, startPoint x: 456, startPoint y: 296, endPoint x: 465, endPoint y: 236, distance: 60.9
click at [465, 236] on img at bounding box center [439, 250] width 545 height 711
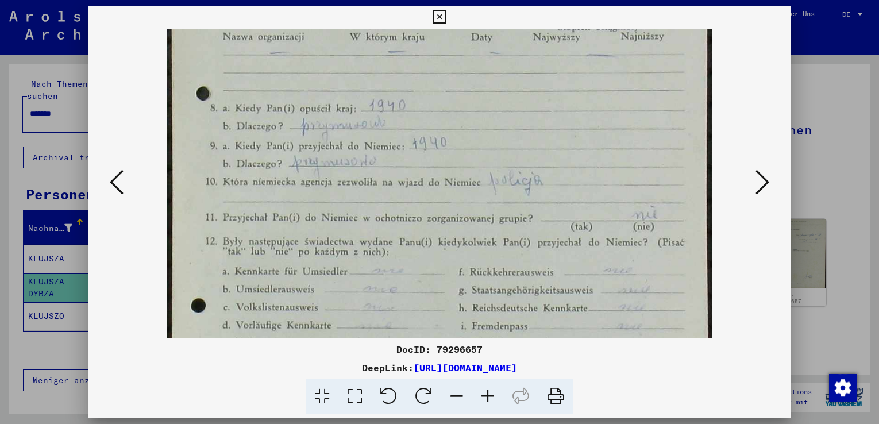
scroll to position [210, 0]
drag, startPoint x: 430, startPoint y: 298, endPoint x: 439, endPoint y: 222, distance: 76.3
click at [439, 222] on img at bounding box center [439, 174] width 545 height 711
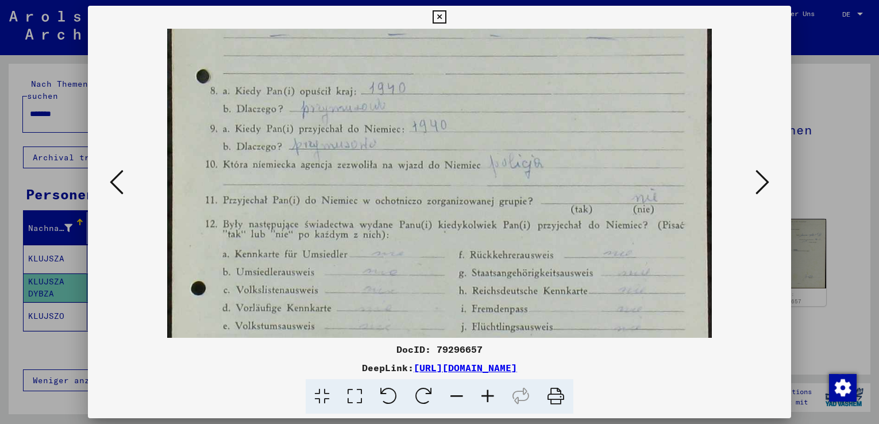
scroll to position [264, 0]
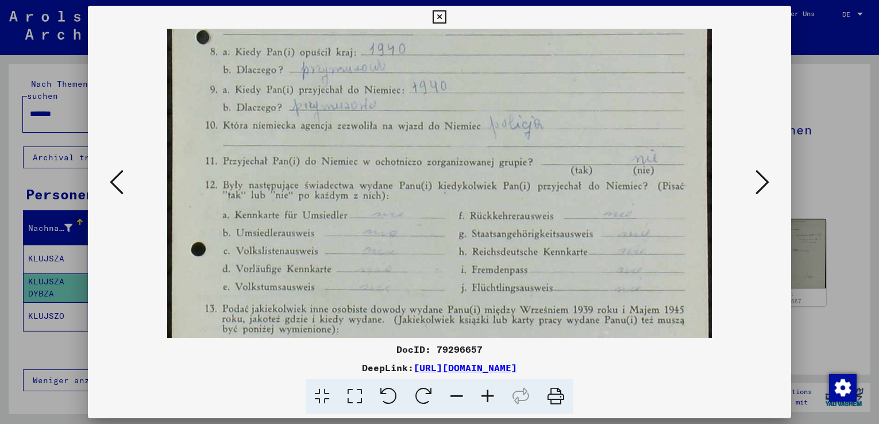
drag, startPoint x: 426, startPoint y: 298, endPoint x: 429, endPoint y: 244, distance: 54.1
click at [429, 244] on img at bounding box center [439, 120] width 545 height 711
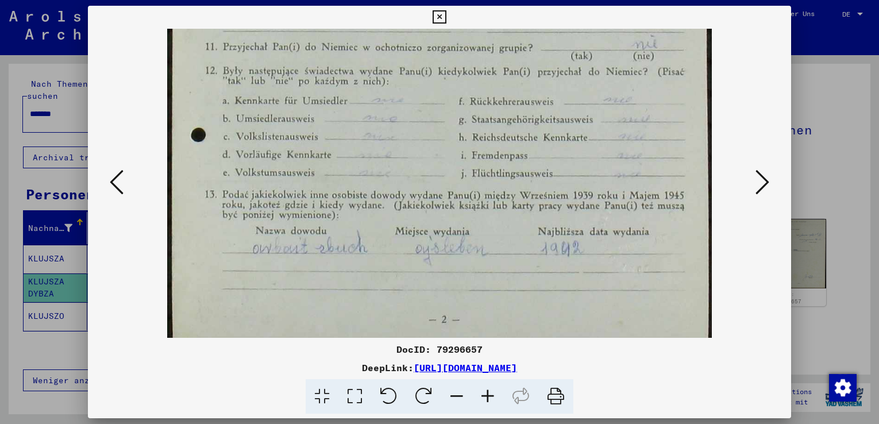
scroll to position [380, 0]
drag, startPoint x: 423, startPoint y: 296, endPoint x: 427, endPoint y: 180, distance: 116.1
click at [427, 180] on img at bounding box center [439, 4] width 545 height 711
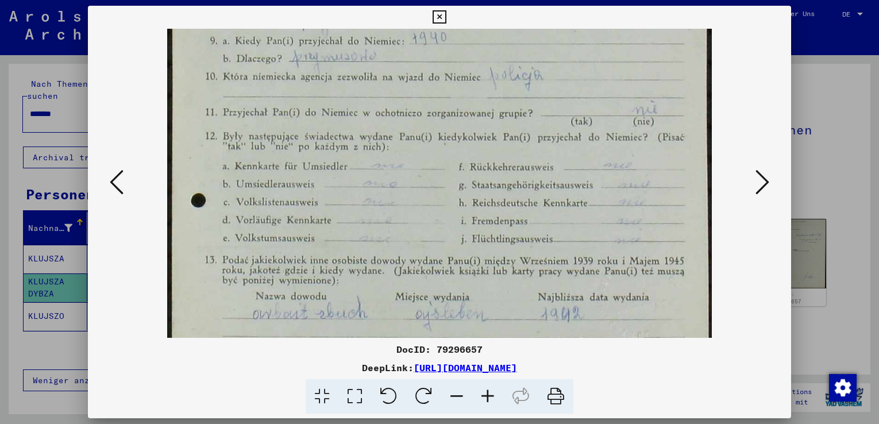
drag, startPoint x: 367, startPoint y: 298, endPoint x: 361, endPoint y: 246, distance: 52.0
click at [361, 246] on img at bounding box center [439, 71] width 545 height 711
click at [765, 184] on icon at bounding box center [763, 182] width 14 height 28
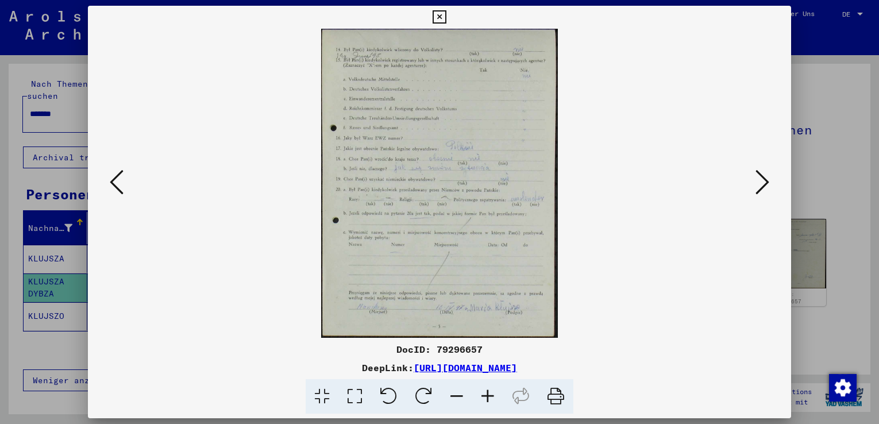
scroll to position [0, 0]
click at [487, 391] on icon at bounding box center [487, 396] width 31 height 35
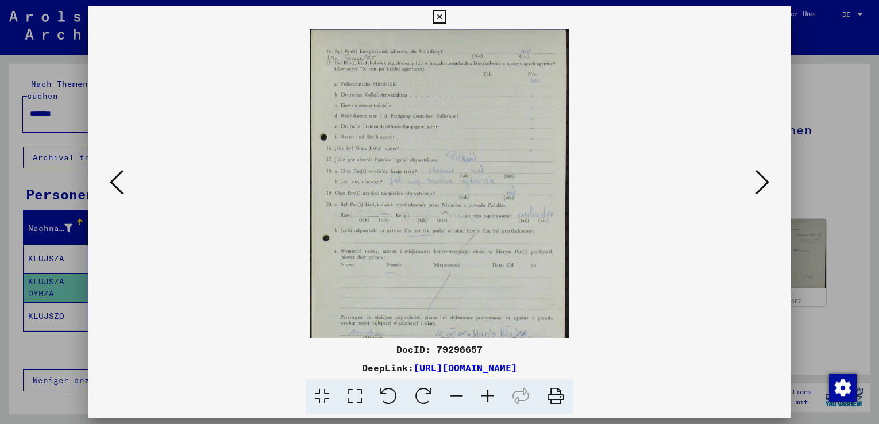
click at [487, 391] on icon at bounding box center [487, 396] width 31 height 35
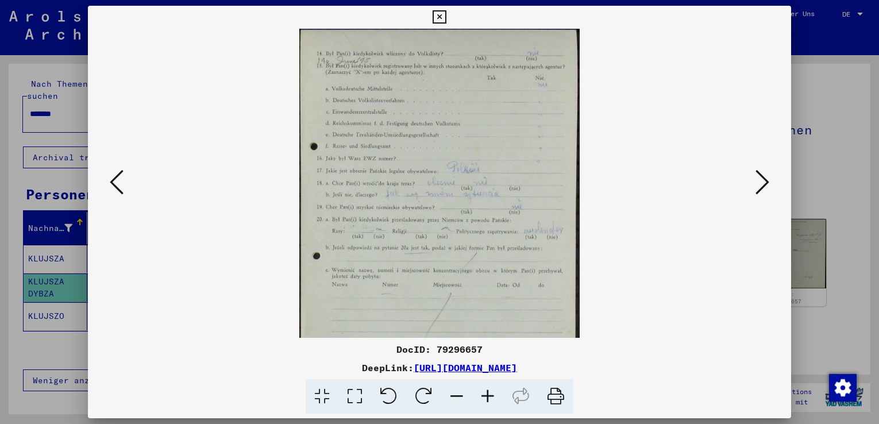
click at [487, 391] on icon at bounding box center [487, 396] width 31 height 35
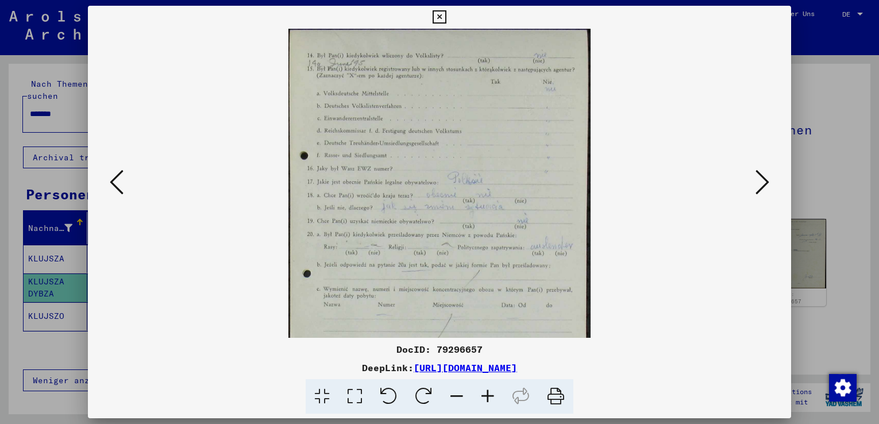
click at [487, 391] on icon at bounding box center [487, 396] width 31 height 35
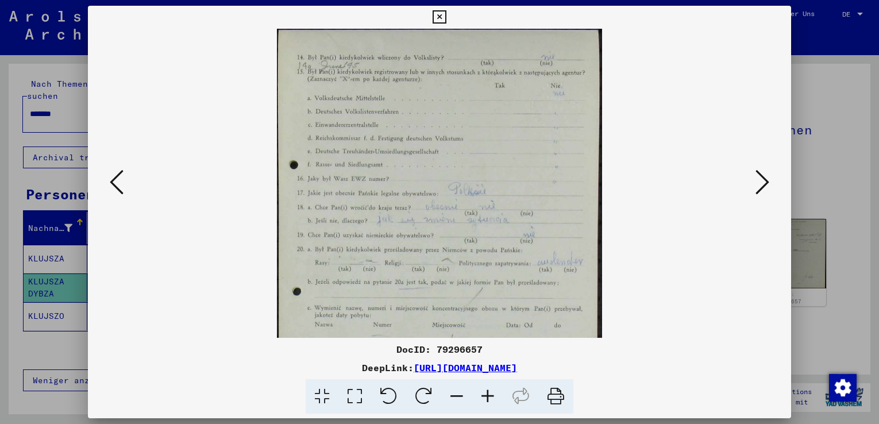
click at [487, 391] on icon at bounding box center [487, 396] width 31 height 35
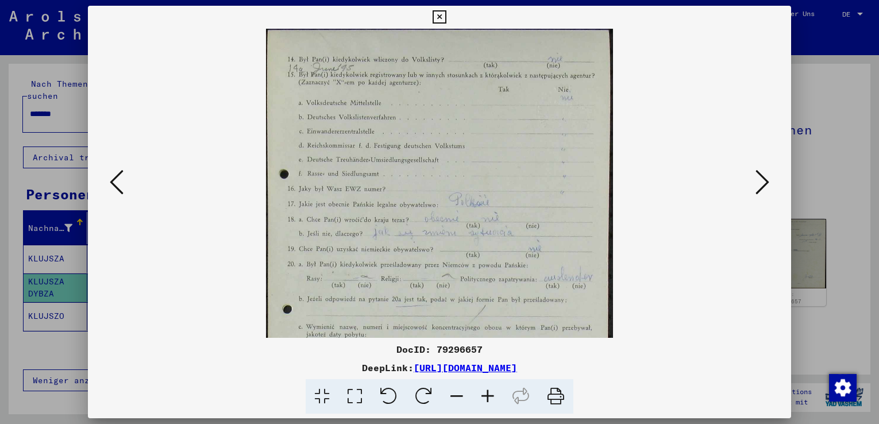
click at [487, 391] on icon at bounding box center [487, 396] width 31 height 35
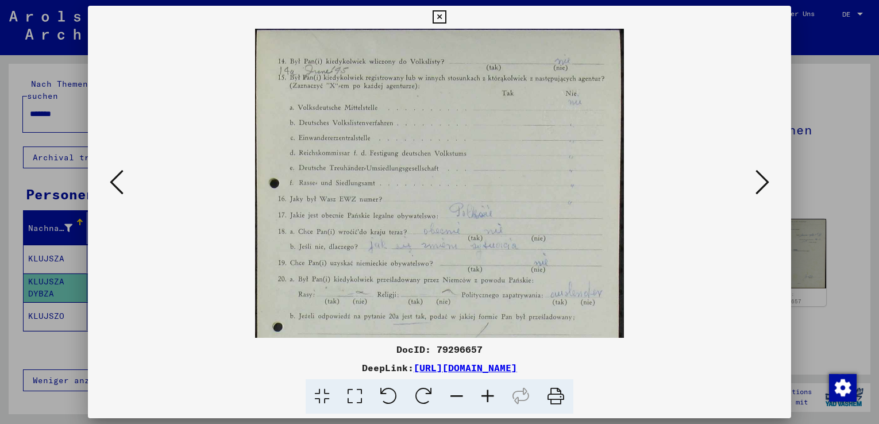
click at [487, 391] on icon at bounding box center [487, 396] width 31 height 35
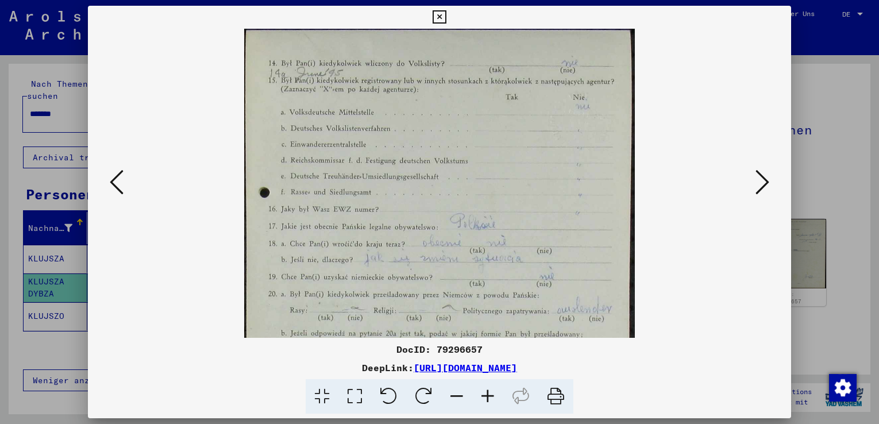
click at [486, 391] on icon at bounding box center [487, 396] width 31 height 35
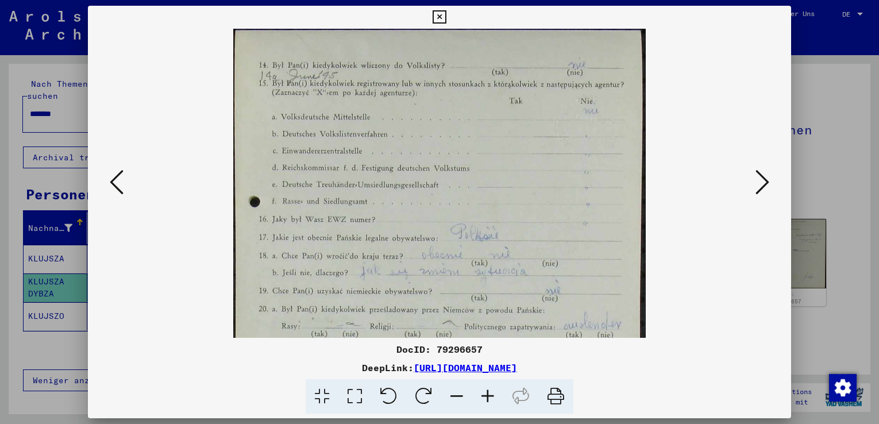
click at [486, 390] on icon at bounding box center [487, 396] width 31 height 35
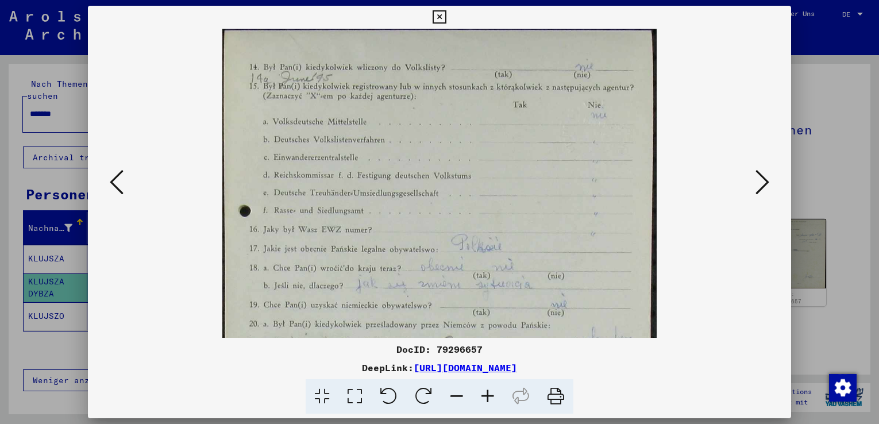
click at [487, 390] on icon at bounding box center [487, 396] width 31 height 35
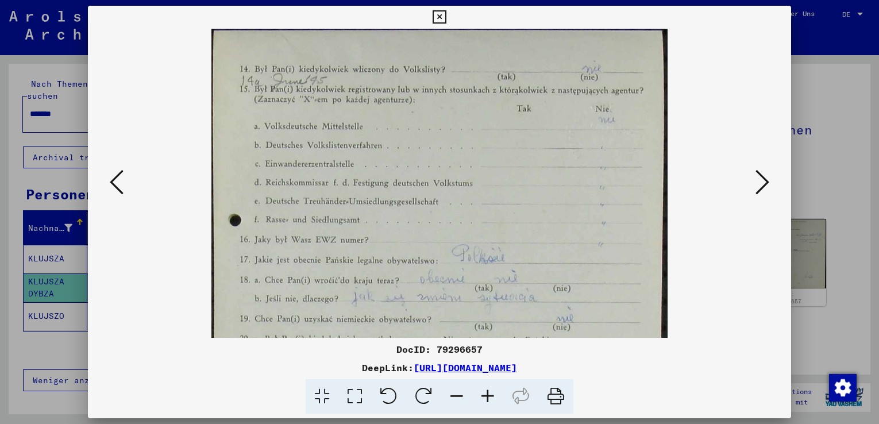
click at [487, 387] on icon at bounding box center [487, 396] width 31 height 35
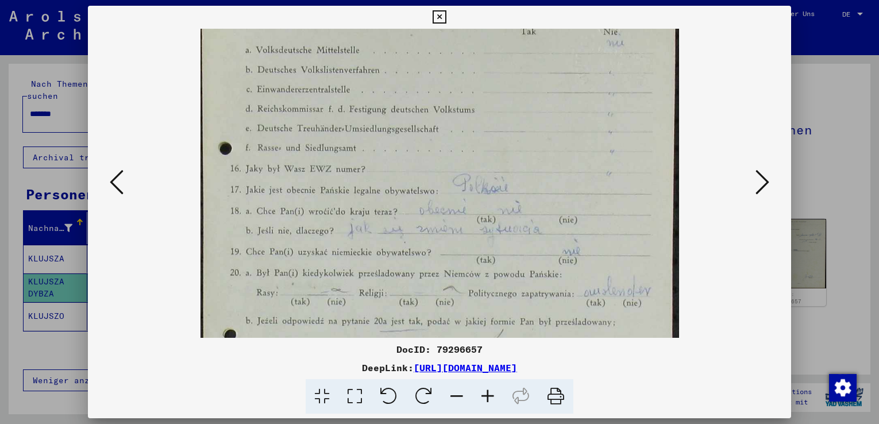
scroll to position [82, 0]
drag, startPoint x: 407, startPoint y: 271, endPoint x: 407, endPoint y: 220, distance: 51.1
click at [407, 220] on img at bounding box center [440, 259] width 479 height 625
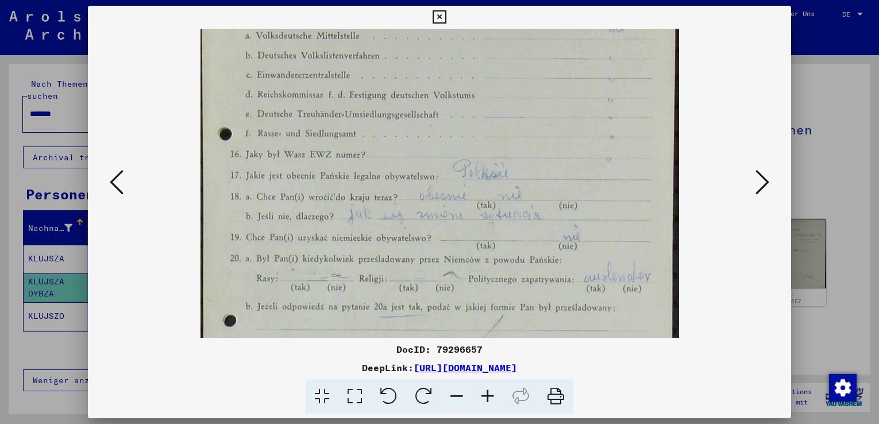
scroll to position [105, 0]
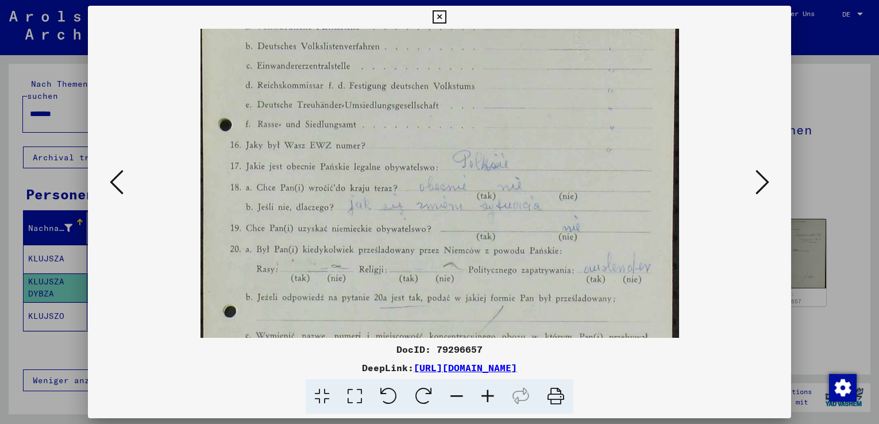
drag, startPoint x: 415, startPoint y: 278, endPoint x: 420, endPoint y: 255, distance: 23.4
click at [420, 255] on img at bounding box center [440, 236] width 479 height 625
click at [485, 395] on icon at bounding box center [487, 396] width 31 height 35
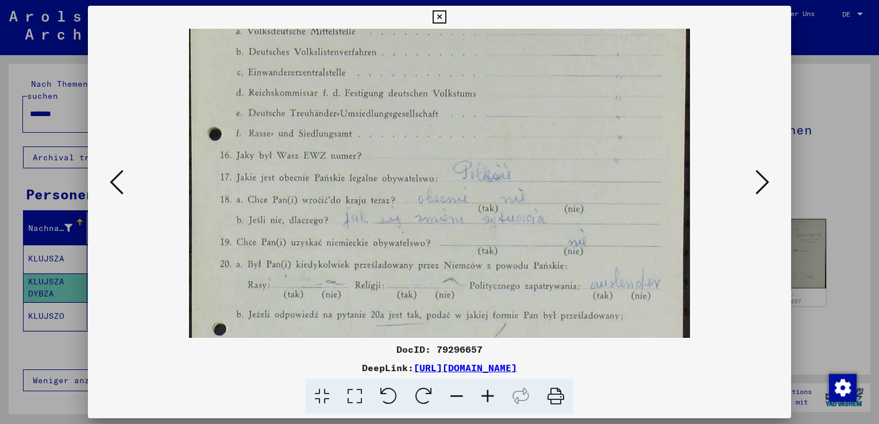
click at [485, 395] on icon at bounding box center [487, 396] width 31 height 35
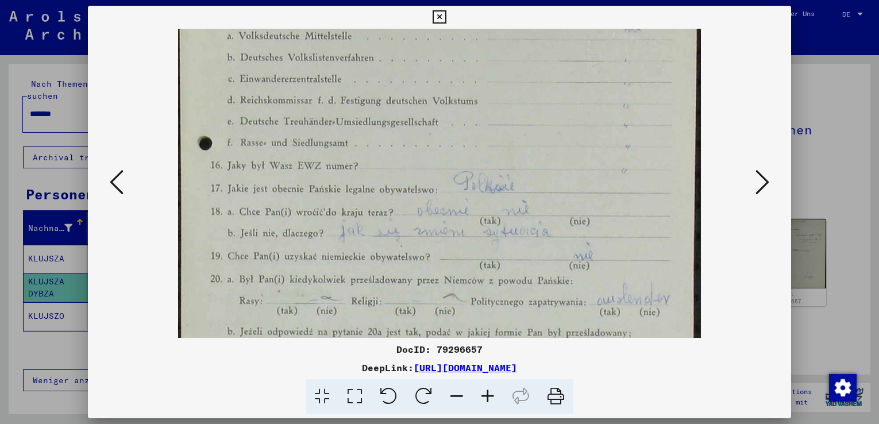
click at [485, 395] on icon at bounding box center [487, 396] width 31 height 35
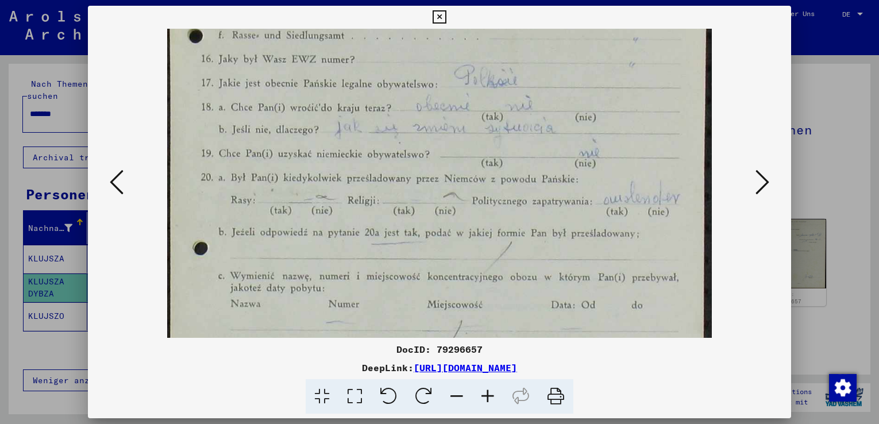
scroll to position [224, 0]
drag, startPoint x: 412, startPoint y: 290, endPoint x: 413, endPoint y: 179, distance: 111.5
click at [413, 179] on img at bounding box center [439, 160] width 545 height 711
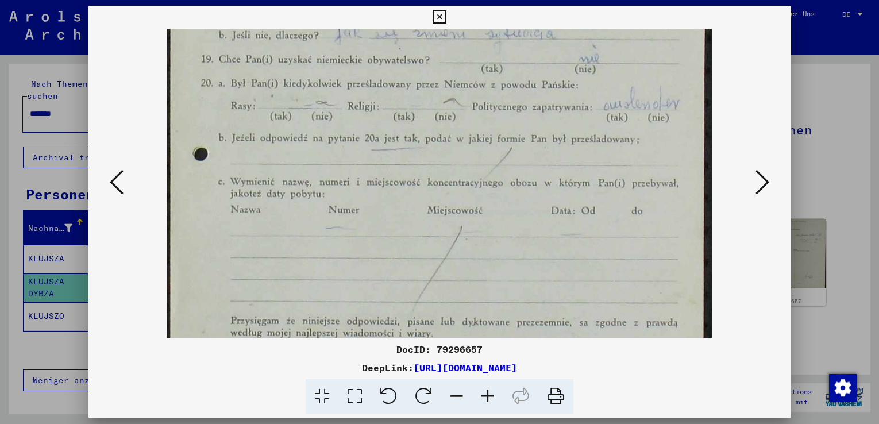
scroll to position [319, 0]
drag, startPoint x: 378, startPoint y: 294, endPoint x: 368, endPoint y: 198, distance: 95.9
click at [368, 198] on img at bounding box center [439, 65] width 545 height 711
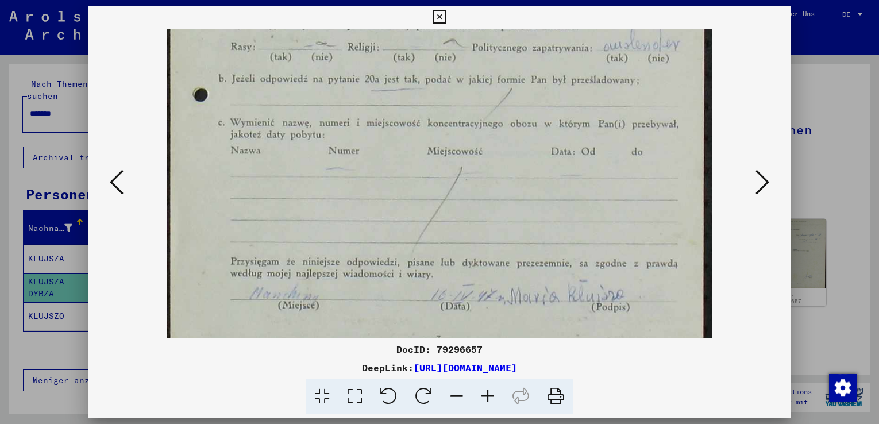
scroll to position [402, 0]
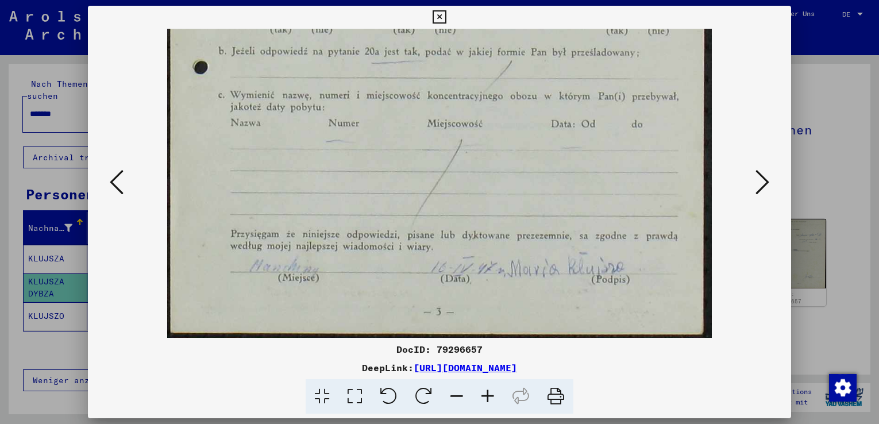
drag, startPoint x: 393, startPoint y: 206, endPoint x: 395, endPoint y: 174, distance: 32.8
click at [759, 183] on icon at bounding box center [763, 182] width 14 height 28
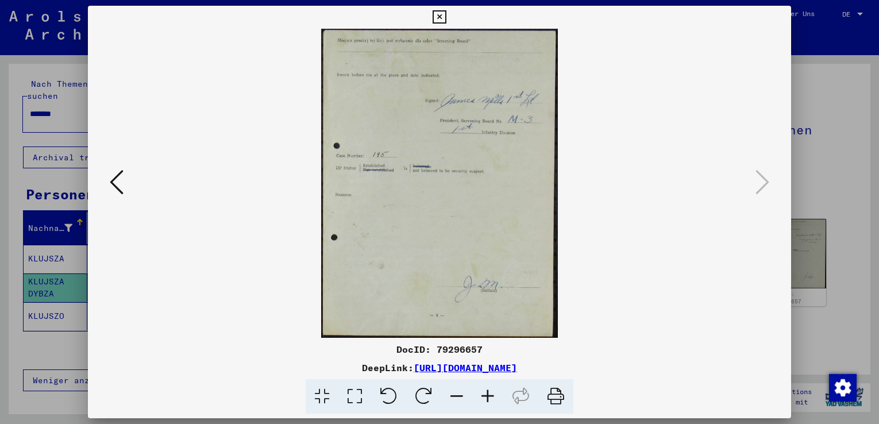
scroll to position [0, 0]
click at [487, 391] on icon at bounding box center [487, 396] width 31 height 35
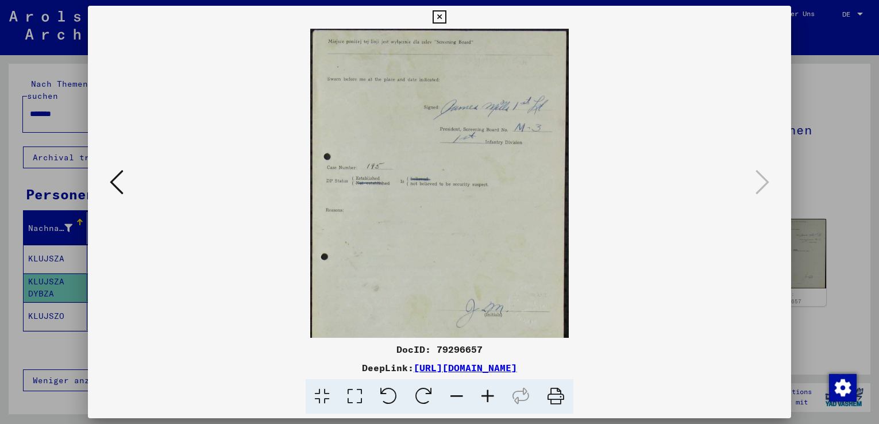
click at [487, 391] on icon at bounding box center [487, 396] width 31 height 35
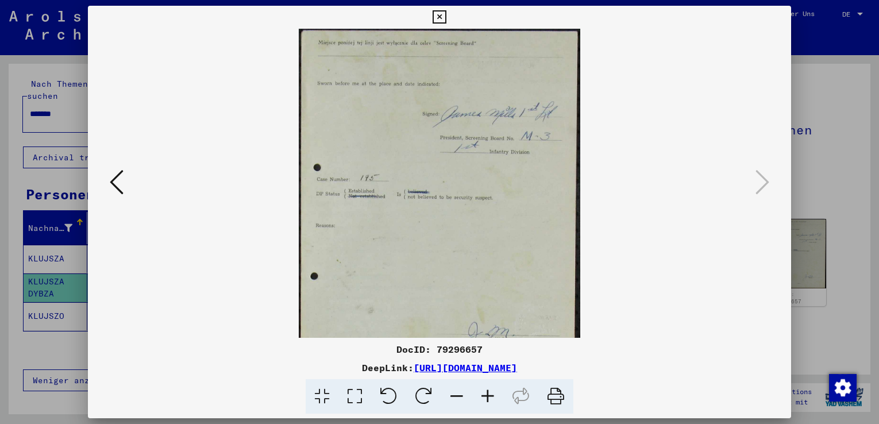
click at [487, 391] on icon at bounding box center [487, 396] width 31 height 35
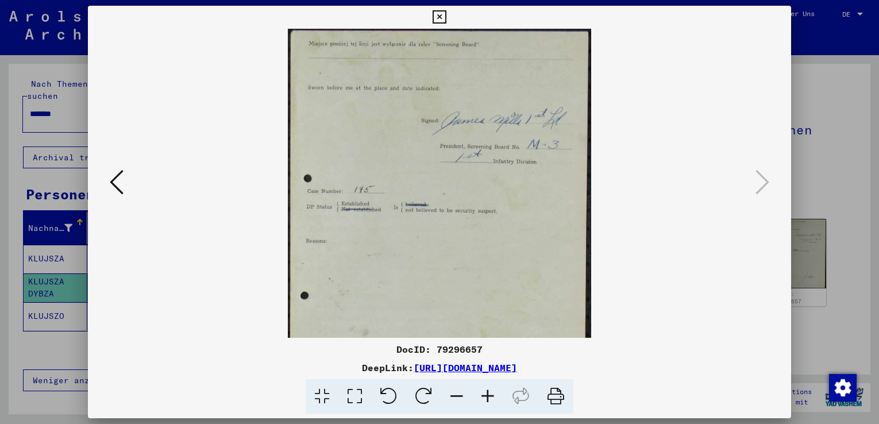
click at [486, 392] on icon at bounding box center [487, 396] width 31 height 35
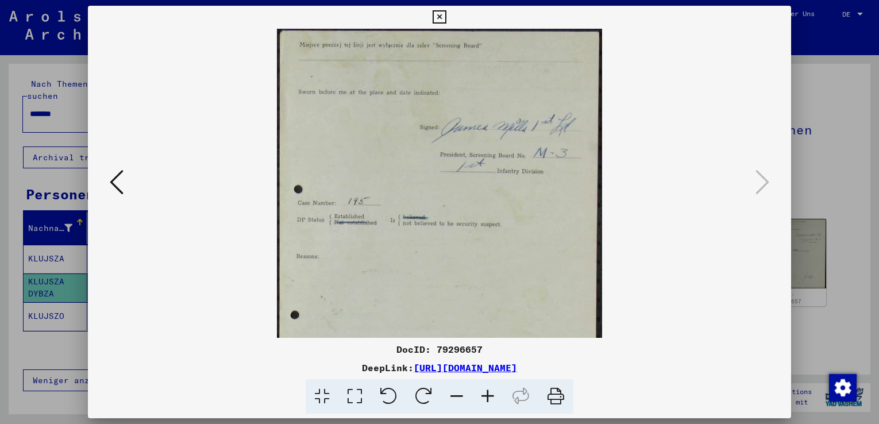
click at [486, 392] on icon at bounding box center [487, 396] width 31 height 35
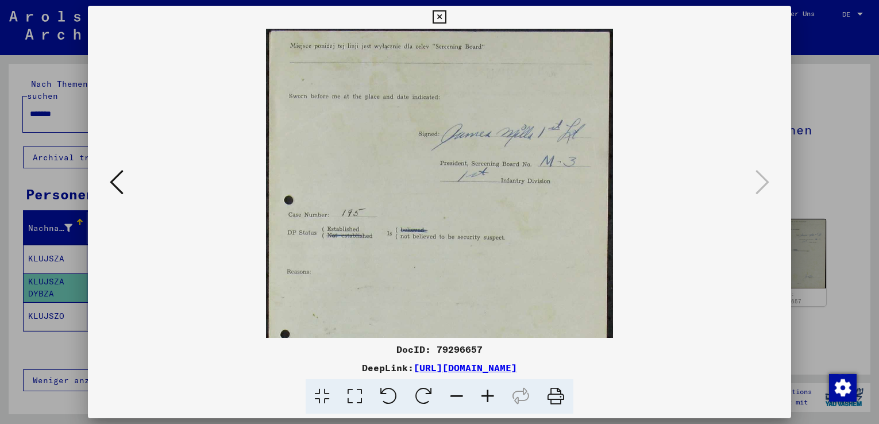
click at [486, 392] on icon at bounding box center [487, 396] width 31 height 35
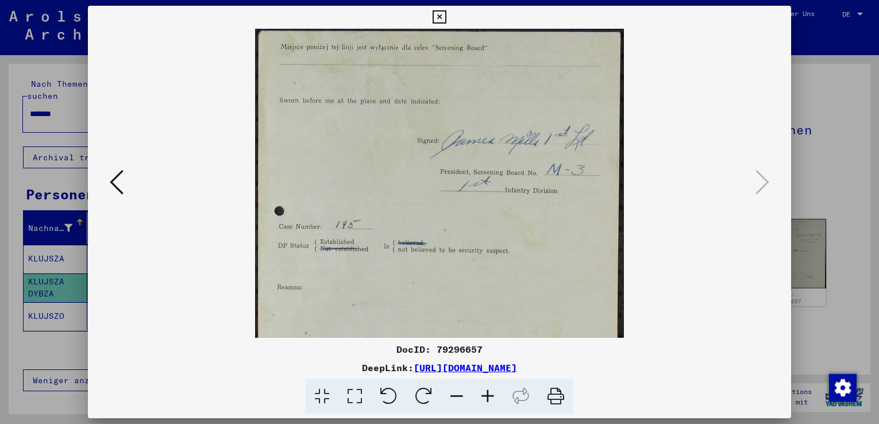
click at [486, 392] on icon at bounding box center [487, 396] width 31 height 35
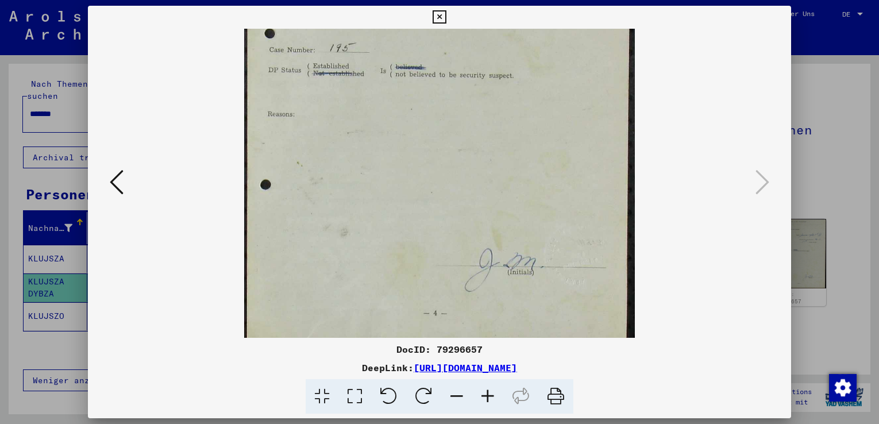
scroll to position [201, 0]
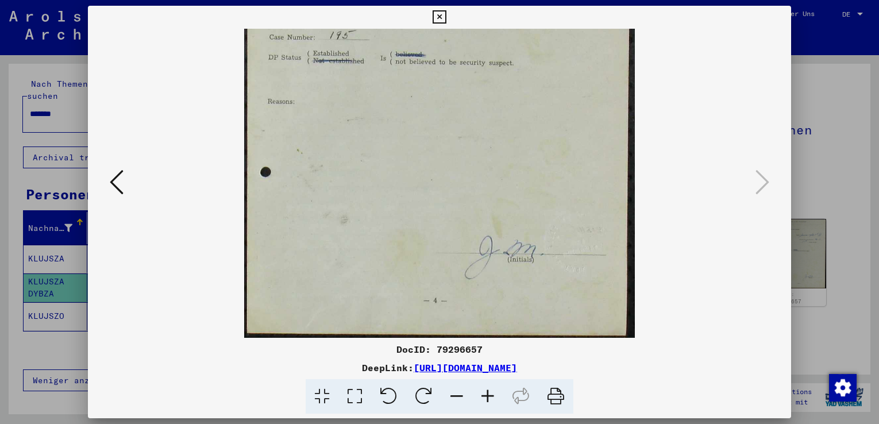
drag, startPoint x: 476, startPoint y: 296, endPoint x: 487, endPoint y: 94, distance: 202.5
click at [487, 94] on img at bounding box center [439, 83] width 391 height 510
drag, startPoint x: 497, startPoint y: 274, endPoint x: 493, endPoint y: 198, distance: 76.0
click at [493, 198] on img at bounding box center [439, 83] width 391 height 510
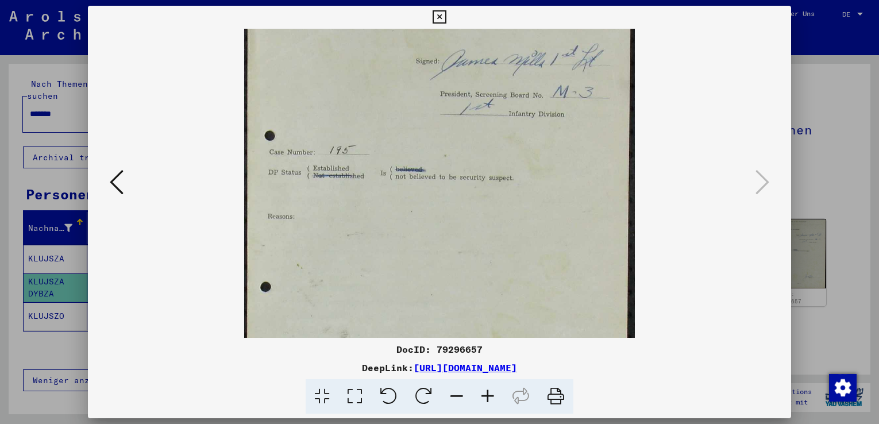
scroll to position [24, 0]
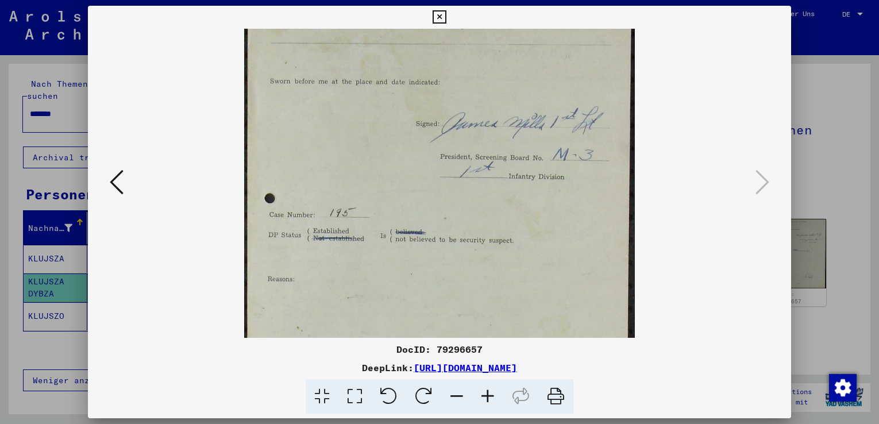
drag, startPoint x: 494, startPoint y: 149, endPoint x: 489, endPoint y: 324, distance: 174.8
click at [489, 324] on img at bounding box center [439, 260] width 391 height 510
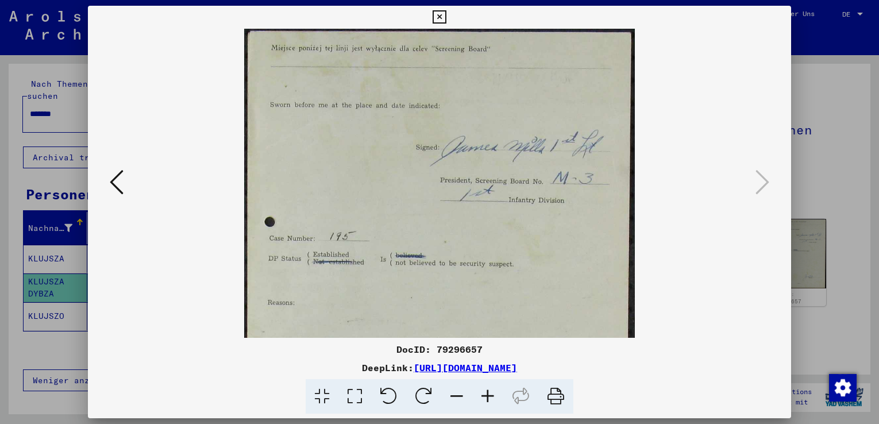
drag, startPoint x: 491, startPoint y: 190, endPoint x: 487, endPoint y: 253, distance: 63.3
click at [487, 253] on img at bounding box center [439, 284] width 391 height 510
click at [438, 12] on icon at bounding box center [439, 17] width 13 height 14
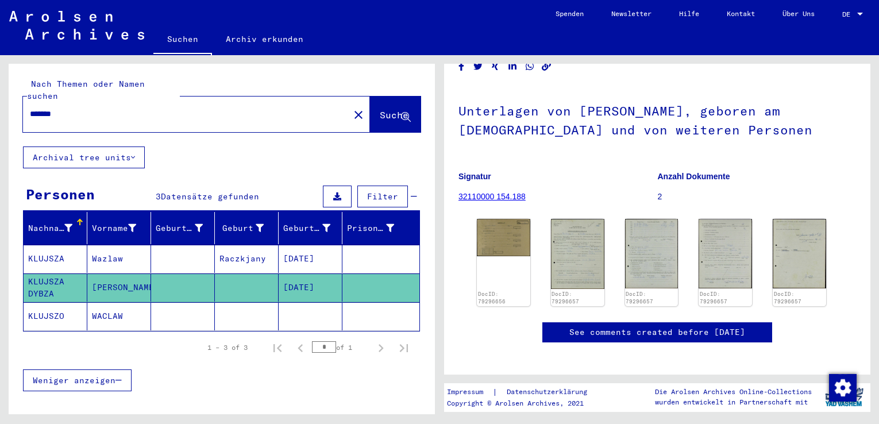
click at [55, 303] on mat-cell "KLUJSZO" at bounding box center [56, 316] width 64 height 28
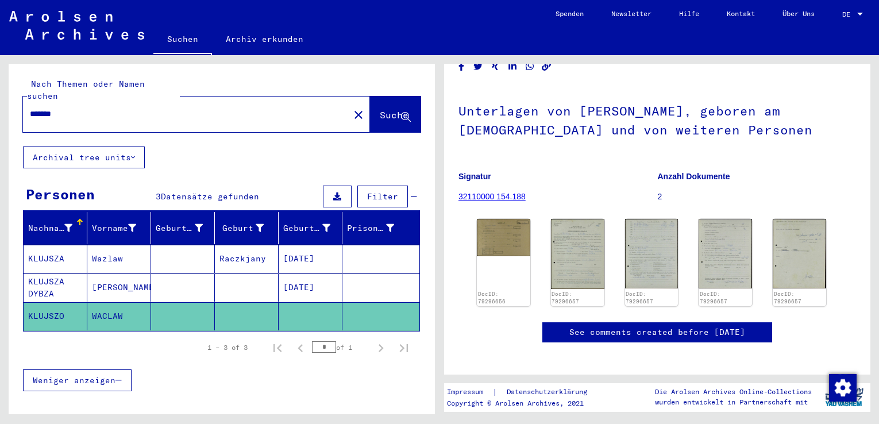
click at [55, 303] on mat-cell "KLUJSZO" at bounding box center [56, 316] width 64 height 28
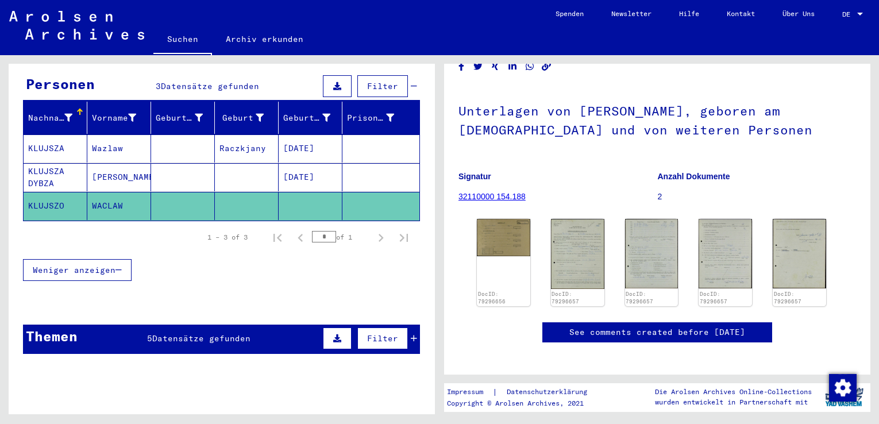
scroll to position [115, 0]
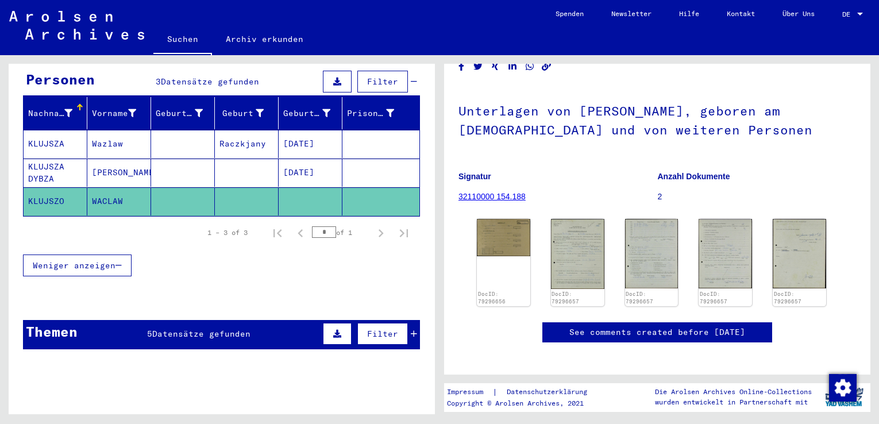
click at [283, 266] on div "Weniger anzeigen" at bounding box center [221, 265] width 397 height 33
click at [136, 198] on mat-cell "WACLAW" at bounding box center [119, 201] width 64 height 28
click at [133, 190] on mat-cell "WACLAW" at bounding box center [119, 201] width 64 height 28
click at [36, 187] on mat-cell "KLUJSZO" at bounding box center [56, 201] width 64 height 28
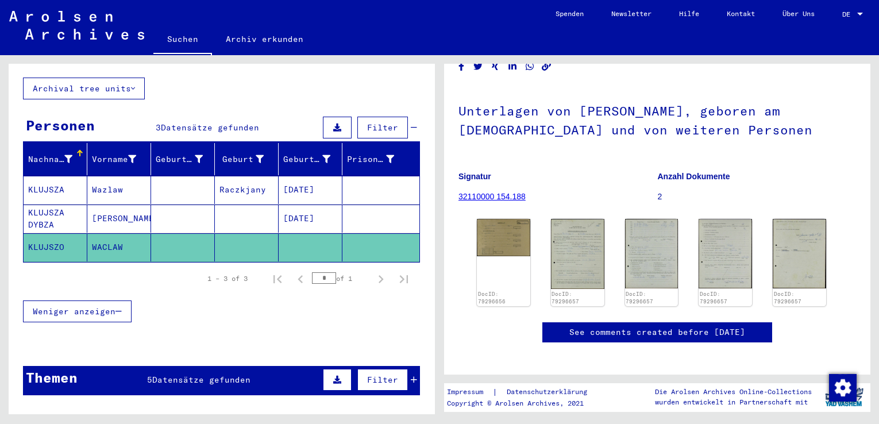
scroll to position [0, 0]
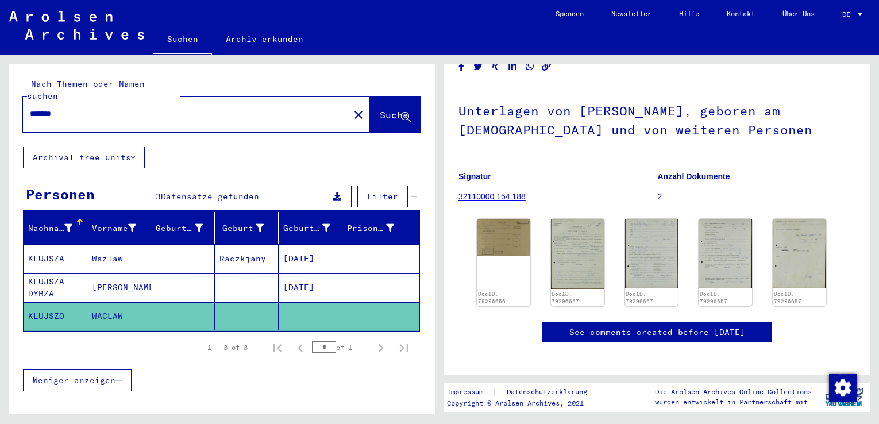
click at [68, 245] on mat-cell "KLUJSZA" at bounding box center [56, 259] width 64 height 28
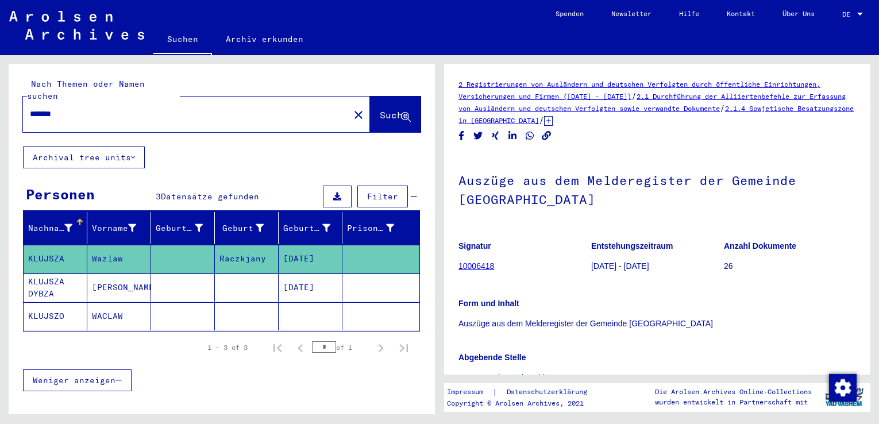
click at [47, 274] on mat-cell "KLUJSZA DYBZA" at bounding box center [56, 288] width 64 height 28
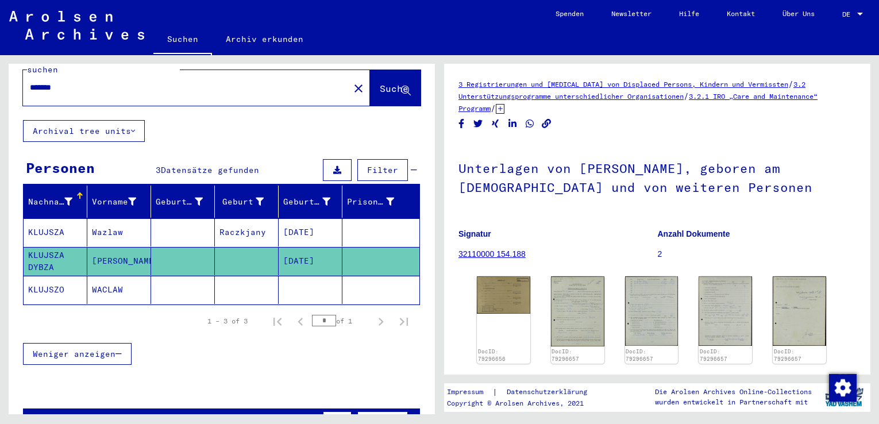
scroll to position [3, 0]
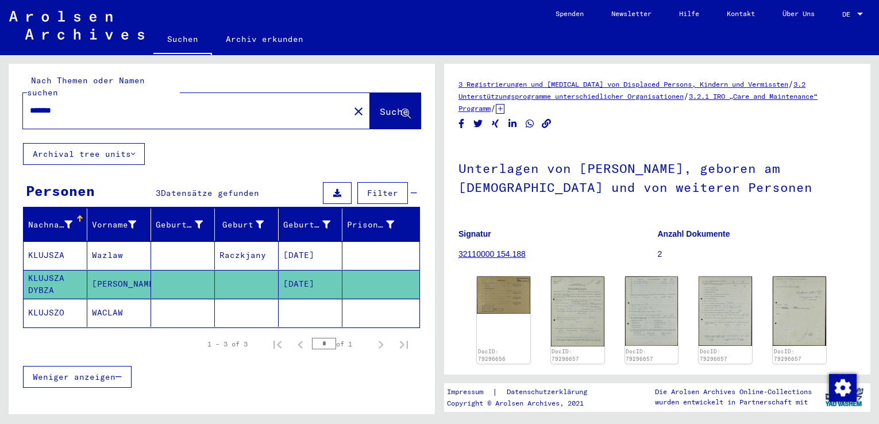
click at [57, 241] on mat-cell "KLUJSZA" at bounding box center [56, 255] width 64 height 28
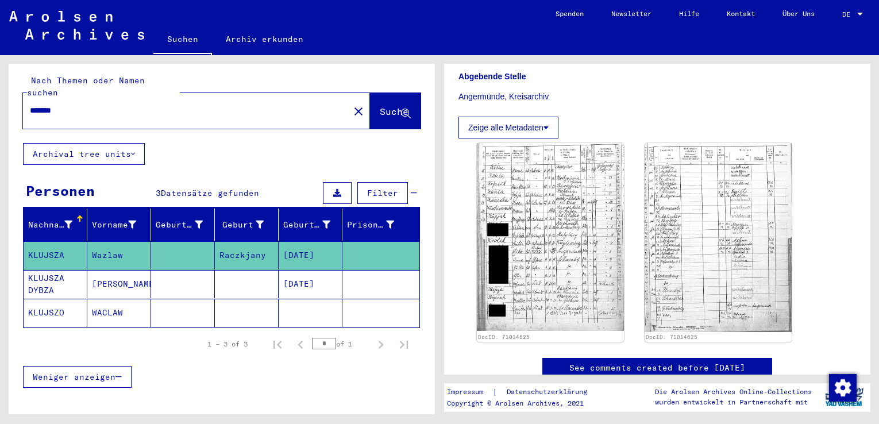
scroll to position [280, 0]
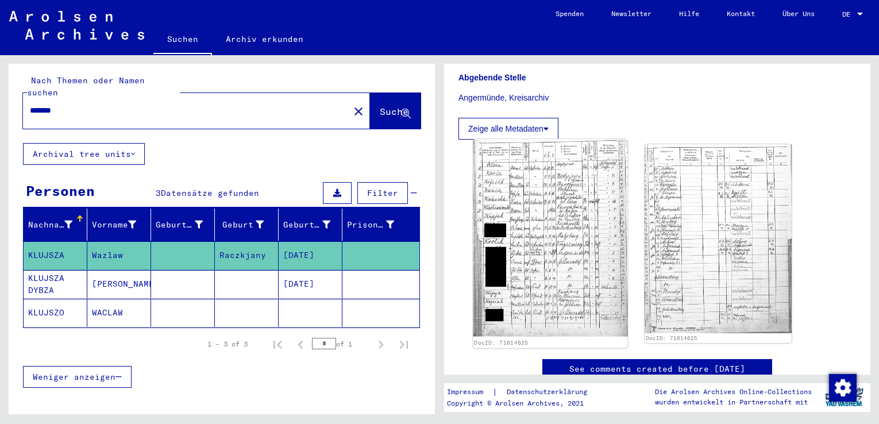
click at [538, 314] on img at bounding box center [550, 238] width 155 height 197
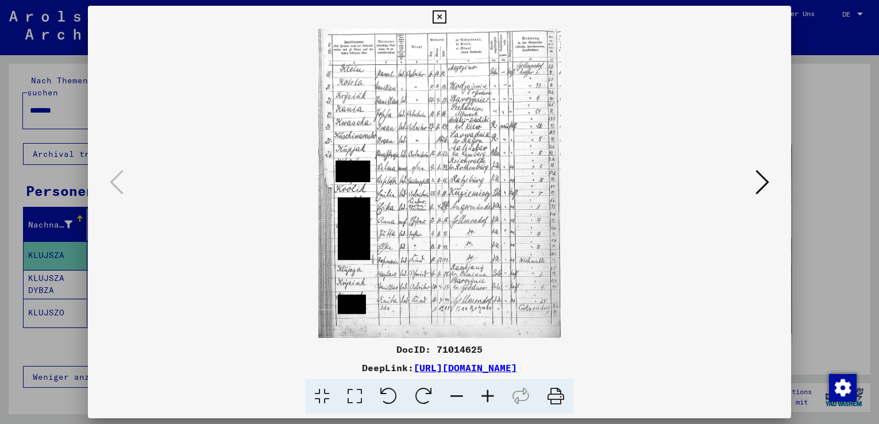
click at [487, 399] on icon at bounding box center [487, 396] width 31 height 35
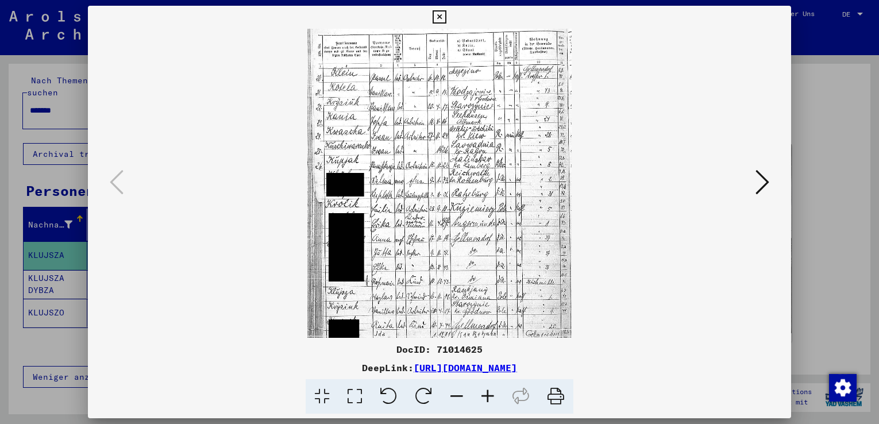
click at [487, 399] on icon at bounding box center [487, 396] width 31 height 35
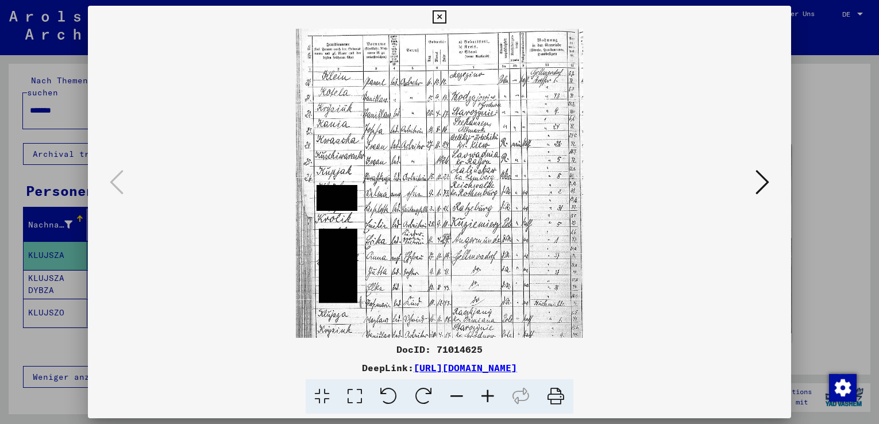
click at [487, 399] on icon at bounding box center [487, 396] width 31 height 35
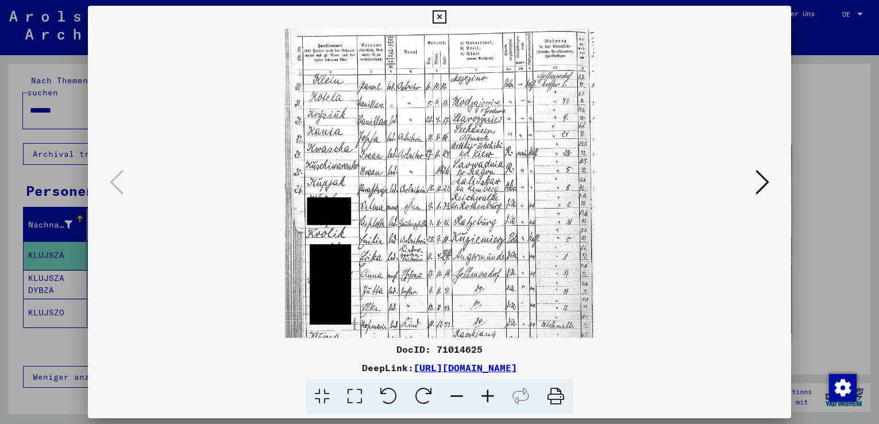
click at [487, 399] on icon at bounding box center [487, 396] width 31 height 35
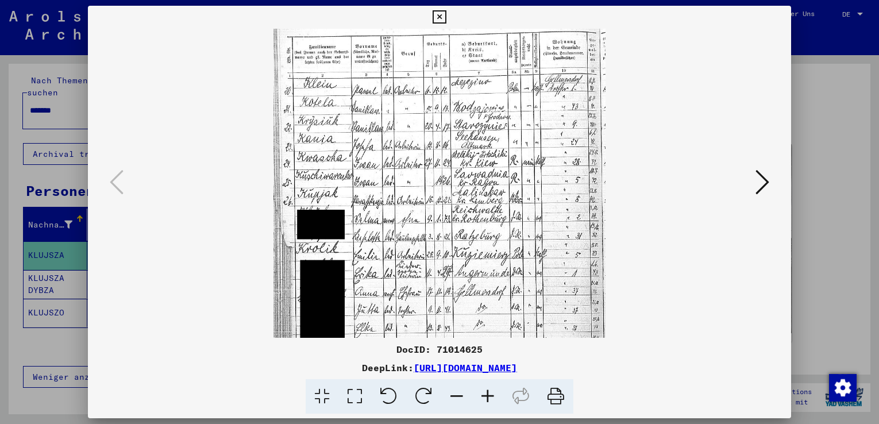
click at [487, 399] on icon at bounding box center [487, 396] width 31 height 35
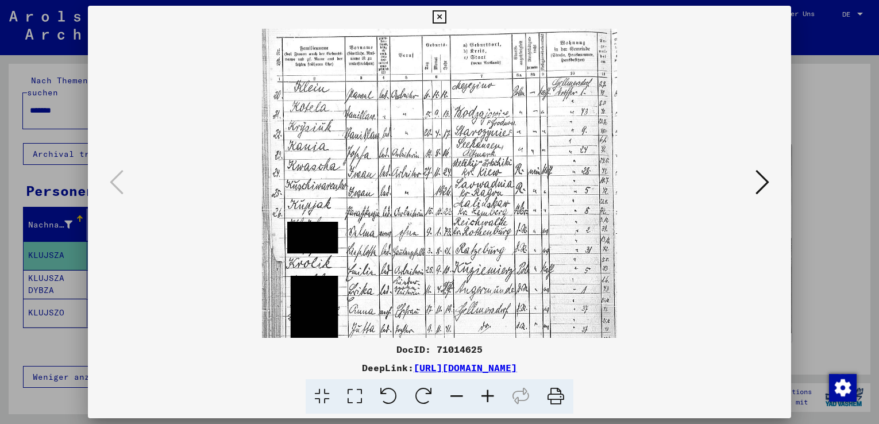
click at [487, 399] on icon at bounding box center [487, 396] width 31 height 35
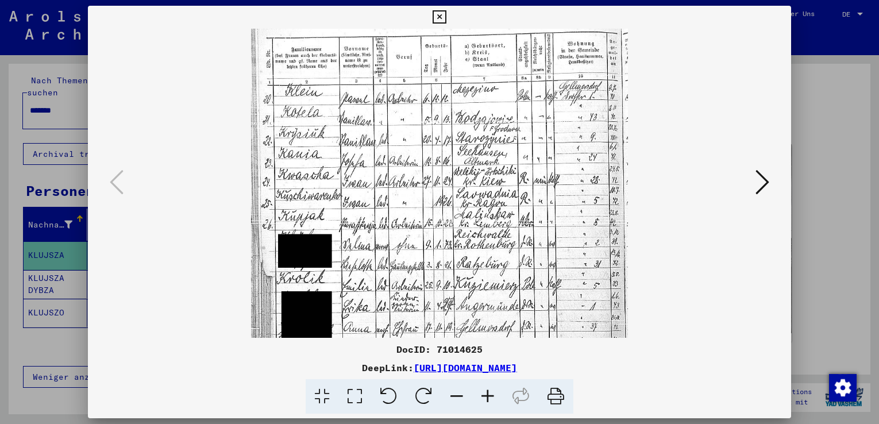
click at [487, 399] on icon at bounding box center [487, 396] width 31 height 35
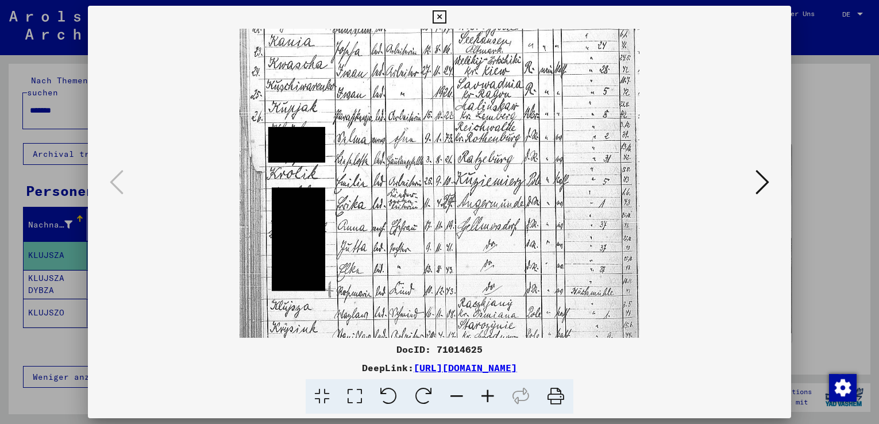
drag, startPoint x: 447, startPoint y: 302, endPoint x: 459, endPoint y: 180, distance: 122.4
click at [459, 180] on img at bounding box center [439, 164] width 399 height 510
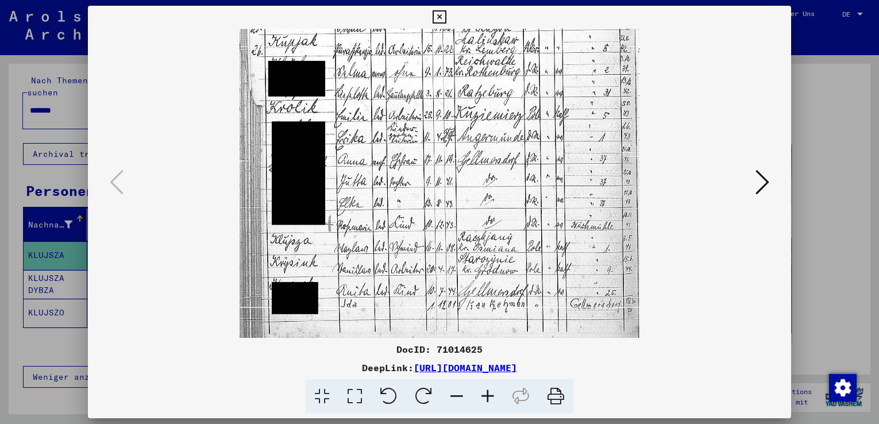
scroll to position [201, 0]
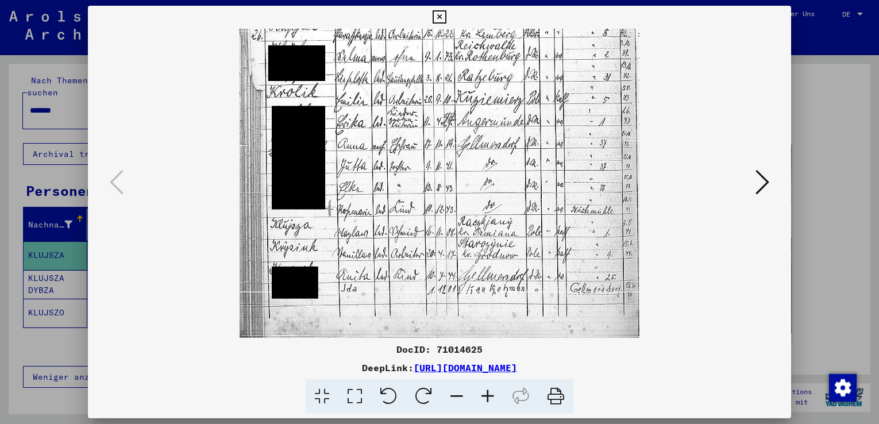
drag, startPoint x: 456, startPoint y: 268, endPoint x: 465, endPoint y: 152, distance: 116.4
click at [464, 152] on img at bounding box center [439, 83] width 399 height 510
click at [493, 398] on icon at bounding box center [487, 396] width 31 height 35
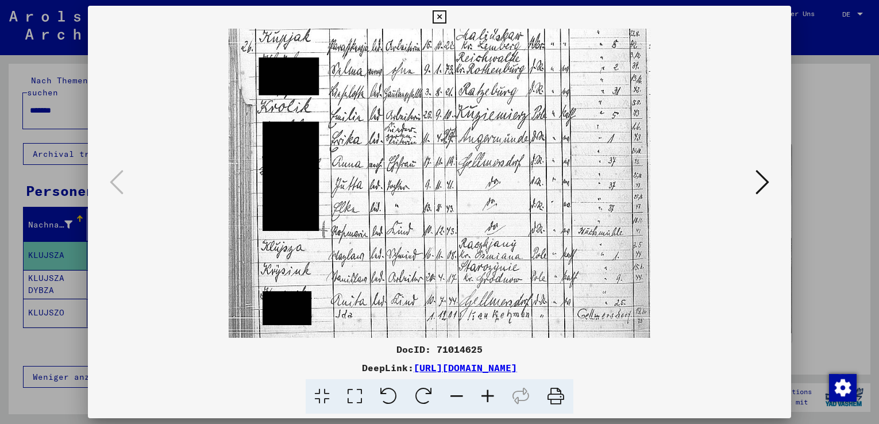
click at [493, 398] on icon at bounding box center [487, 396] width 31 height 35
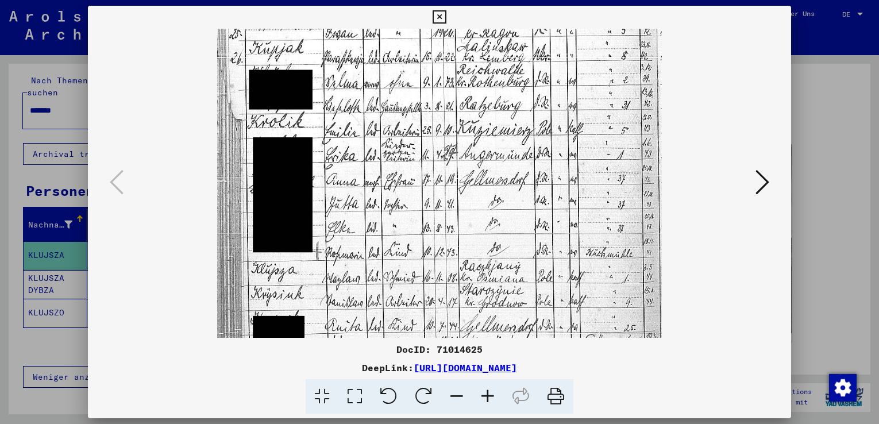
click at [493, 398] on icon at bounding box center [487, 396] width 31 height 35
click at [494, 398] on icon at bounding box center [487, 396] width 31 height 35
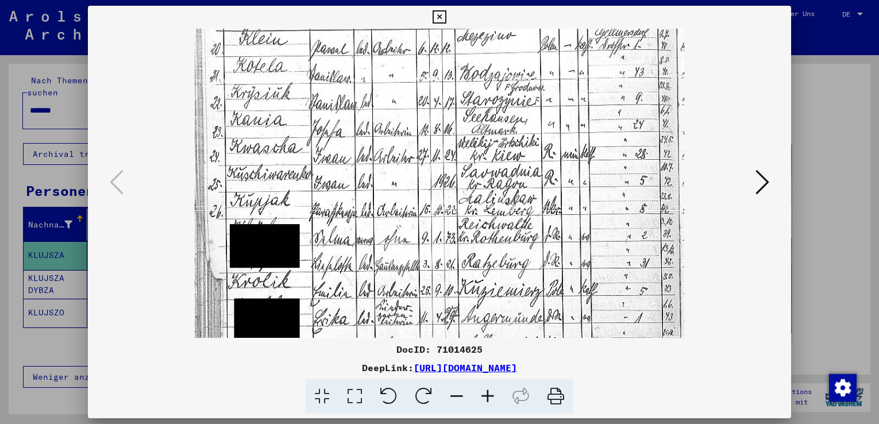
scroll to position [64, 0]
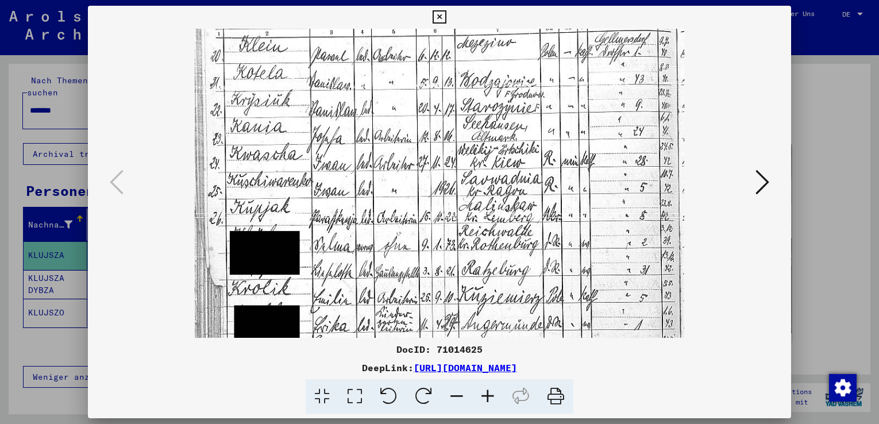
drag, startPoint x: 432, startPoint y: 147, endPoint x: 410, endPoint y: 279, distance: 134.4
click at [410, 279] on img at bounding box center [440, 276] width 490 height 625
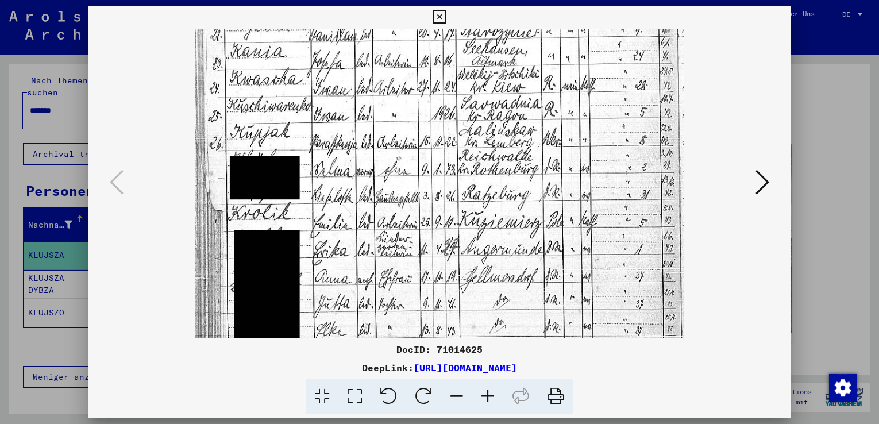
scroll to position [140, 0]
drag, startPoint x: 475, startPoint y: 207, endPoint x: 462, endPoint y: 131, distance: 77.0
click at [462, 131] on img at bounding box center [440, 201] width 490 height 625
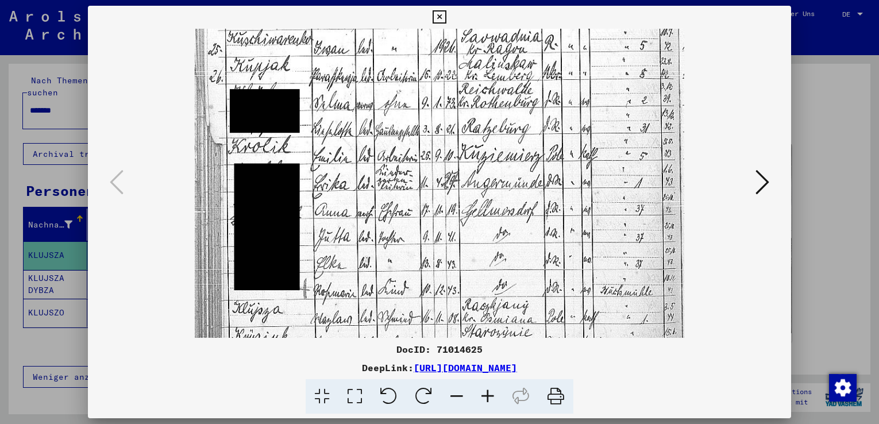
scroll to position [210, 0]
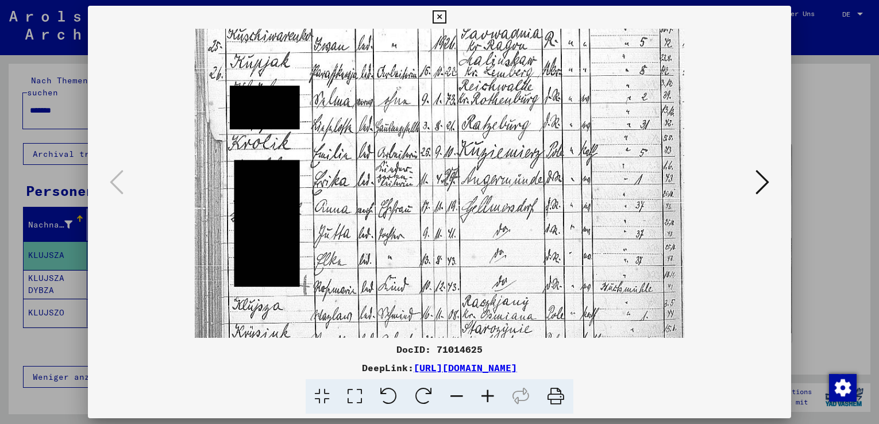
drag, startPoint x: 452, startPoint y: 287, endPoint x: 454, endPoint y: 217, distance: 69.6
click at [454, 217] on img at bounding box center [440, 131] width 490 height 625
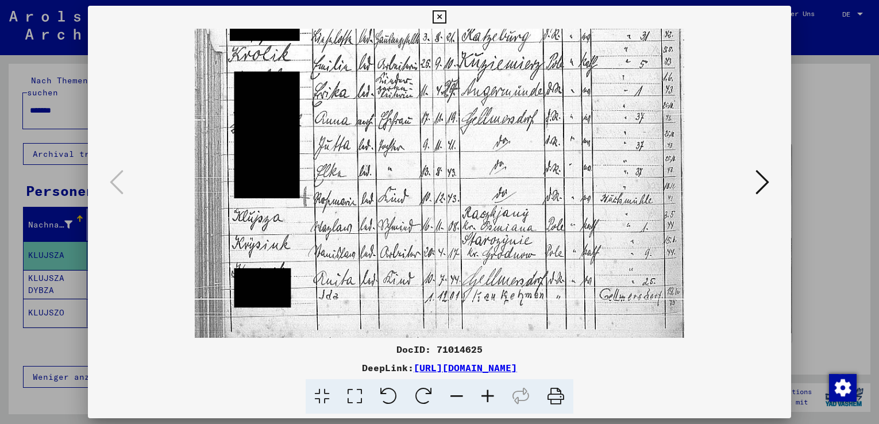
scroll to position [309, 0]
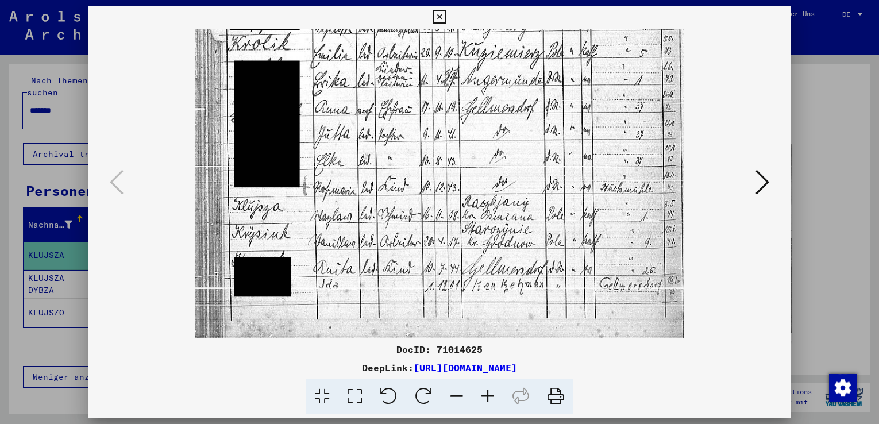
drag, startPoint x: 430, startPoint y: 285, endPoint x: 426, endPoint y: 192, distance: 93.2
click at [426, 192] on img at bounding box center [440, 32] width 490 height 625
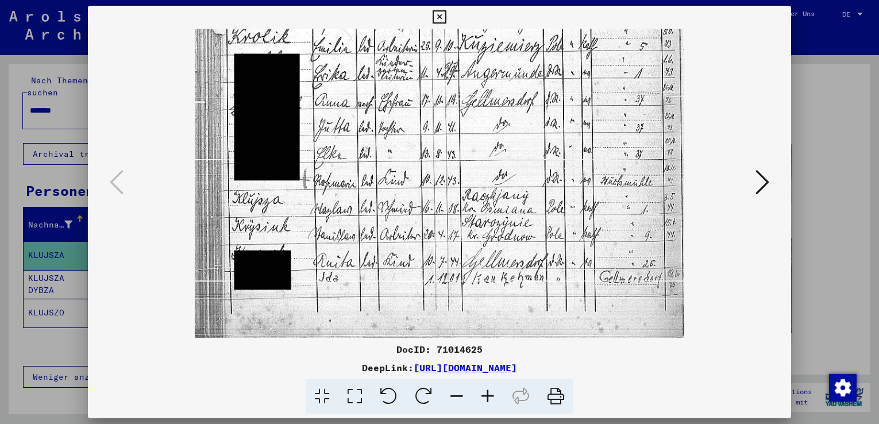
drag, startPoint x: 401, startPoint y: 276, endPoint x: 402, endPoint y: 260, distance: 16.7
click at [402, 260] on img at bounding box center [440, 25] width 490 height 625
click at [443, 16] on icon at bounding box center [439, 17] width 13 height 14
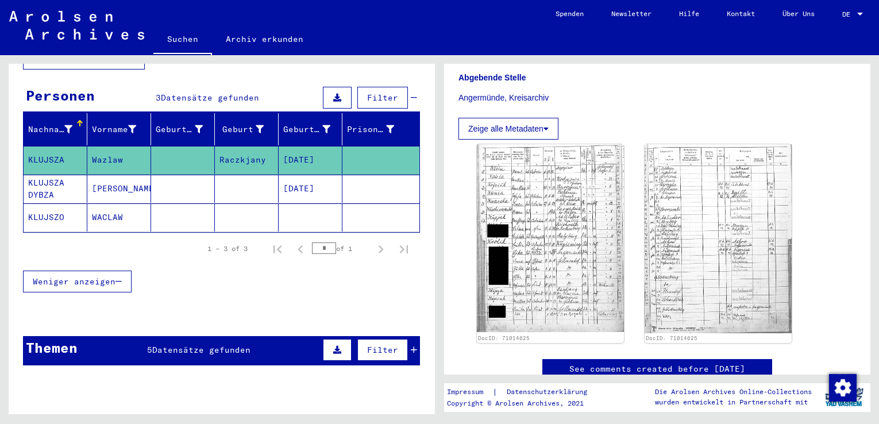
scroll to position [0, 0]
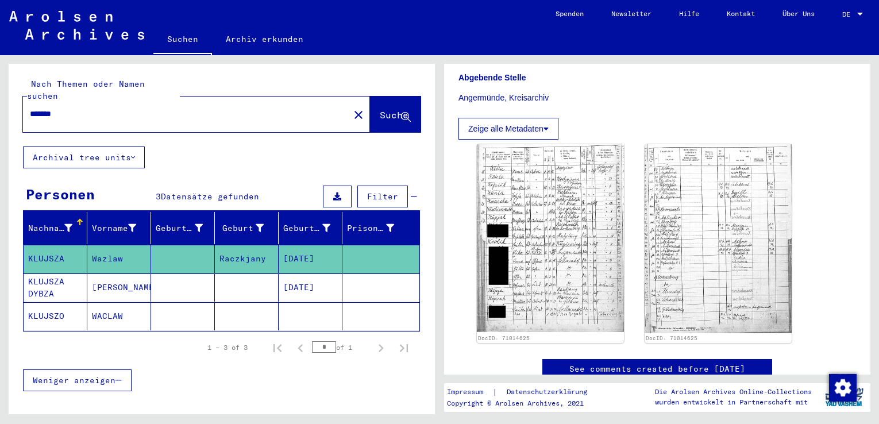
click at [380, 109] on span "Suche" at bounding box center [394, 114] width 29 height 11
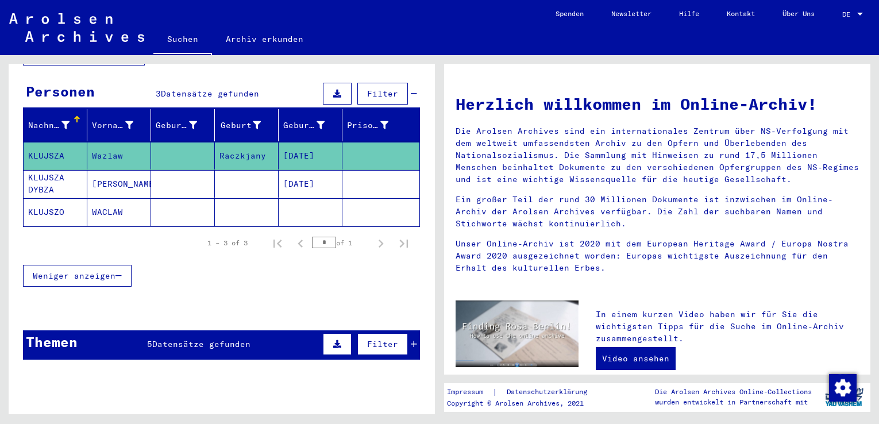
scroll to position [174, 0]
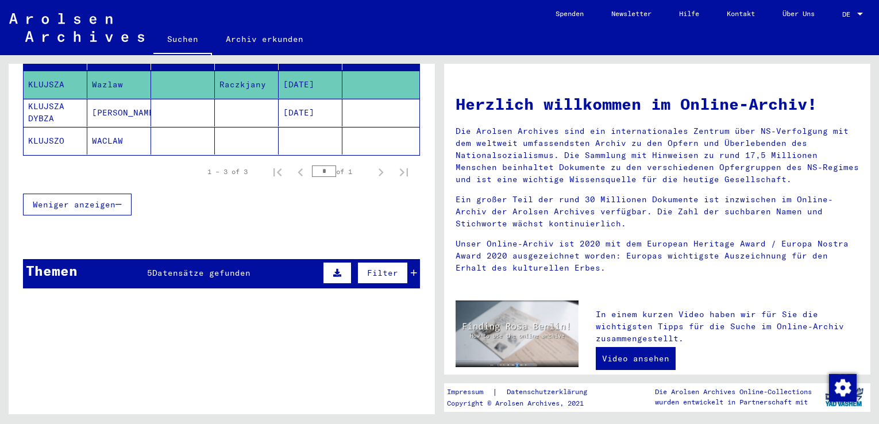
click at [198, 268] on span "Datensätze gefunden" at bounding box center [201, 273] width 98 height 10
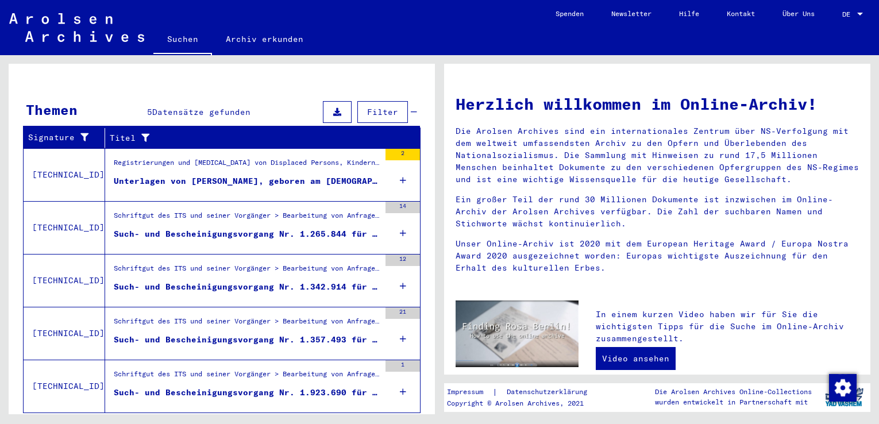
scroll to position [356, 0]
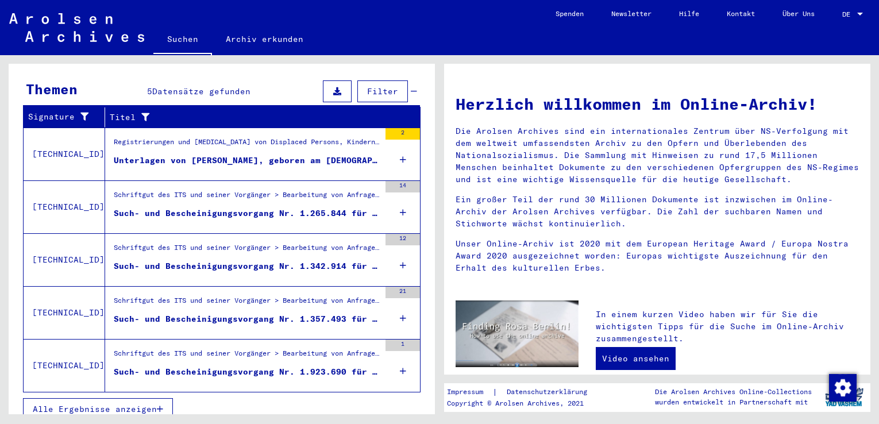
click at [203, 155] on div "Unterlagen von [PERSON_NAME], geboren am [DEMOGRAPHIC_DATA] und von weiteren Pe…" at bounding box center [247, 161] width 266 height 12
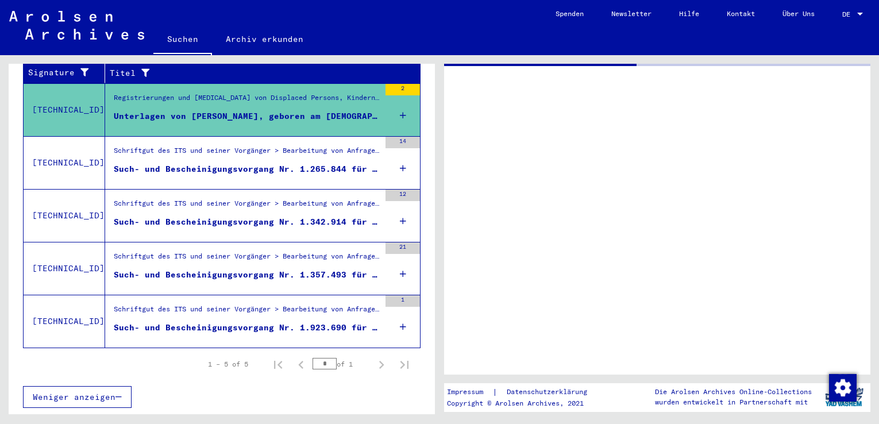
scroll to position [172, 0]
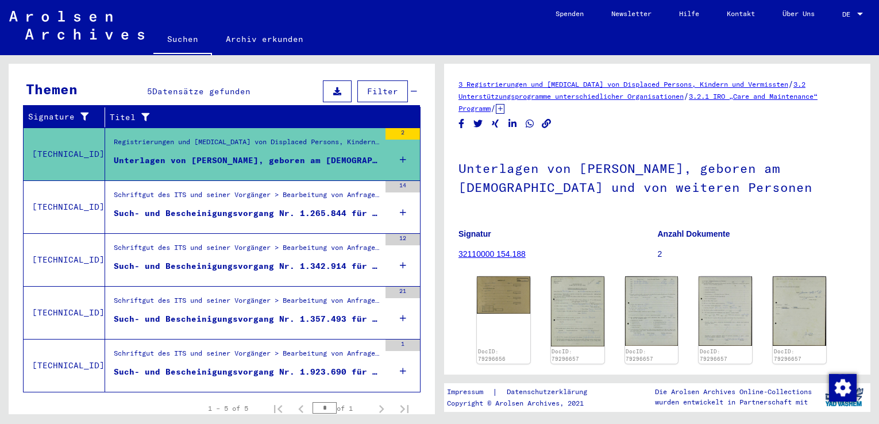
click at [202, 207] on div "Such- und Bescheinigungsvorgang Nr. 1.265.844 für [PERSON_NAME][GEOGRAPHIC_DATA…" at bounding box center [247, 213] width 266 height 12
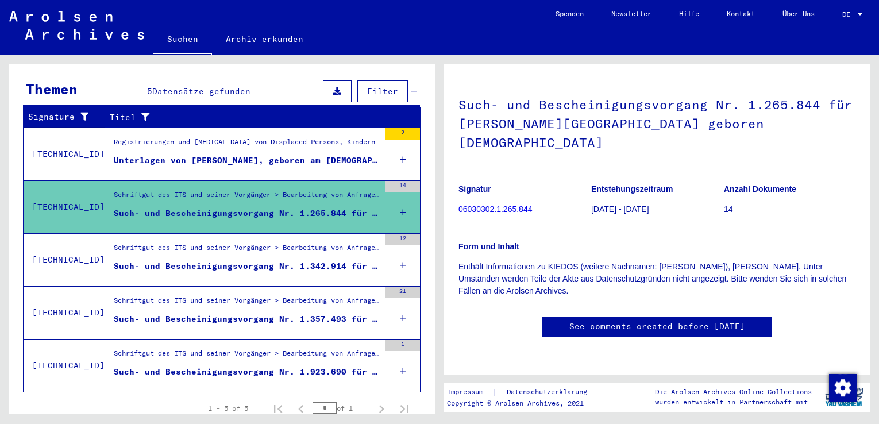
scroll to position [57, 0]
click at [238, 260] on div "Such- und Bescheinigungsvorgang Nr. 1.342.914 für [PERSON_NAME] geboren [DEMOGR…" at bounding box center [247, 266] width 266 height 12
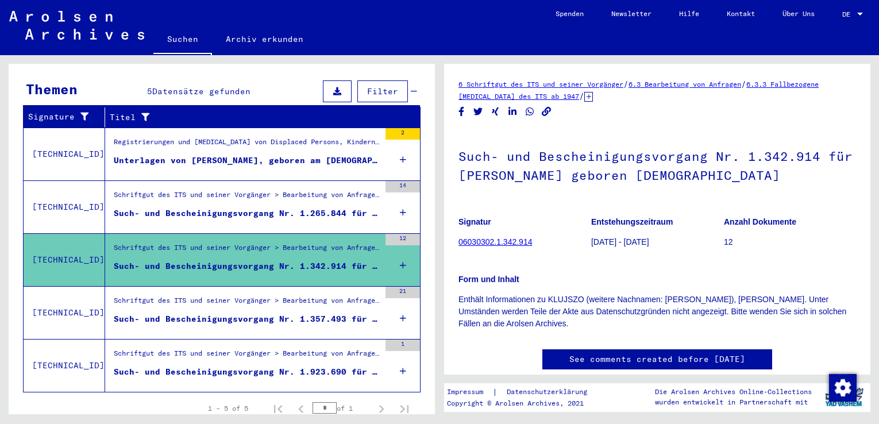
click at [260, 260] on div "Such- und Bescheinigungsvorgang Nr. 1.342.914 für [PERSON_NAME] geboren [DEMOGR…" at bounding box center [247, 266] width 266 height 12
click at [286, 260] on div "Such- und Bescheinigungsvorgang Nr. 1.342.914 für [PERSON_NAME] geboren [DEMOGR…" at bounding box center [247, 266] width 266 height 12
click at [500, 240] on link "06030302.1.342.914" at bounding box center [496, 241] width 74 height 9
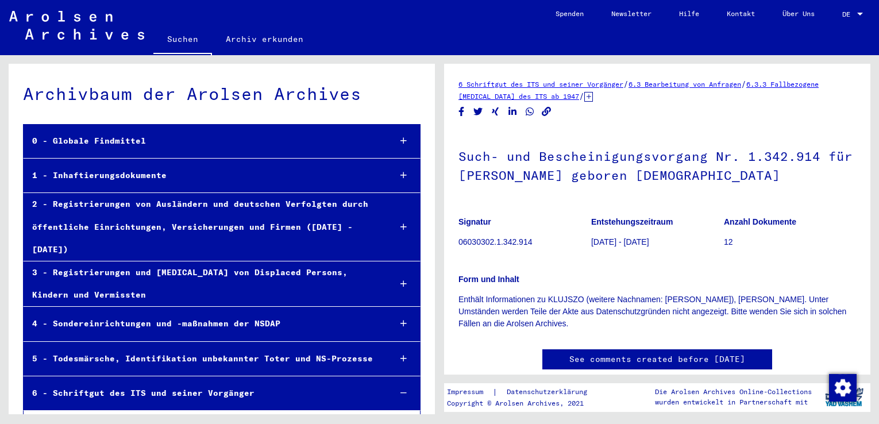
scroll to position [32212, 0]
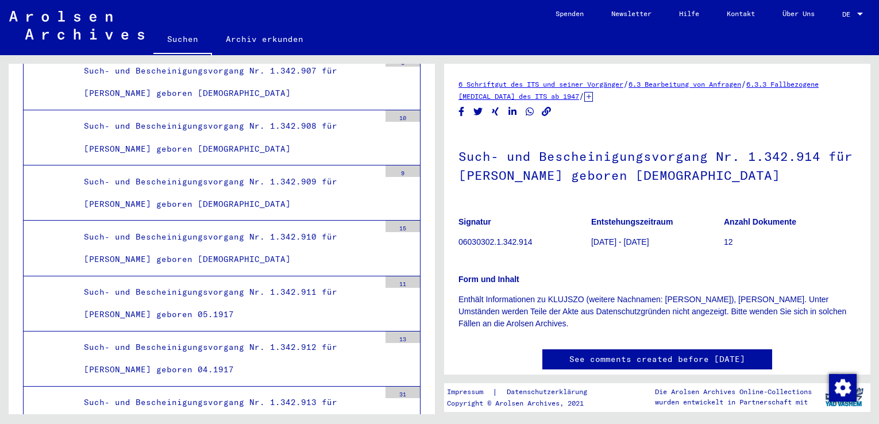
click at [582, 178] on h1 "Such- und Bescheinigungsvorgang Nr. 1.342.914 für [PERSON_NAME] geboren [DEMOGR…" at bounding box center [658, 165] width 398 height 70
click at [484, 159] on h1 "Such- und Bescheinigungsvorgang Nr. 1.342.914 für [PERSON_NAME] geboren [DEMOGR…" at bounding box center [658, 165] width 398 height 70
click at [473, 159] on h1 "Such- und Bescheinigungsvorgang Nr. 1.342.914 für [PERSON_NAME] geboren [DEMOGR…" at bounding box center [658, 165] width 398 height 70
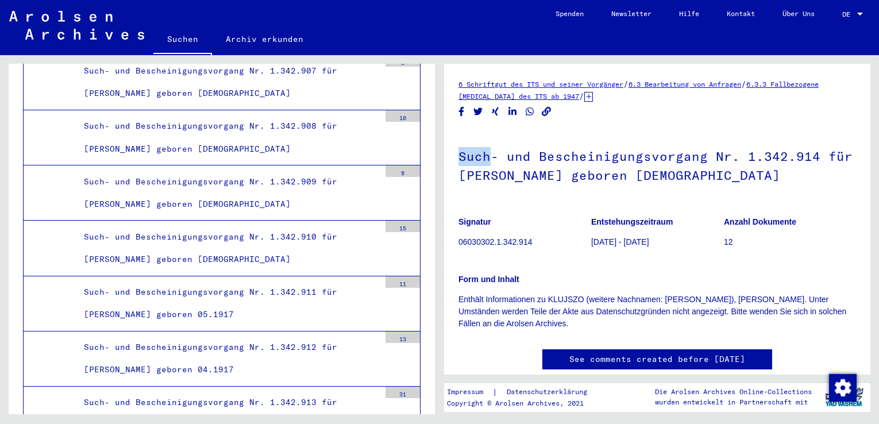
click at [473, 159] on h1 "Such- und Bescheinigungsvorgang Nr. 1.342.914 für [PERSON_NAME] geboren [DEMOGR…" at bounding box center [658, 165] width 398 height 70
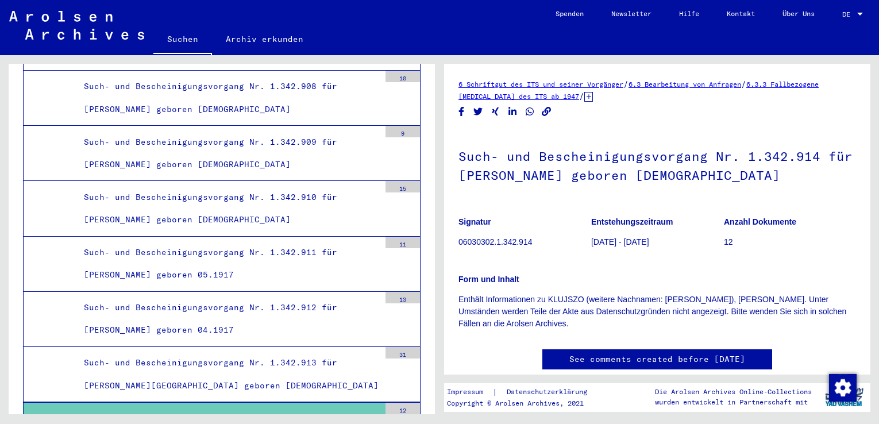
scroll to position [32270, 0]
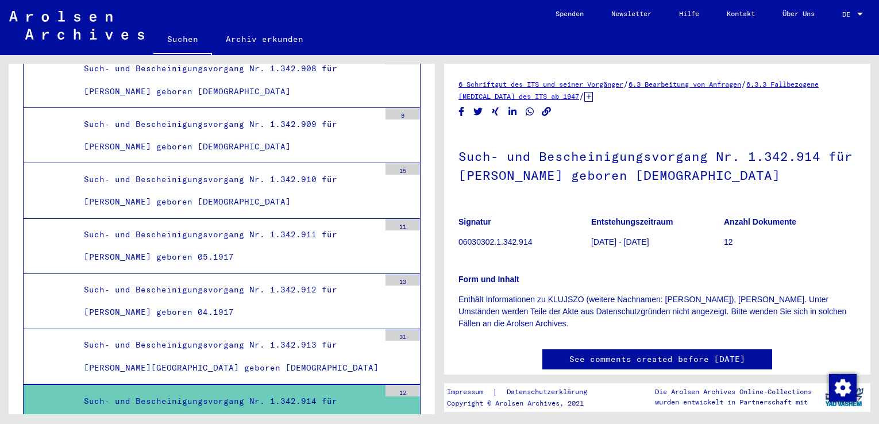
click at [393, 385] on div "12" at bounding box center [403, 390] width 34 height 11
click at [160, 390] on div "Such- und Bescheinigungsvorgang Nr. 1.342.914 für [PERSON_NAME] geboren [DEMOGR…" at bounding box center [227, 412] width 305 height 45
click at [113, 390] on div "Such- und Bescheinigungsvorgang Nr. 1.342.914 für [PERSON_NAME] geboren [DEMOGR…" at bounding box center [227, 412] width 305 height 45
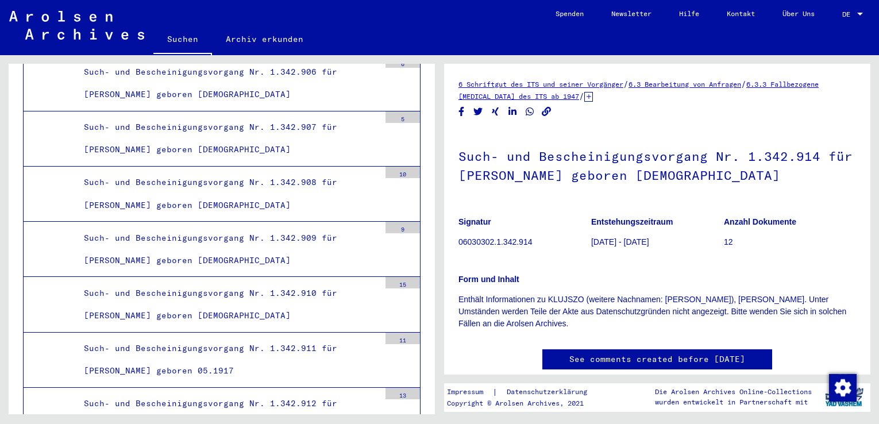
scroll to position [32155, 0]
